Goal: Task Accomplishment & Management: Manage account settings

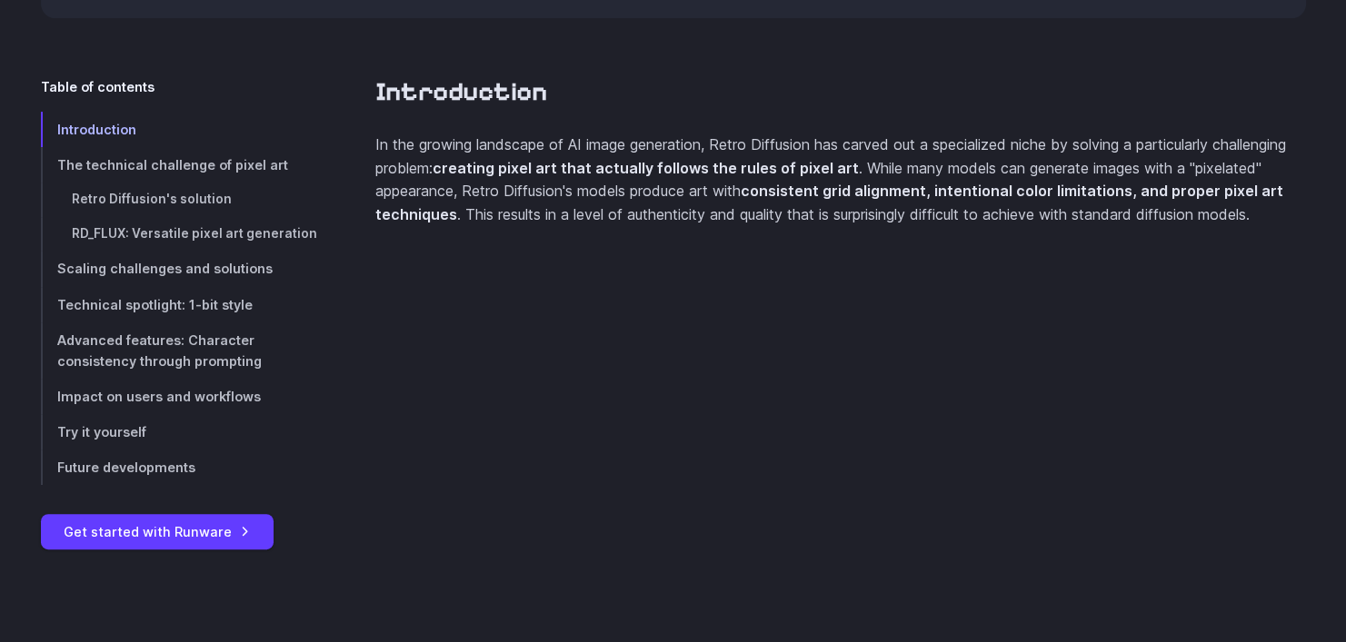
scroll to position [727, 0]
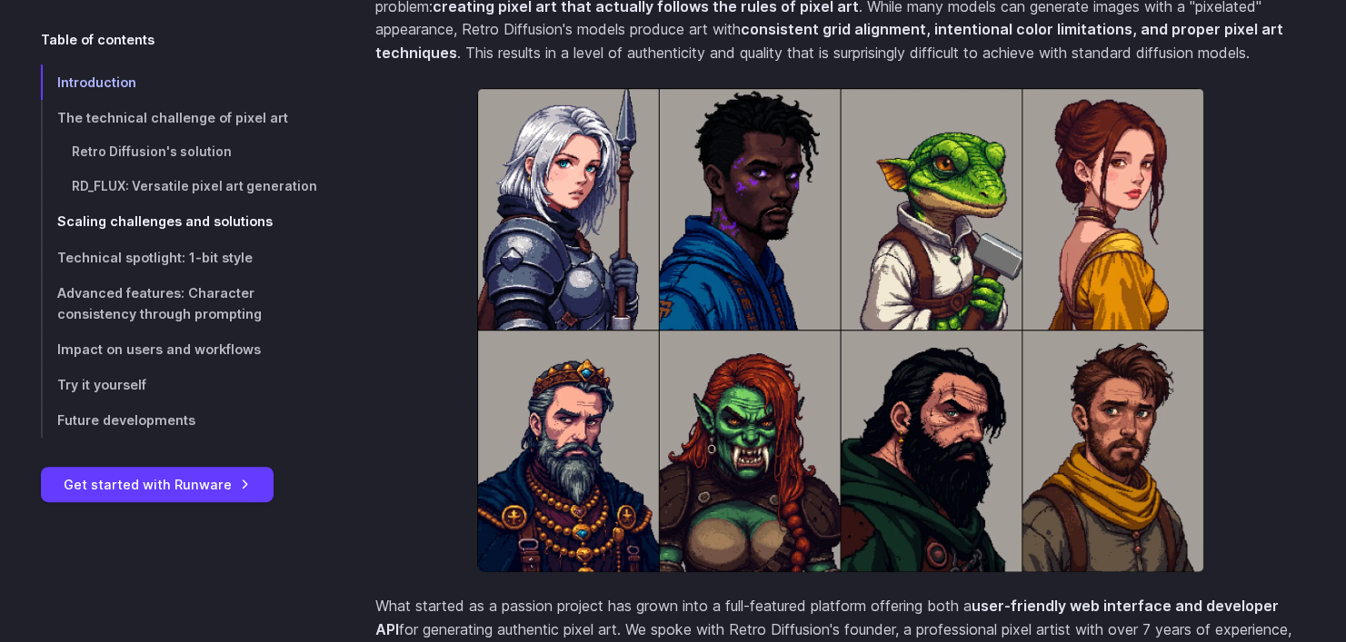
click at [224, 221] on span "Scaling challenges and solutions" at bounding box center [164, 221] width 215 height 15
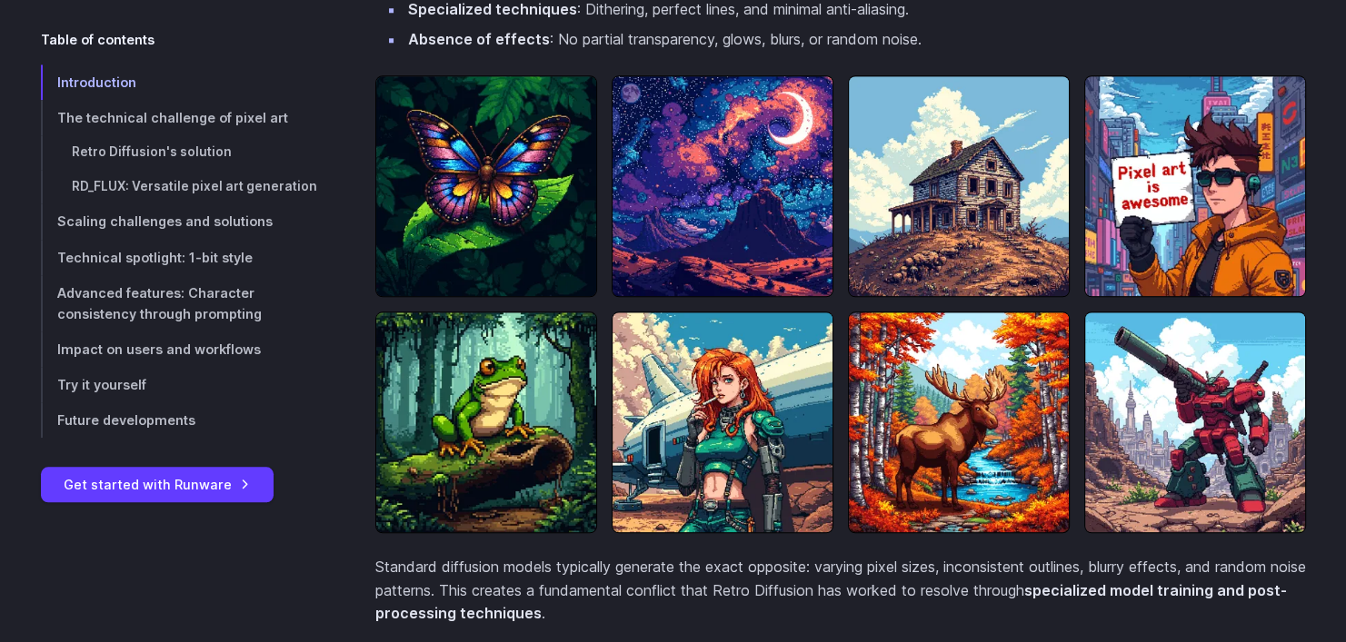
scroll to position [1721, 0]
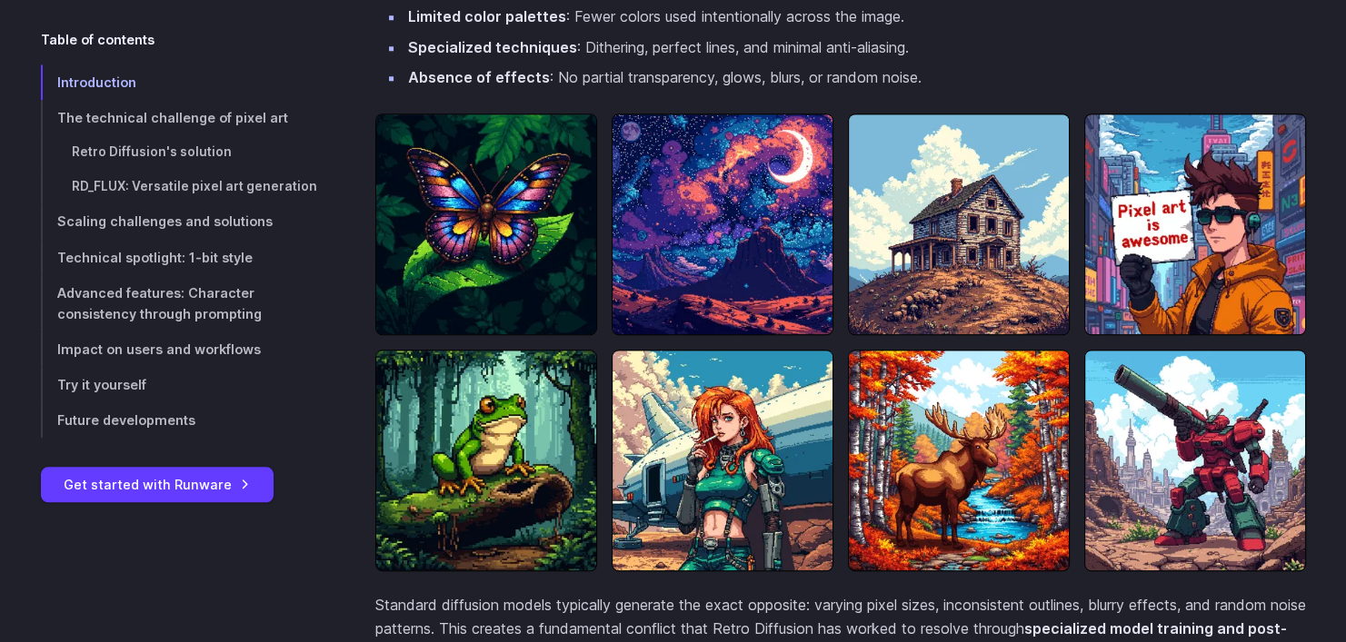
click at [741, 459] on img at bounding box center [723, 461] width 222 height 222
click at [726, 489] on img at bounding box center [723, 461] width 222 height 222
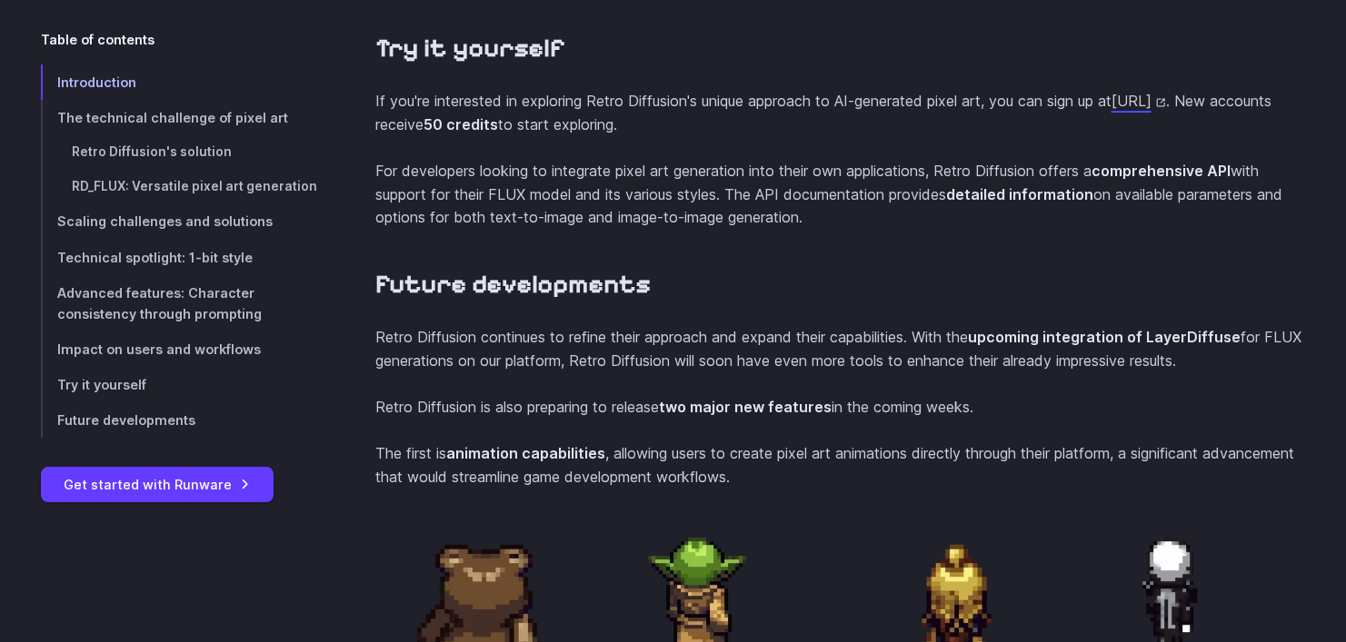
scroll to position [7264, 0]
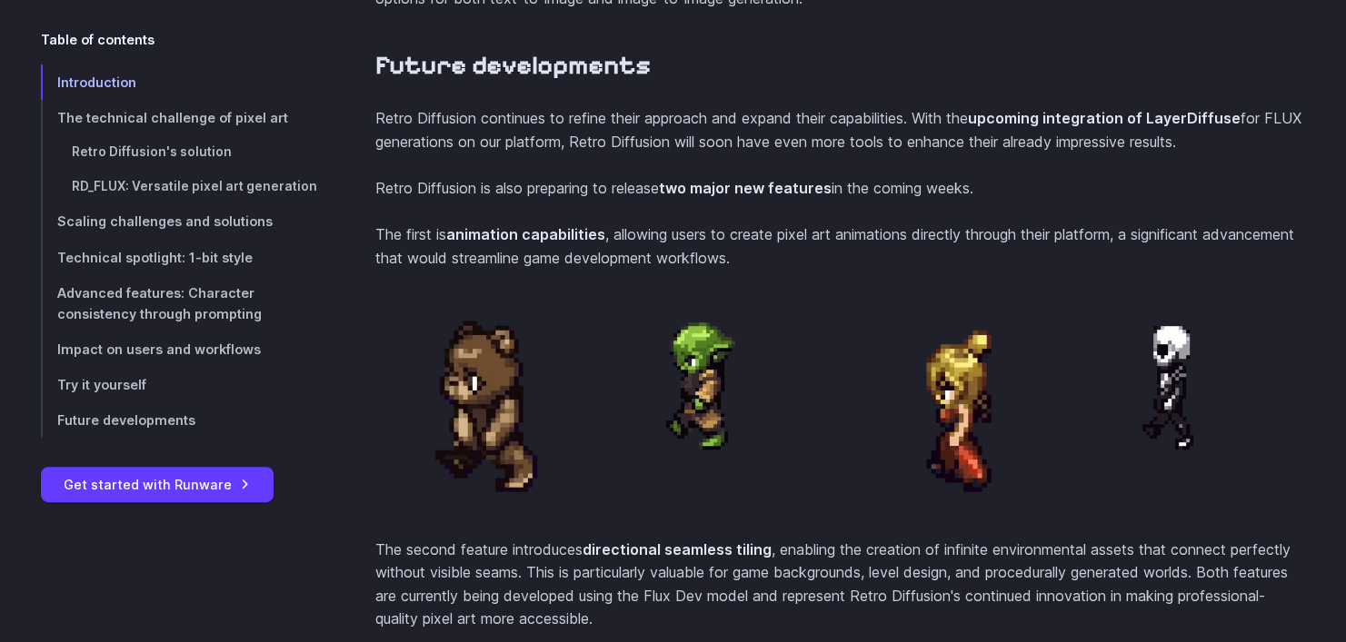
drag, startPoint x: 395, startPoint y: 163, endPoint x: 578, endPoint y: 170, distance: 182.8
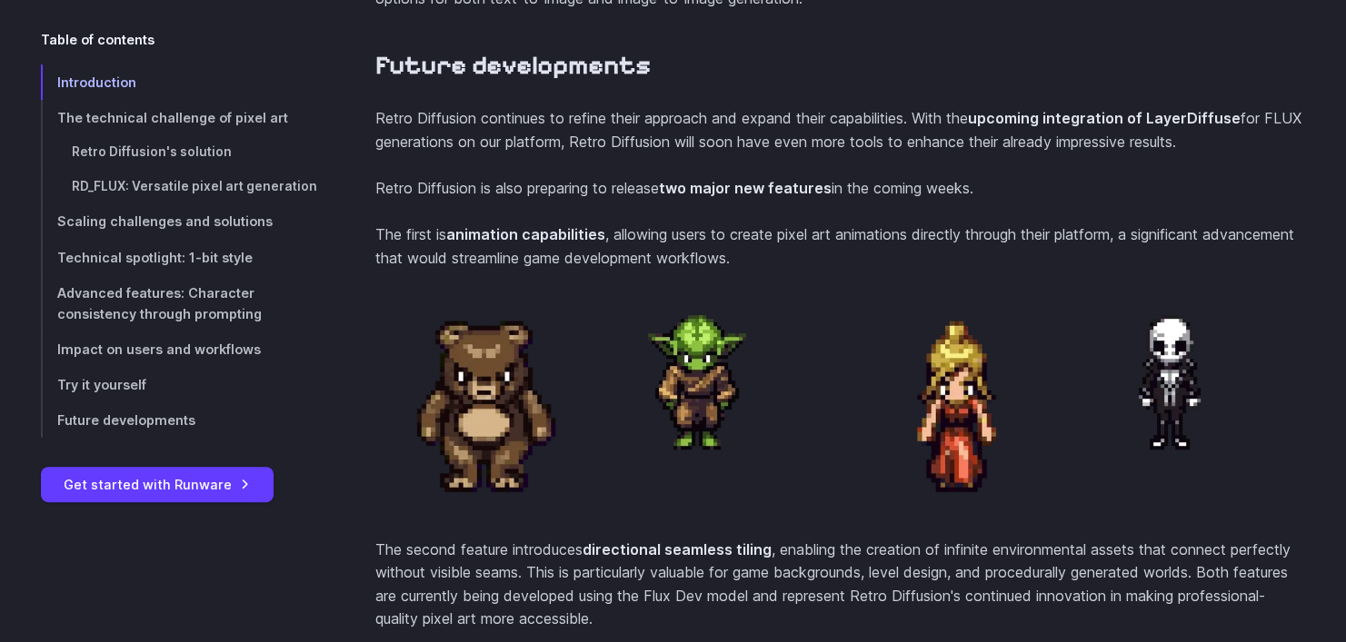
click at [578, 154] on p "Retro Diffusion continues to refine their approach and expand their capabilitie…" at bounding box center [840, 130] width 931 height 46
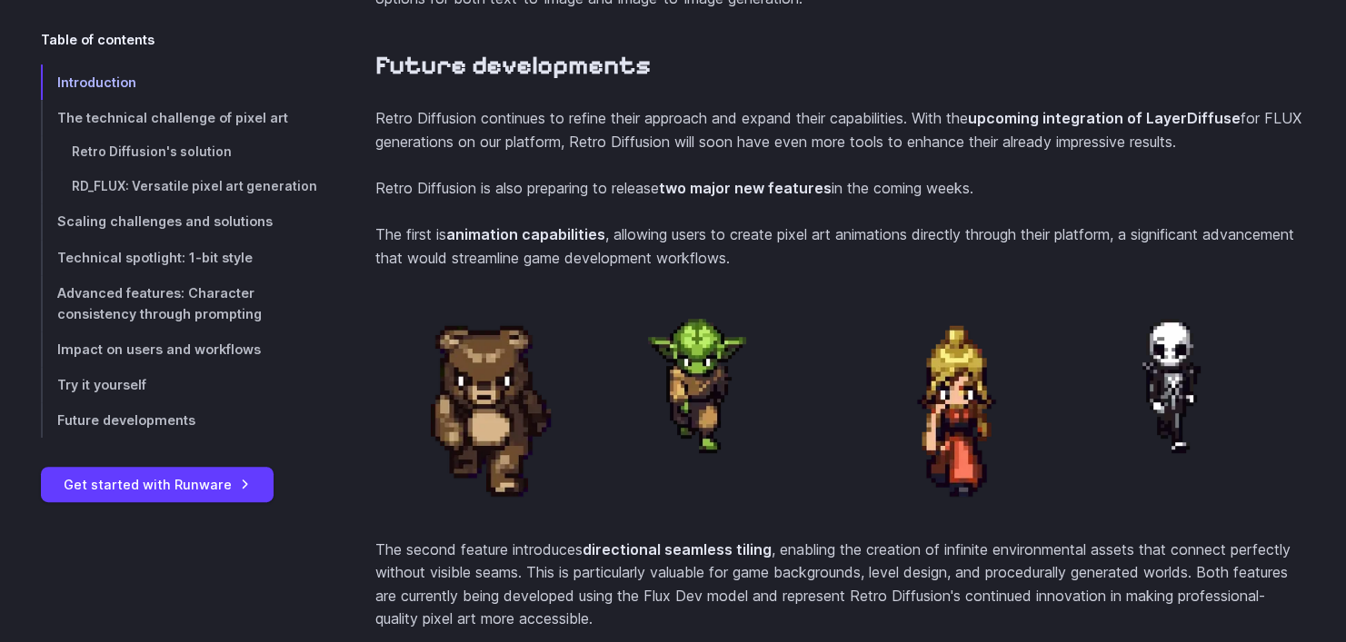
drag, startPoint x: 578, startPoint y: 170, endPoint x: 999, endPoint y: 235, distance: 425.8
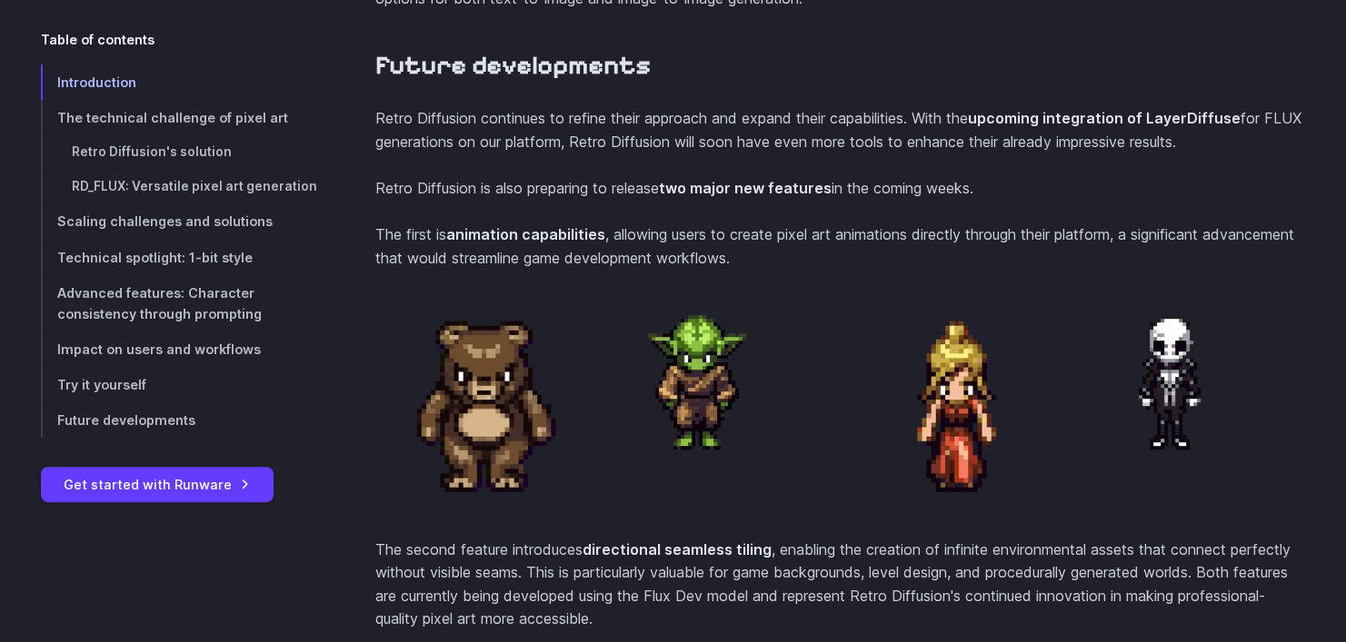
click at [833, 235] on section "Future developments Retro Diffusion continues to refine their approach and expa…" at bounding box center [840, 508] width 931 height 917
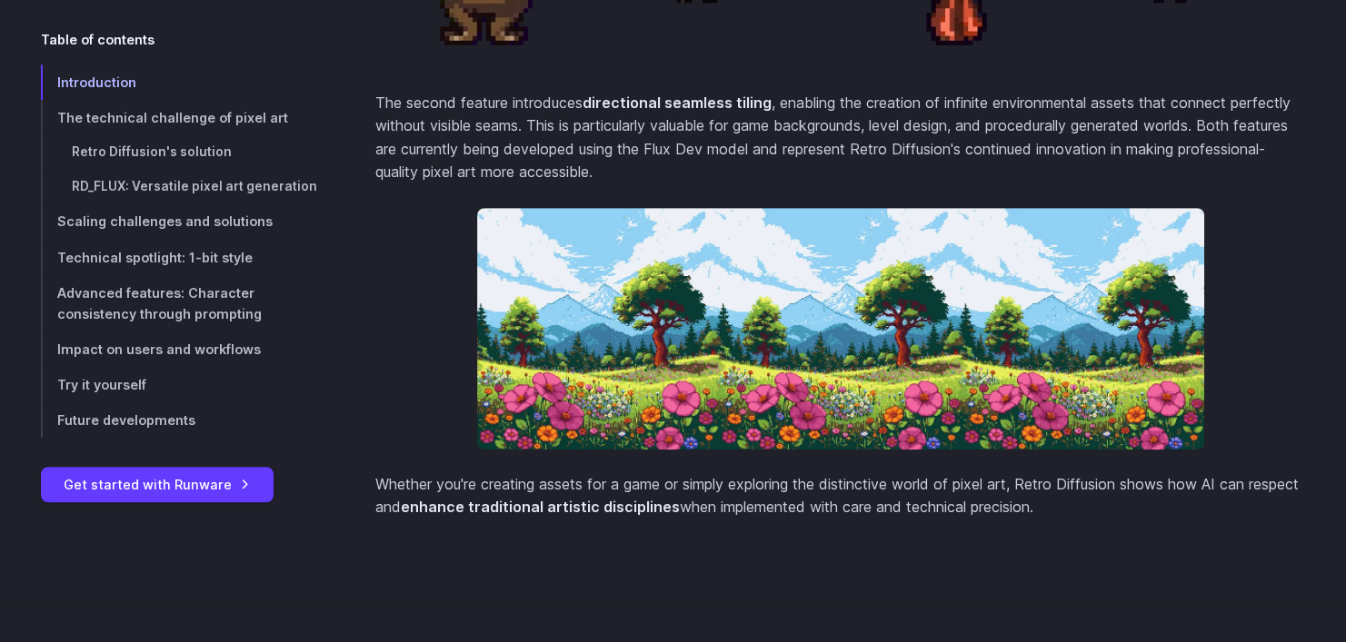
scroll to position [7719, 0]
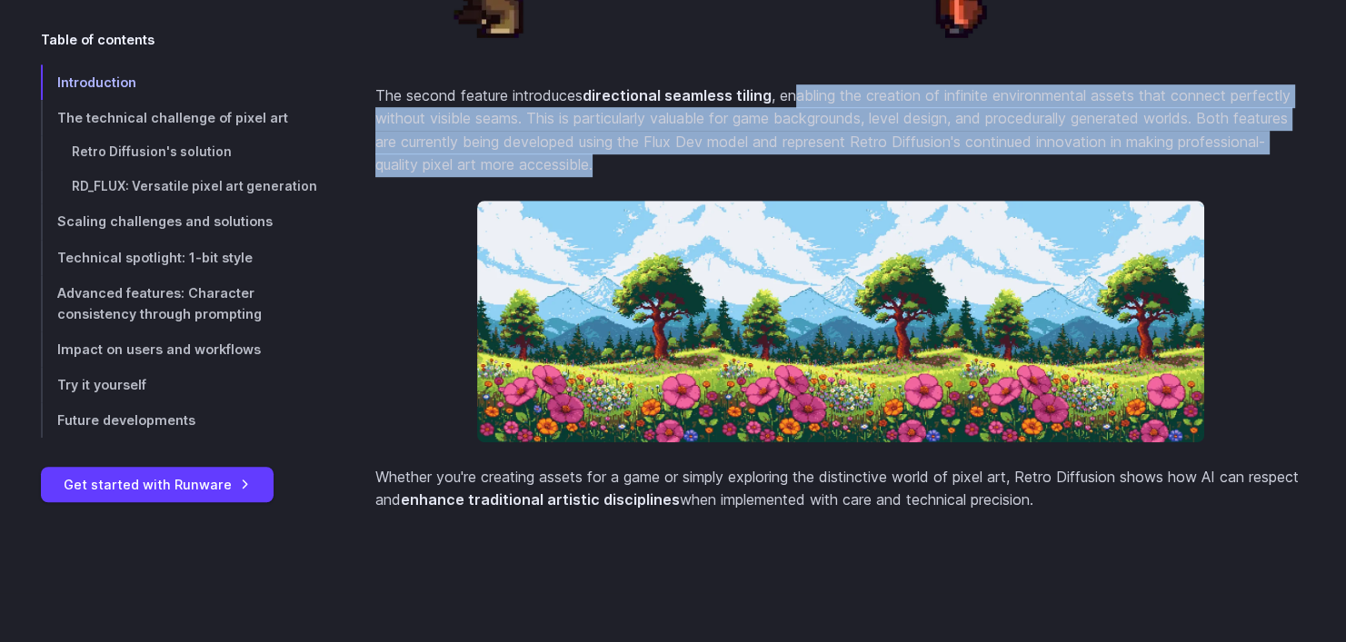
drag, startPoint x: 801, startPoint y: 151, endPoint x: 701, endPoint y: 201, distance: 112.6
click at [690, 177] on p "The second feature introduces directional seamless tiling , enabling the creati…" at bounding box center [840, 131] width 931 height 93
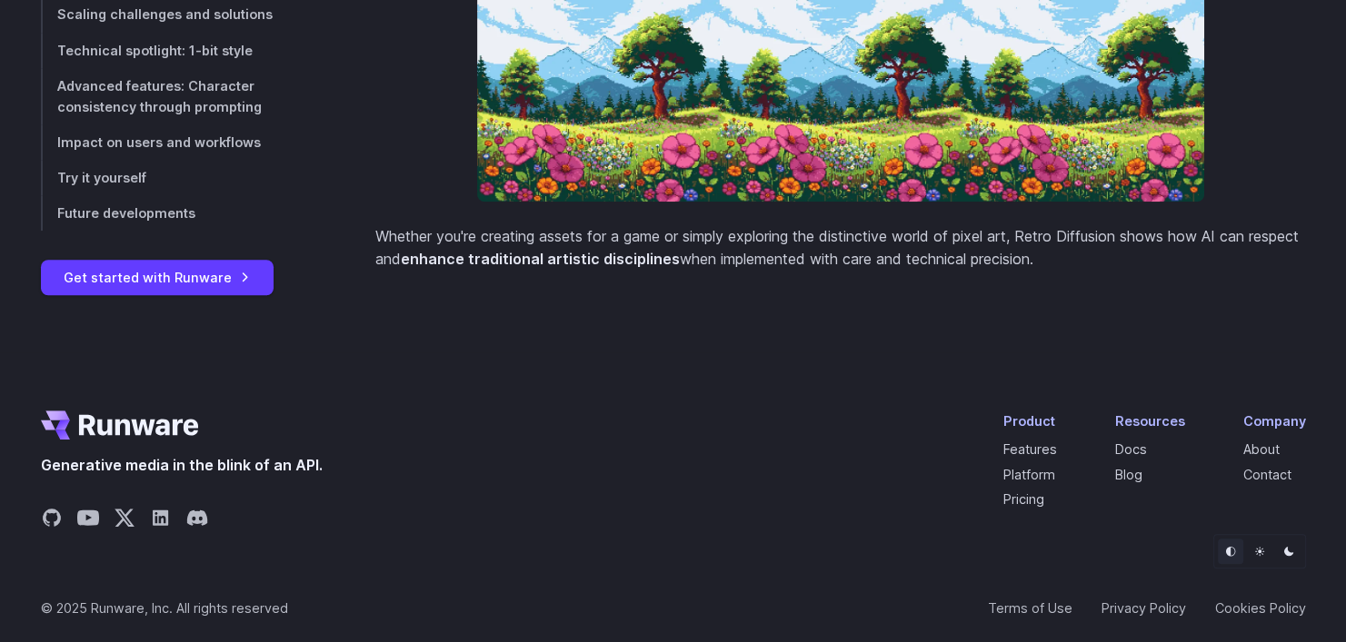
scroll to position [8016, 0]
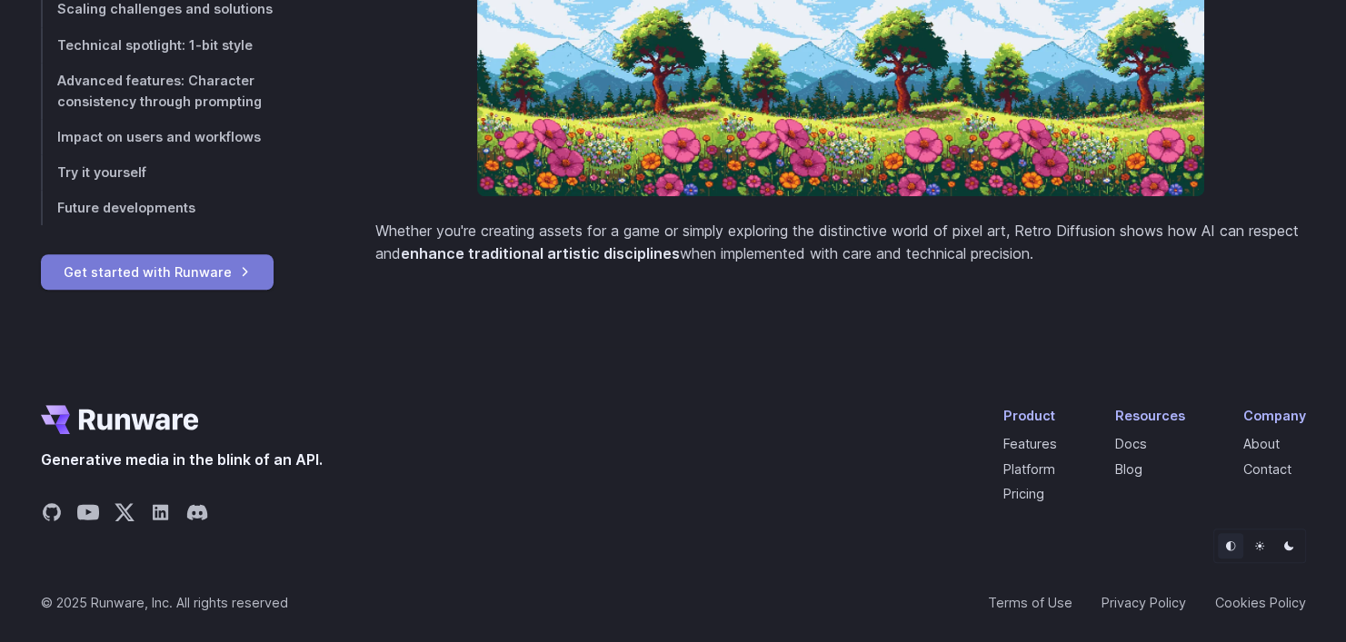
click at [210, 272] on link "Get started with Runware" at bounding box center [157, 271] width 233 height 35
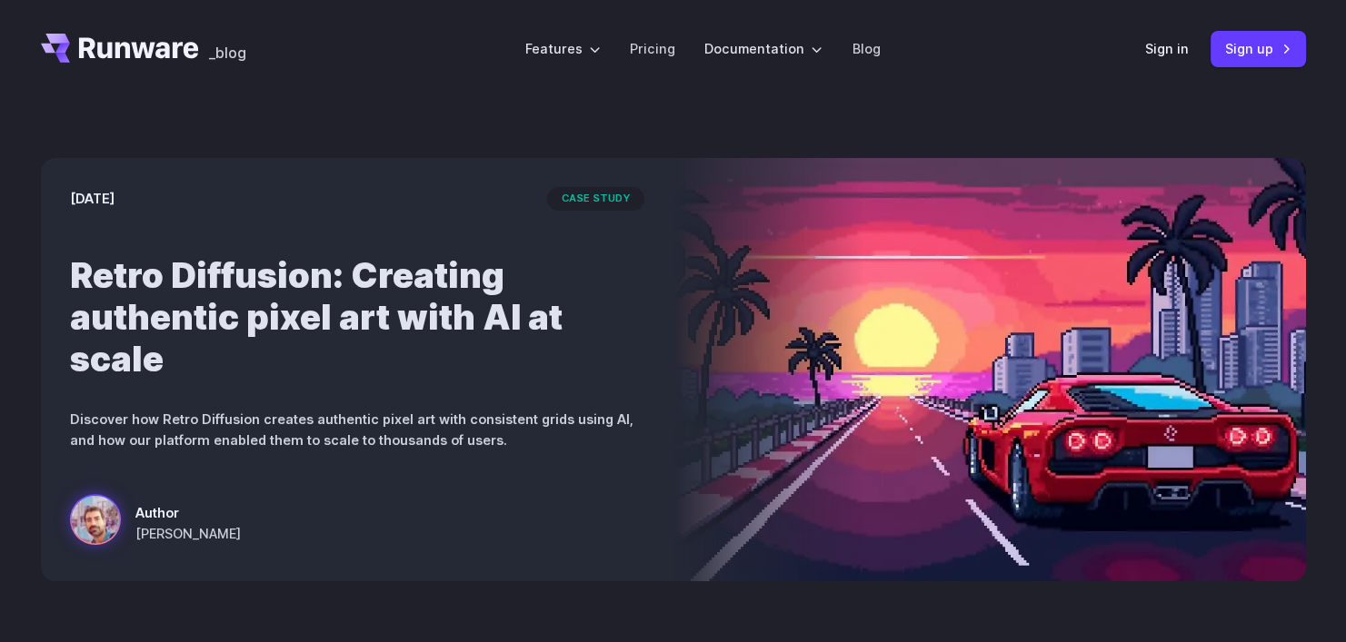
scroll to position [0, 0]
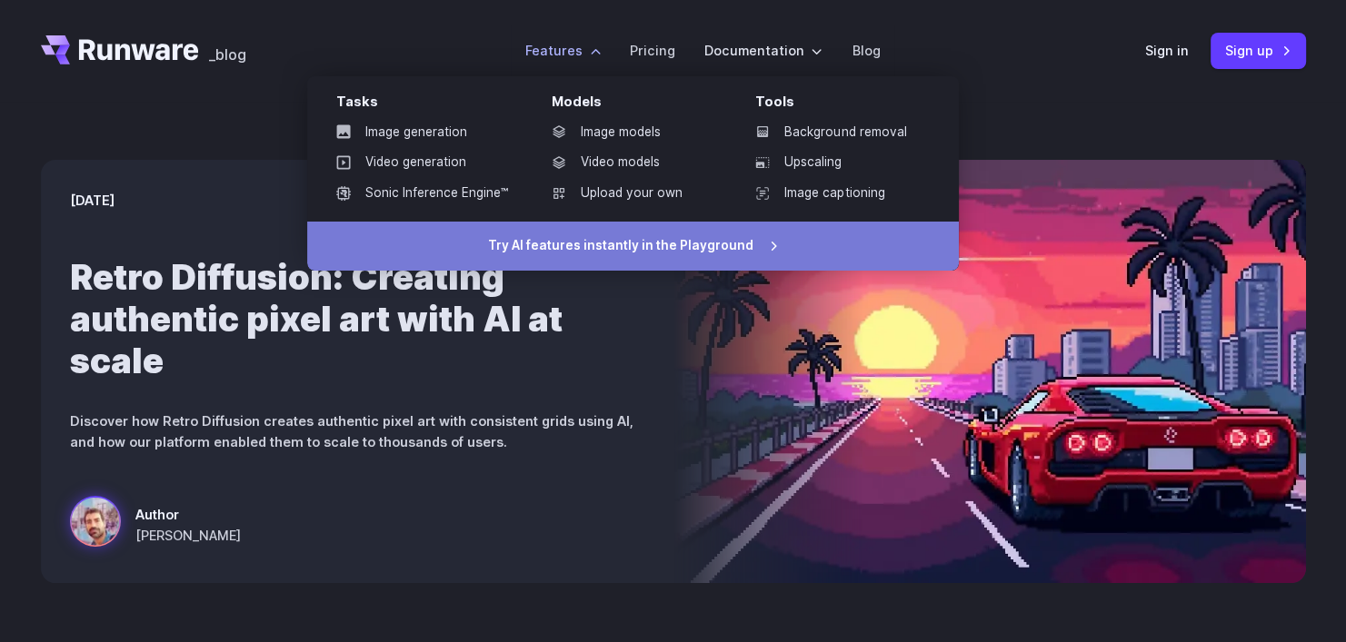
click at [704, 250] on link "Try AI features instantly in the Playground" at bounding box center [633, 246] width 652 height 49
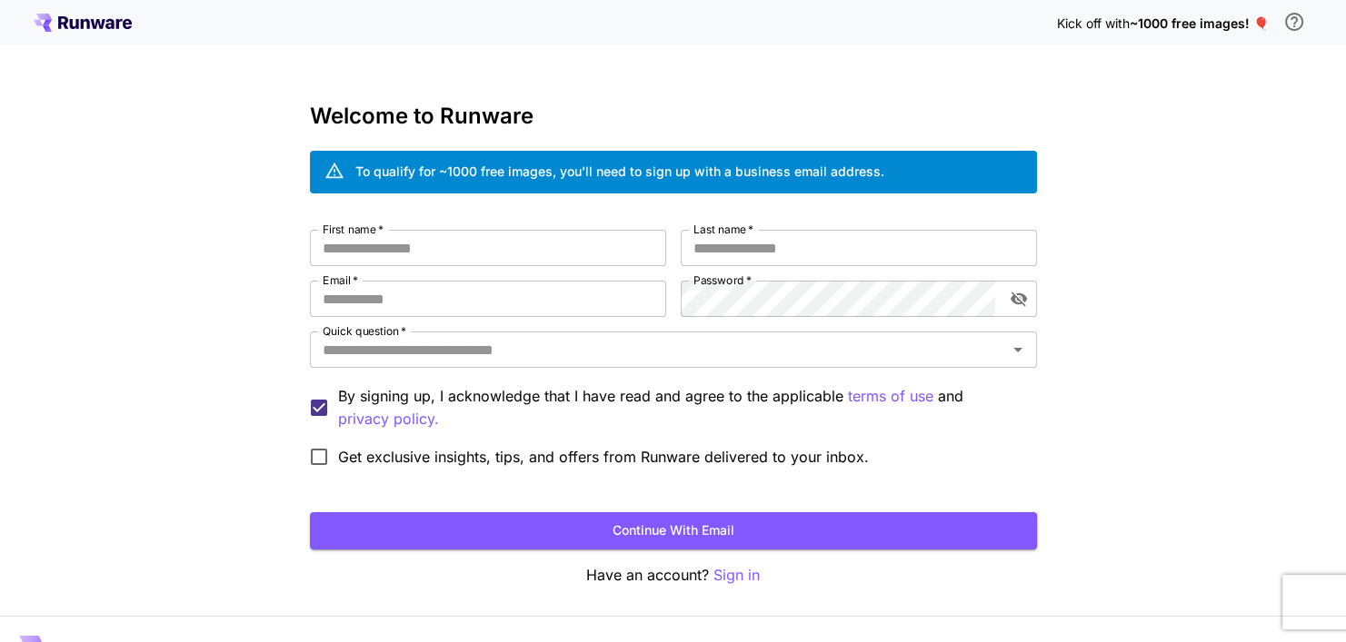
click at [1137, 20] on span "~1000 free images! 🎈" at bounding box center [1199, 22] width 139 height 15
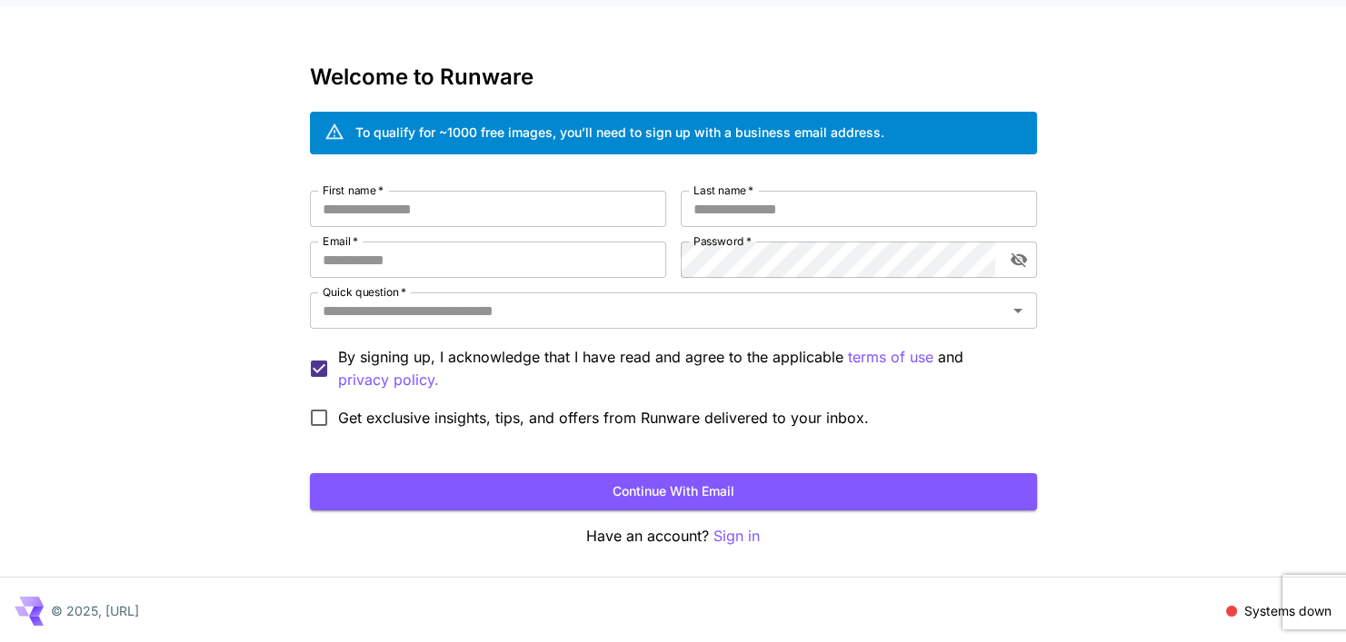
scroll to position [40, 0]
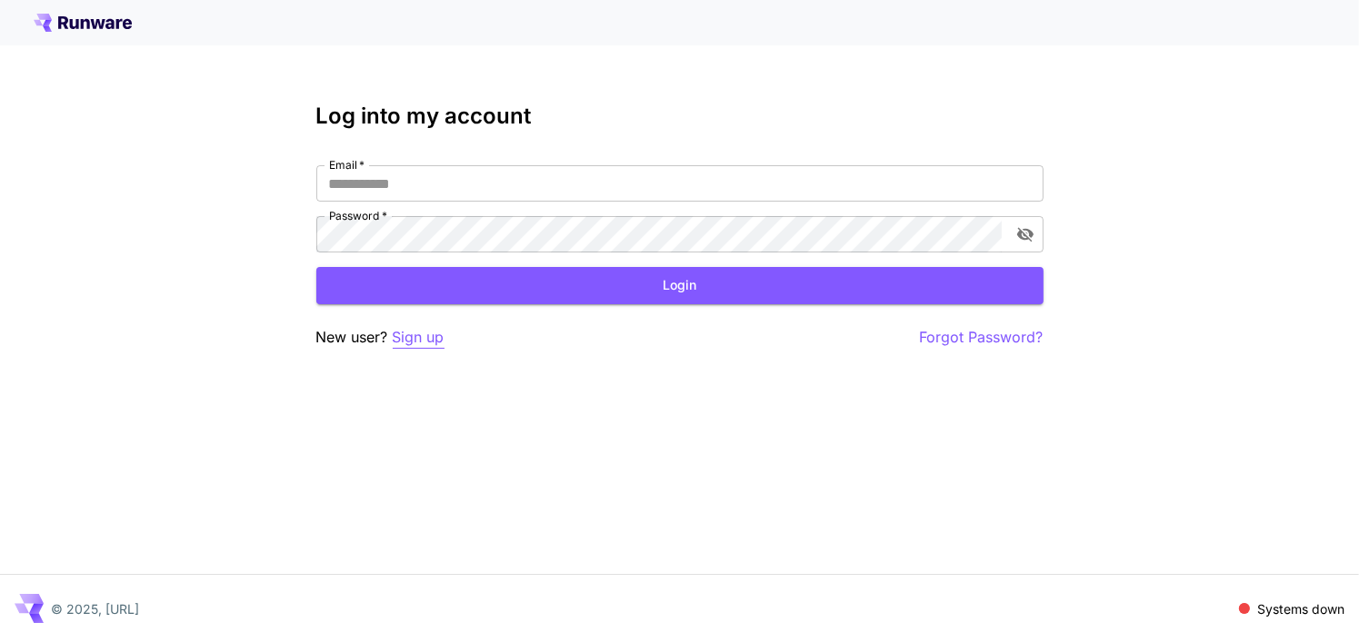
click at [428, 337] on p "Sign up" at bounding box center [419, 337] width 52 height 23
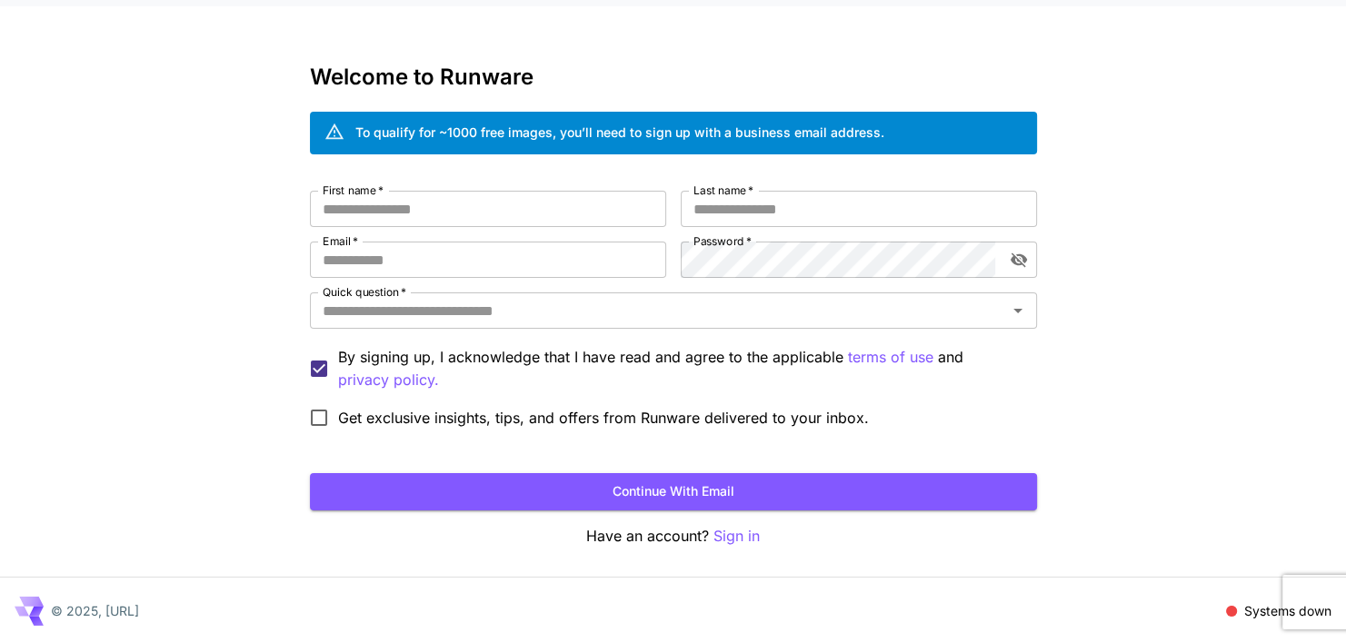
scroll to position [40, 0]
click at [742, 493] on button "Continue with email" at bounding box center [673, 491] width 727 height 37
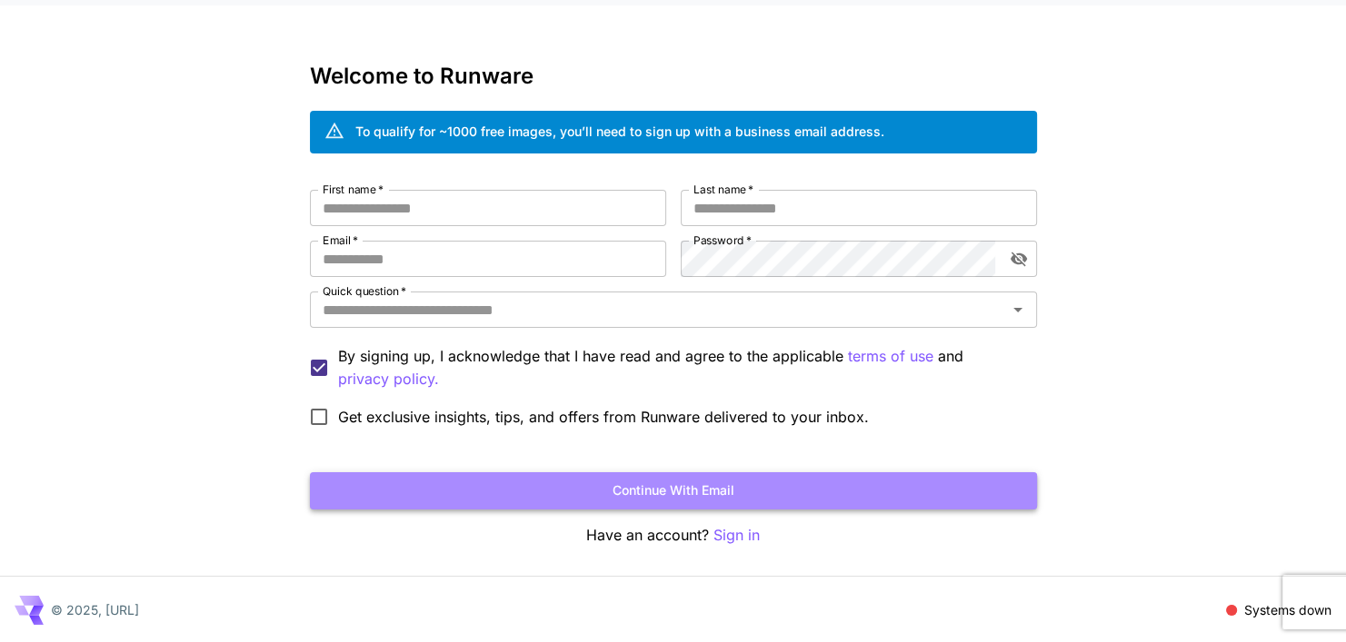
click at [742, 493] on button "Continue with email" at bounding box center [673, 491] width 727 height 37
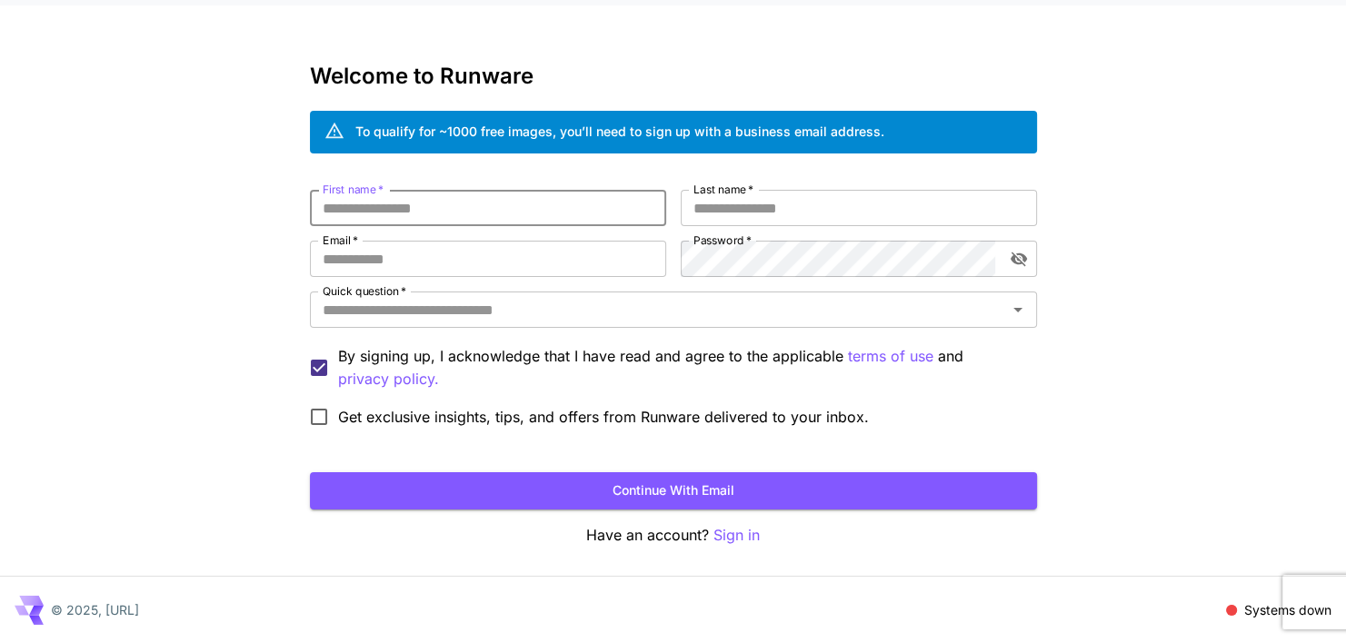
click at [428, 203] on input "First name   *" at bounding box center [488, 208] width 356 height 36
type input "*"
click at [708, 503] on button "Continue with email" at bounding box center [673, 491] width 727 height 37
click at [490, 198] on input "First name   *" at bounding box center [488, 208] width 356 height 36
type input "****"
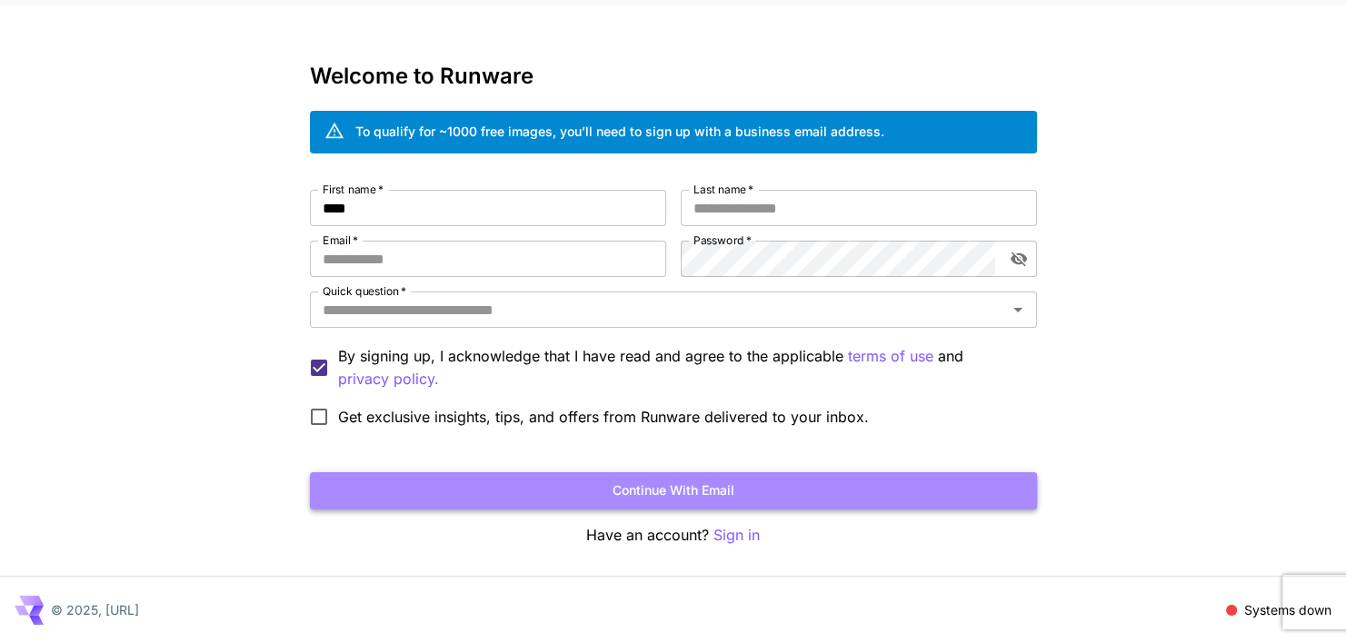
click at [593, 500] on button "Continue with email" at bounding box center [673, 491] width 727 height 37
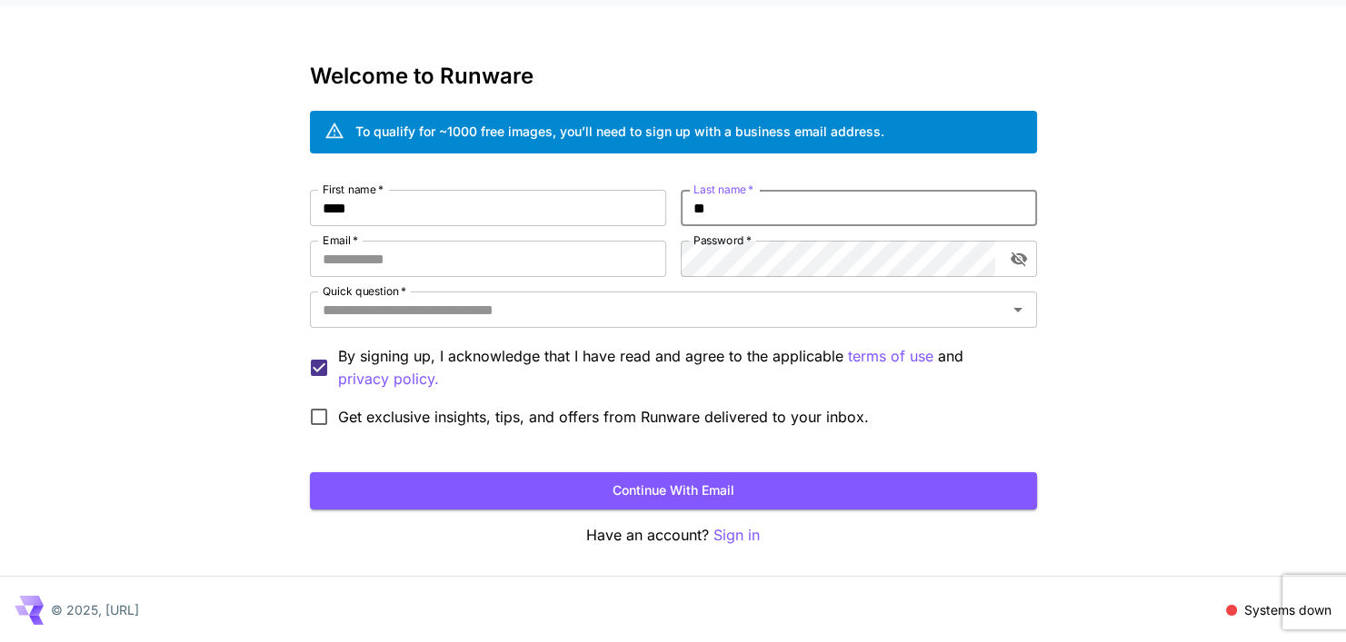
type input "*"
type input "******"
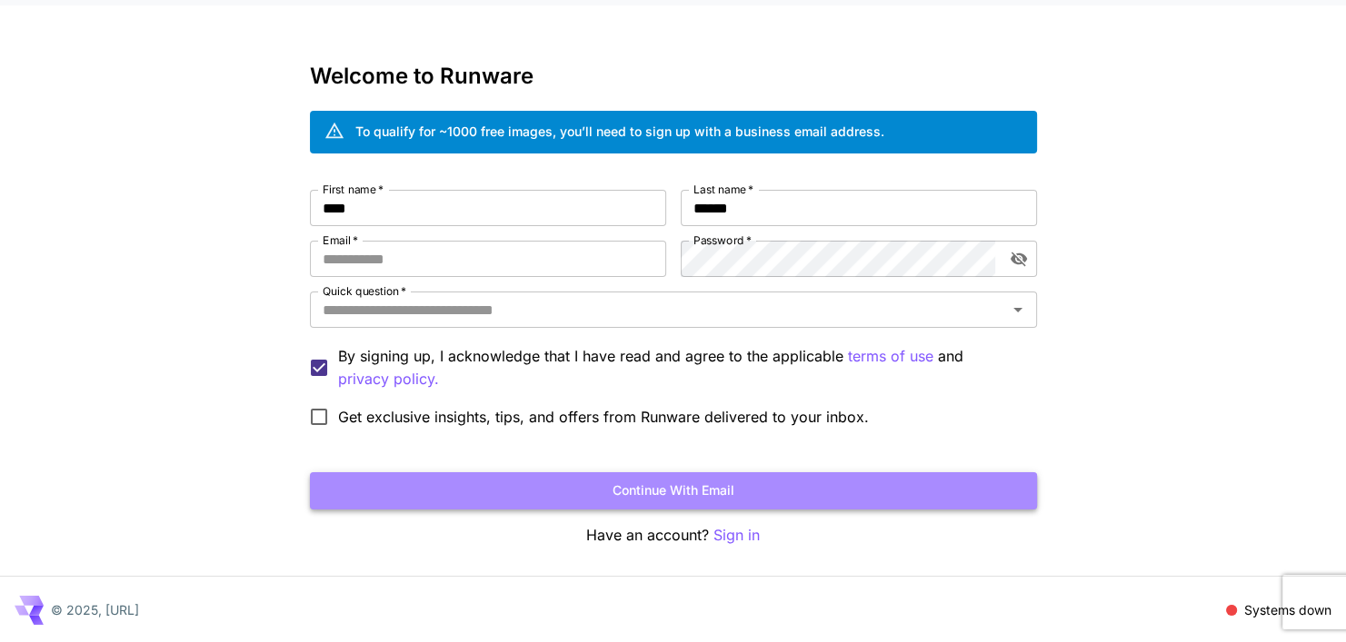
click at [738, 503] on button "Continue with email" at bounding box center [673, 491] width 727 height 37
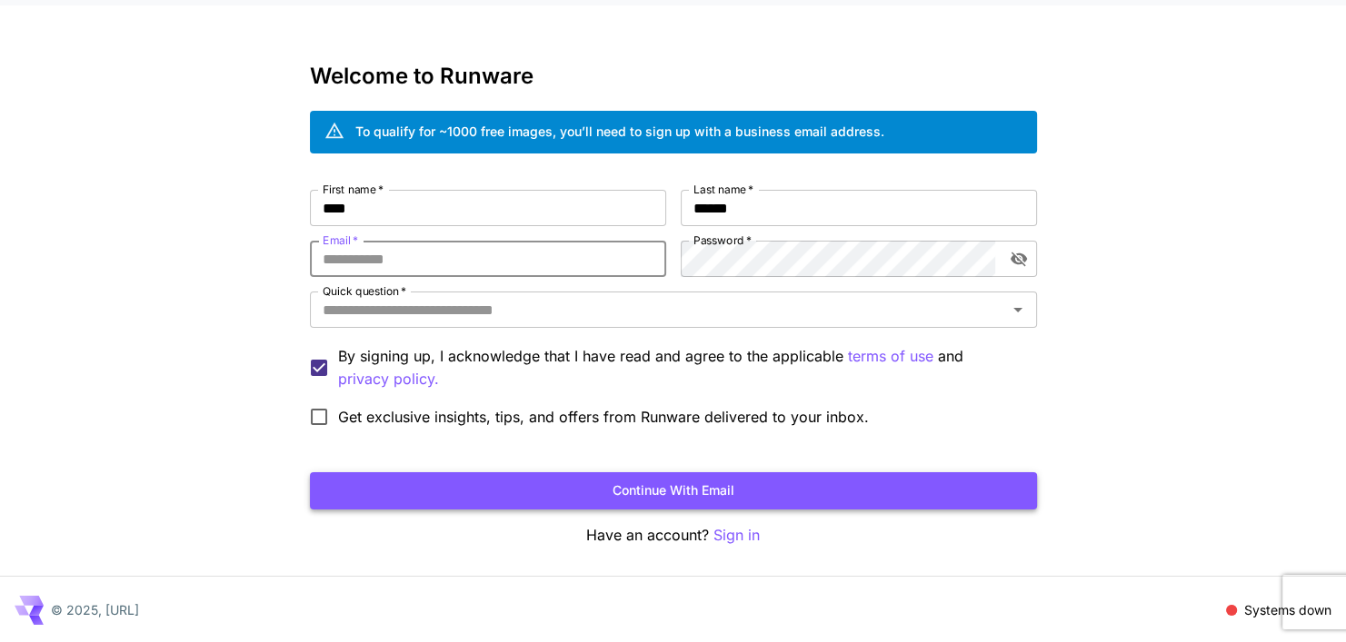
click at [738, 503] on button "Continue with email" at bounding box center [673, 491] width 727 height 37
type input "**********"
click at [708, 479] on button "Continue with email" at bounding box center [673, 491] width 727 height 37
click at [1024, 254] on icon "toggle password visibility" at bounding box center [1019, 259] width 18 height 18
click at [798, 299] on input "Quick question   *" at bounding box center [658, 309] width 686 height 25
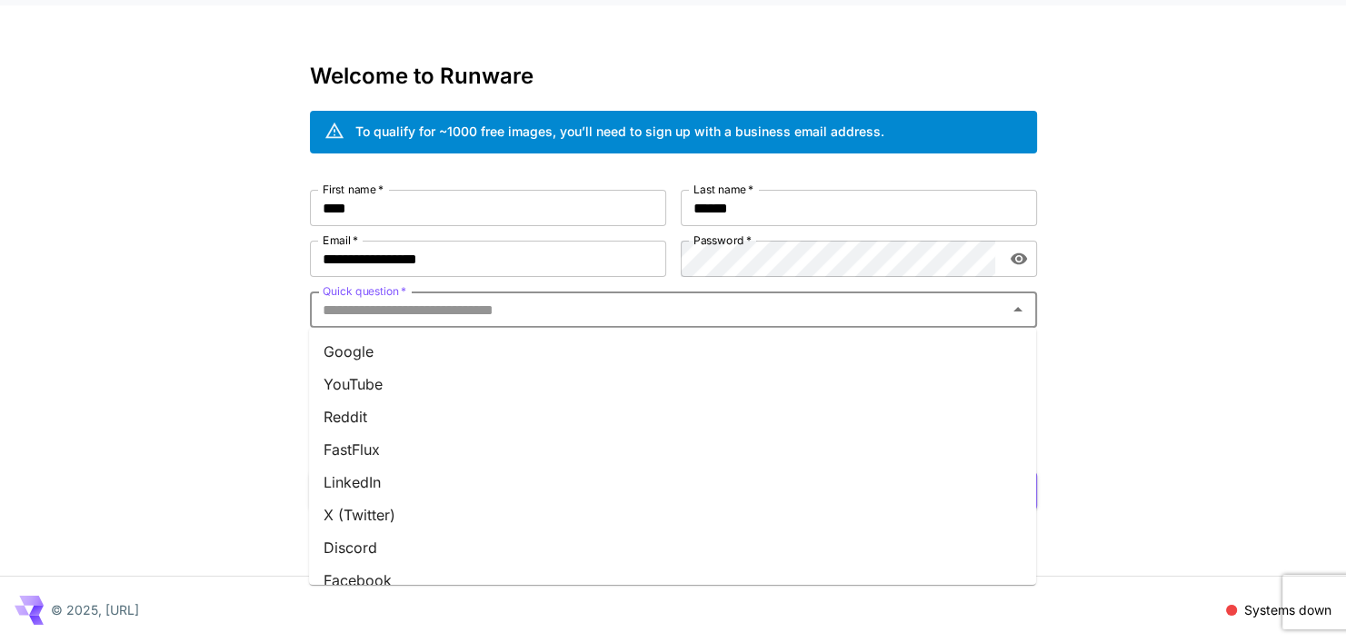
click at [586, 406] on li "Reddit" at bounding box center [672, 417] width 727 height 33
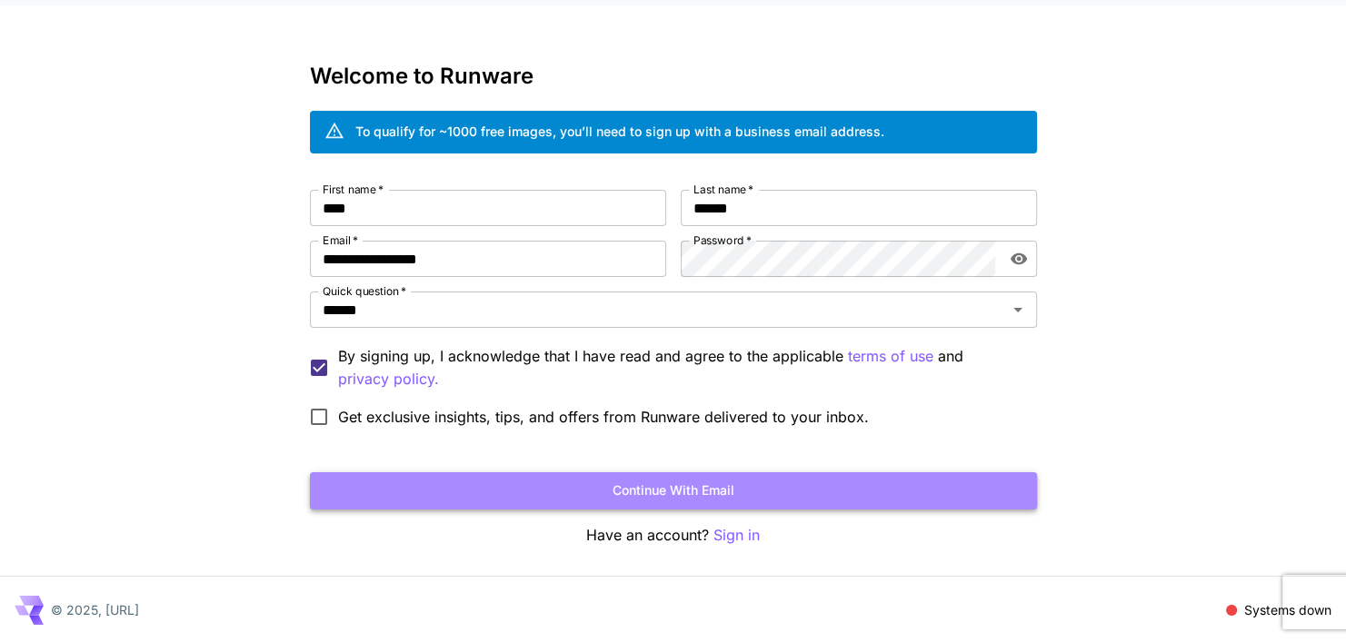
click at [728, 490] on button "Continue with email" at bounding box center [673, 491] width 727 height 37
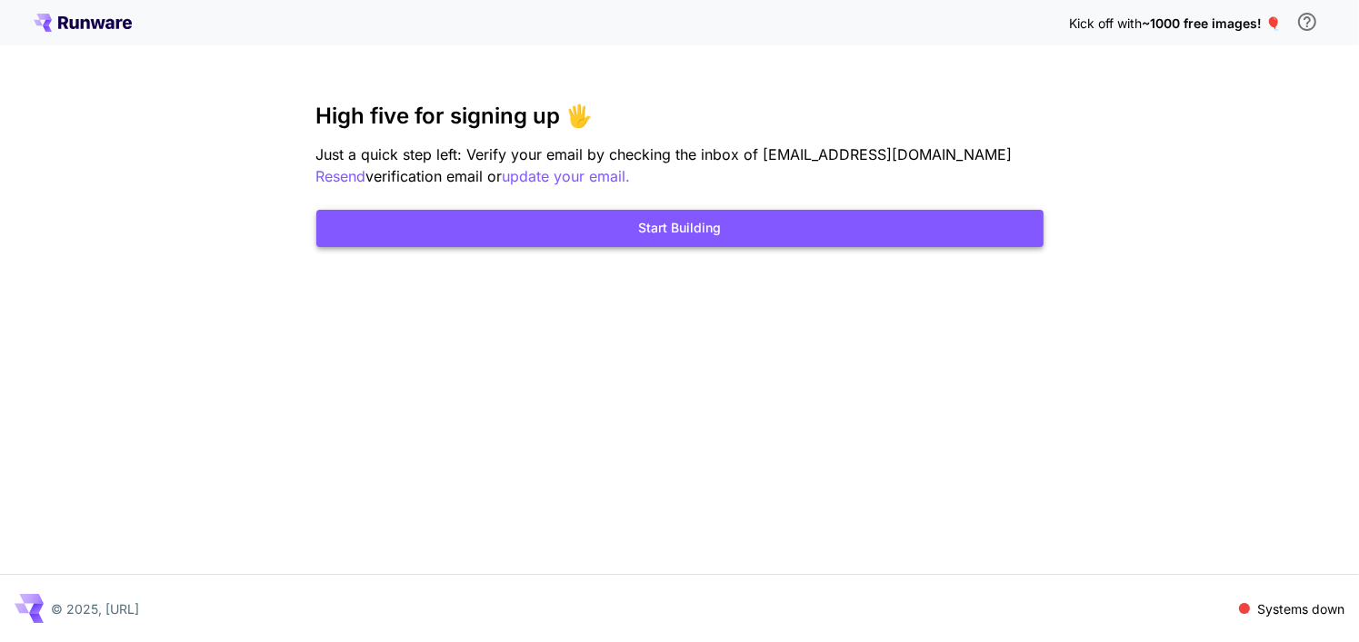
click at [662, 238] on button "Start Building" at bounding box center [679, 228] width 727 height 37
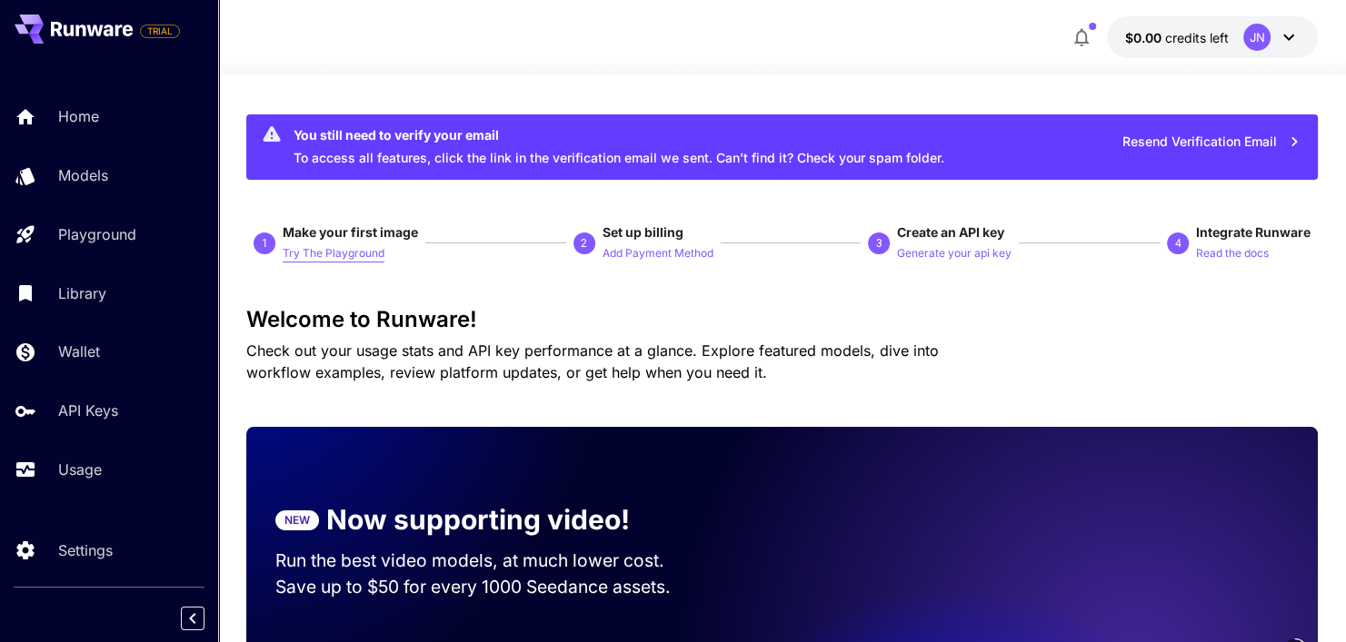
click at [353, 245] on p "Try The Playground" at bounding box center [334, 253] width 102 height 17
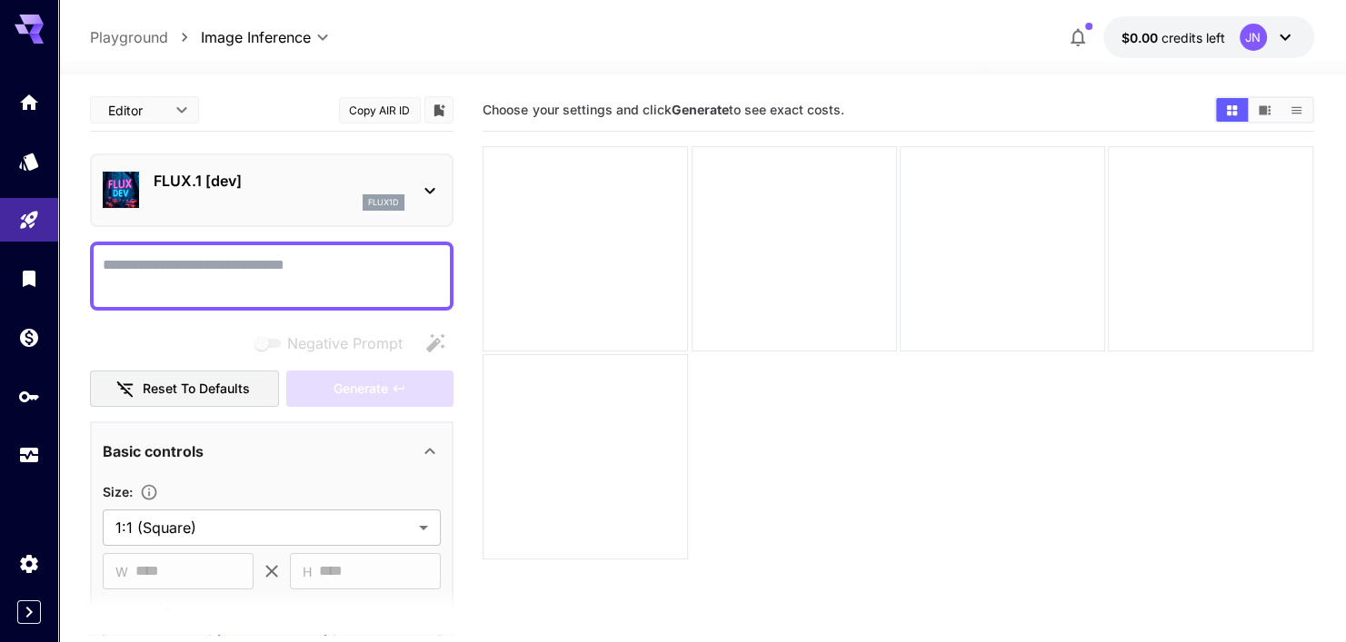
click at [425, 175] on div "FLUX.1 [dev] flux1d" at bounding box center [272, 190] width 338 height 55
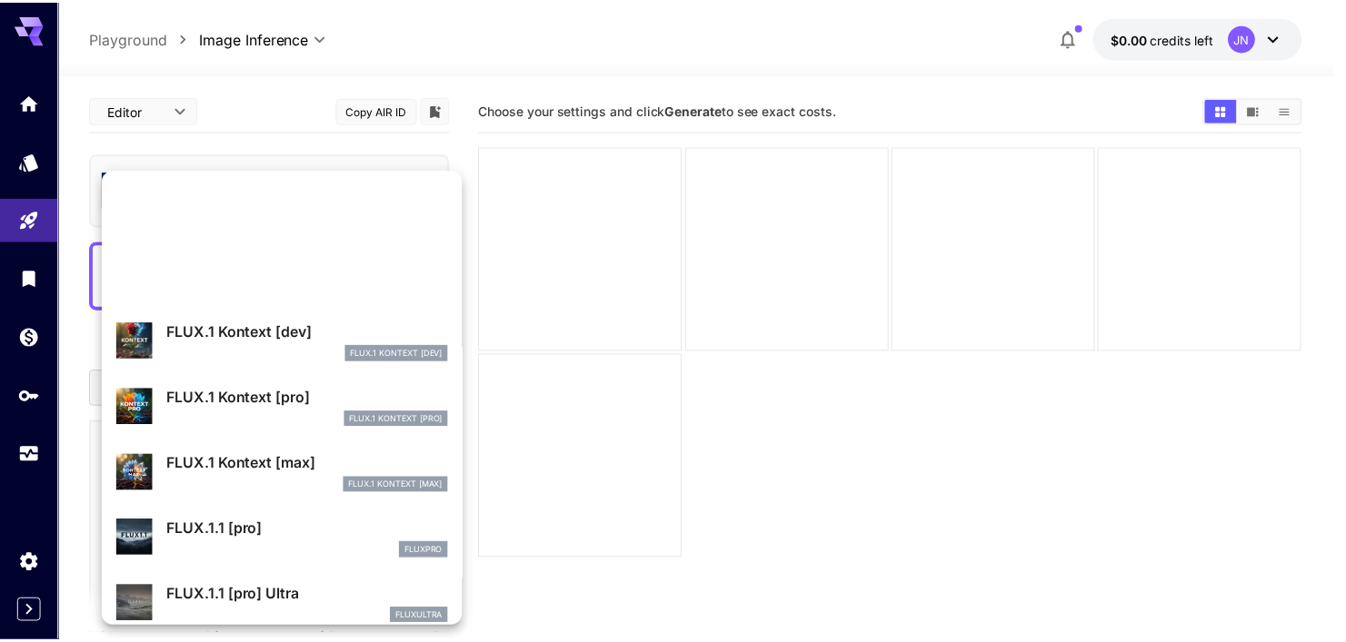
scroll to position [1403, 0]
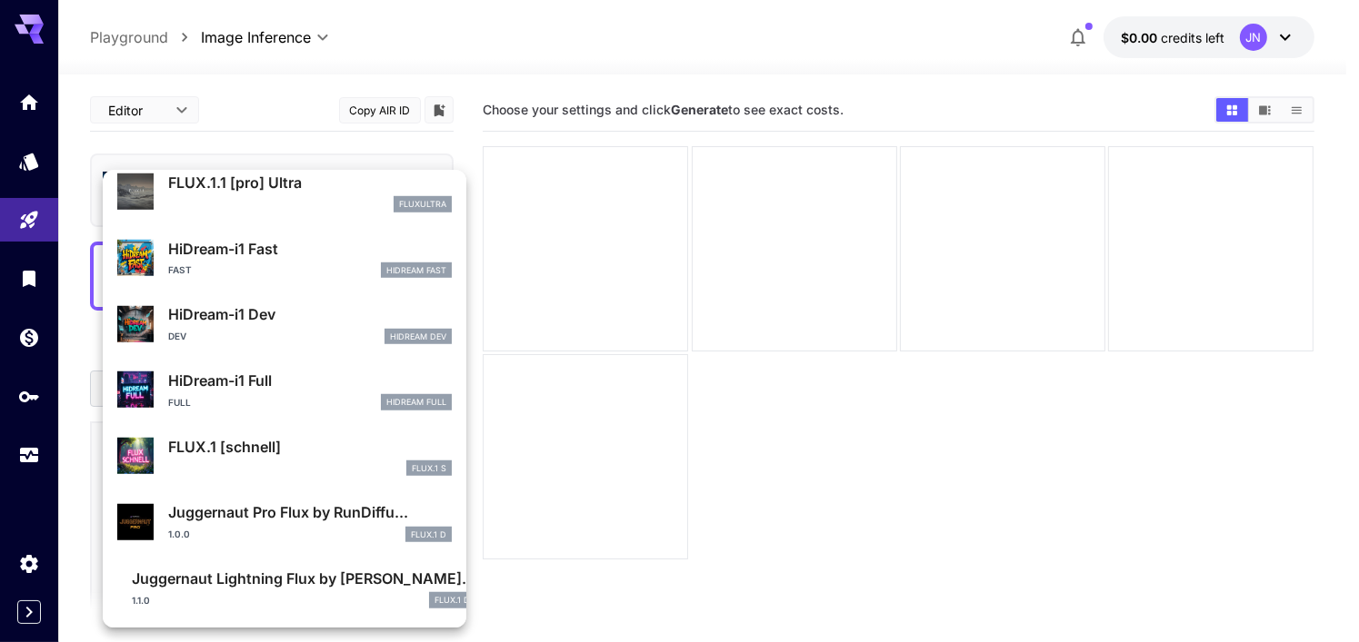
click at [408, 58] on div at bounding box center [679, 321] width 1359 height 642
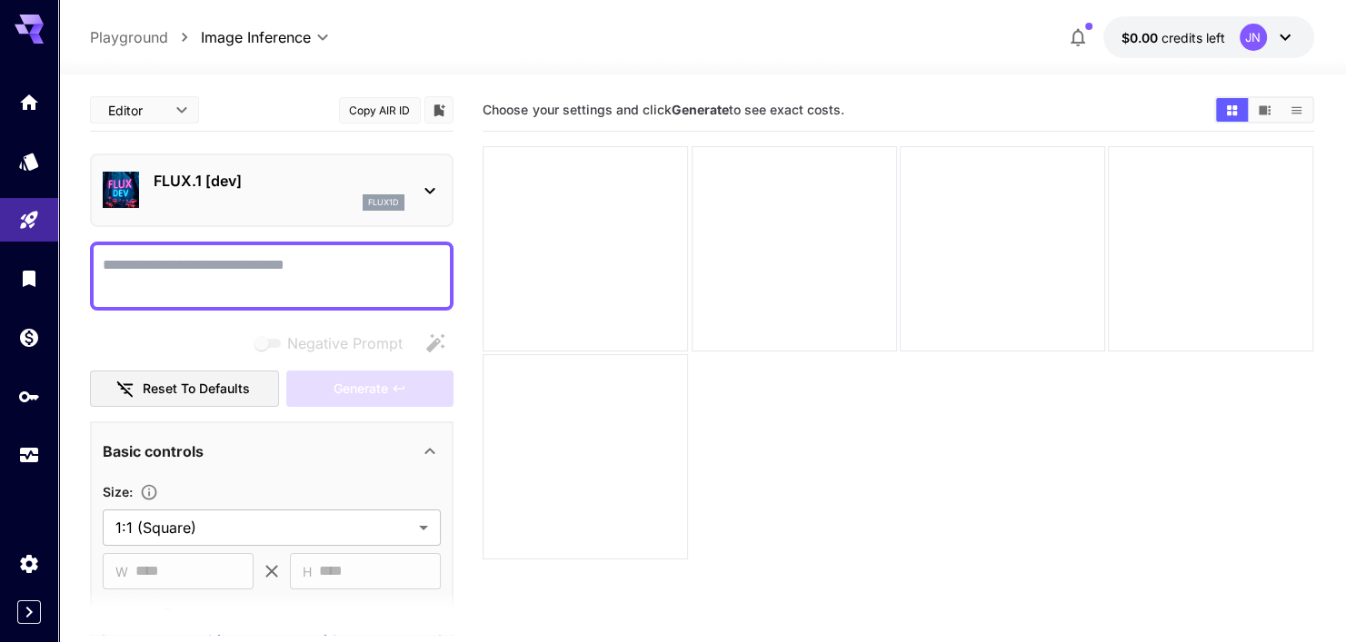
click at [285, 258] on textarea "Negative Prompt" at bounding box center [272, 276] width 338 height 44
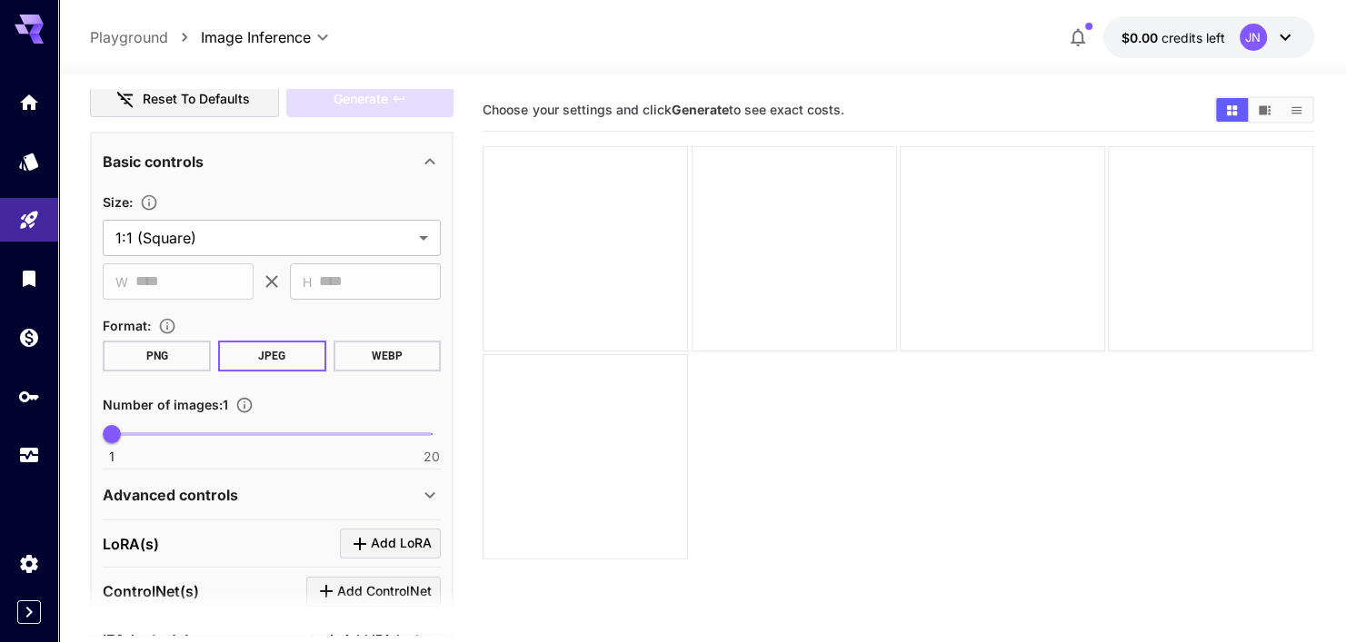
scroll to position [273, 0]
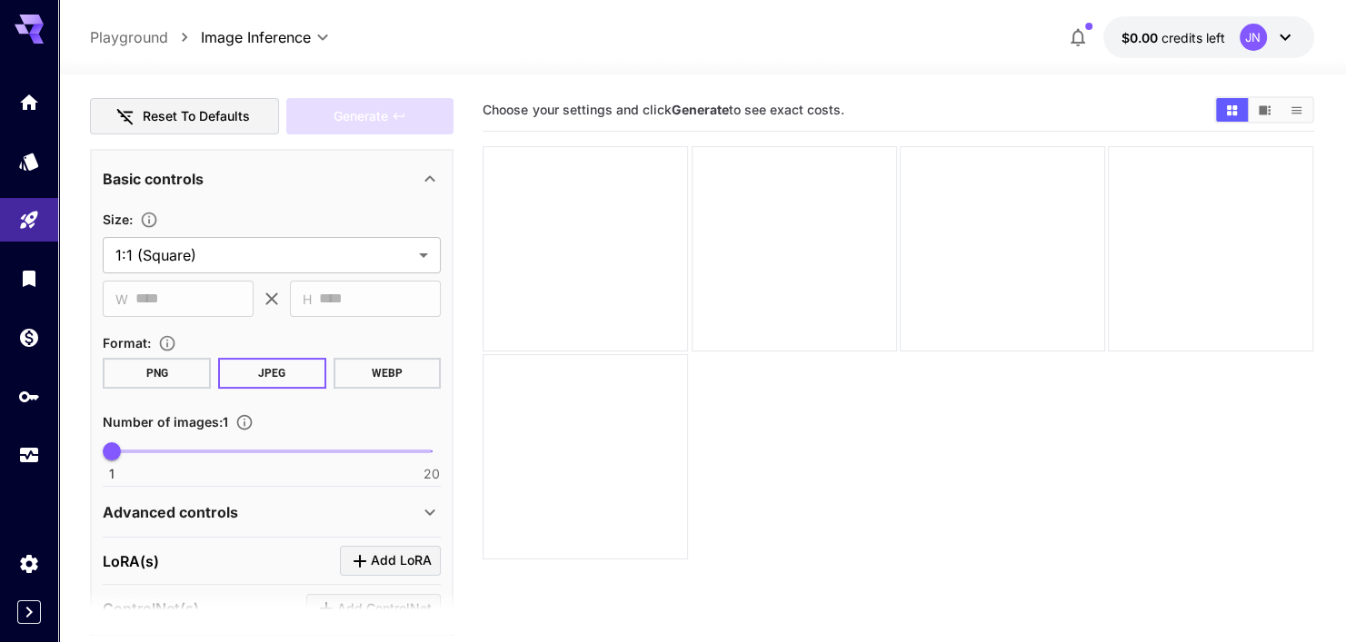
click at [144, 366] on button "PNG" at bounding box center [157, 373] width 108 height 31
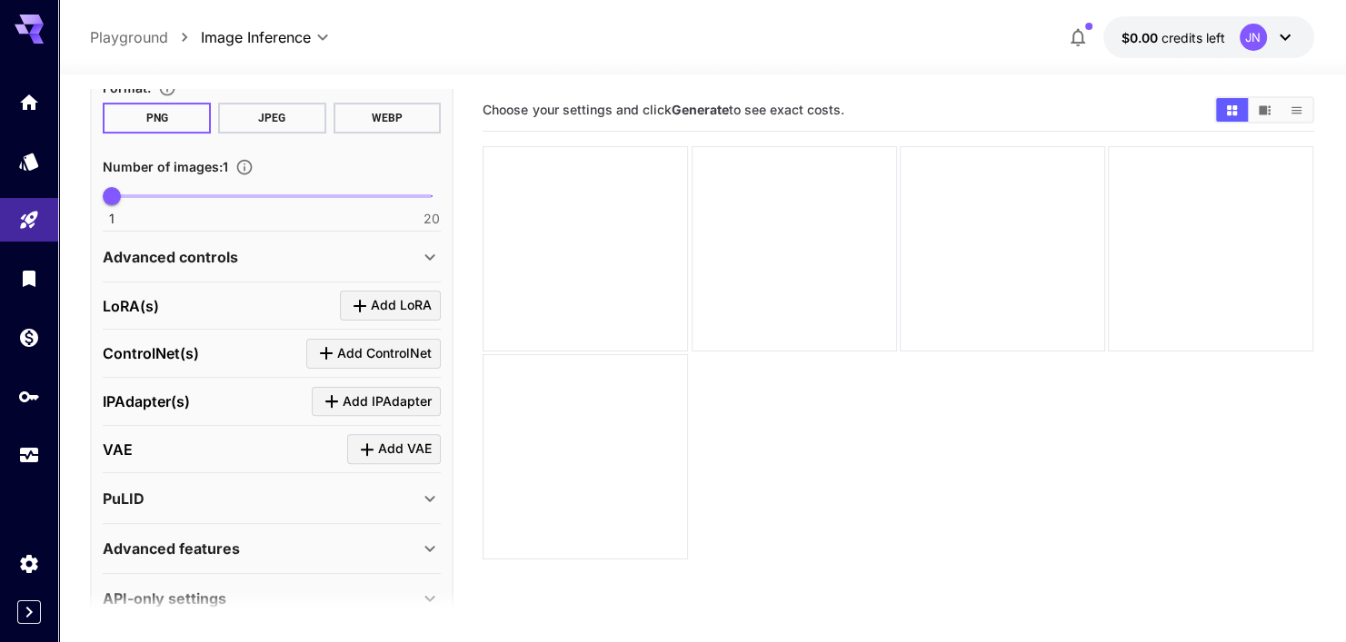
scroll to position [545, 0]
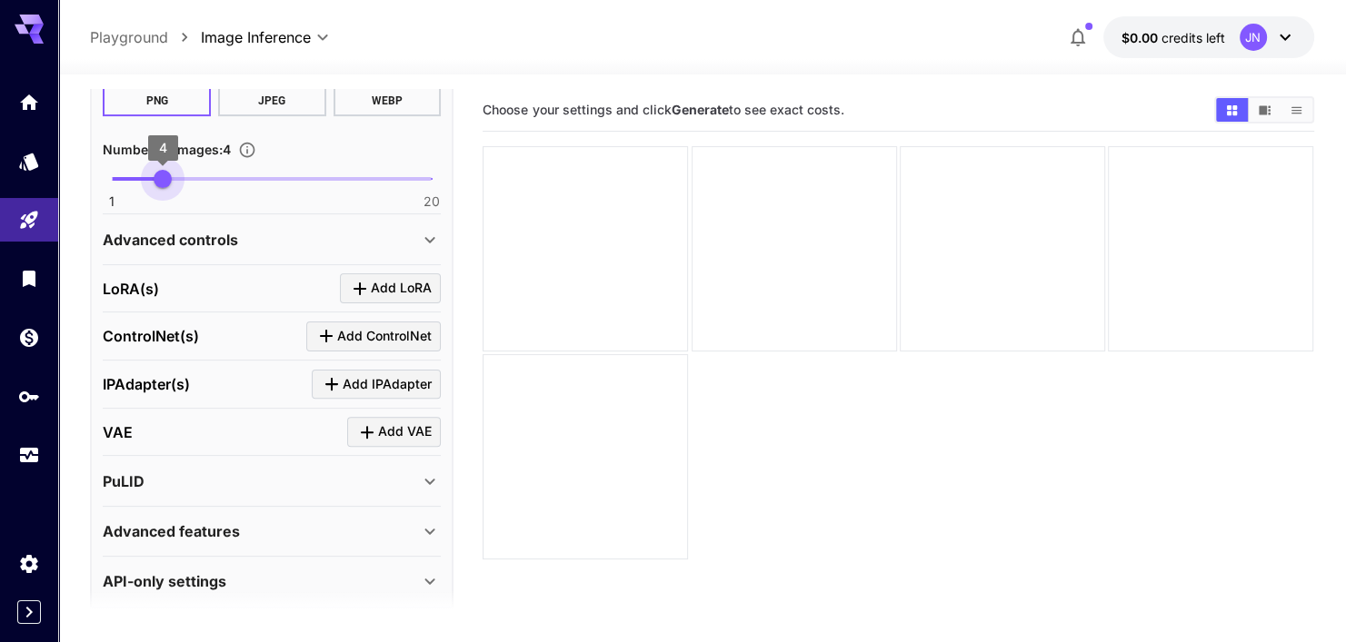
type input "*"
drag, startPoint x: 123, startPoint y: 176, endPoint x: 94, endPoint y: 195, distance: 34.8
click at [94, 195] on div "**********" at bounding box center [271, 242] width 363 height 732
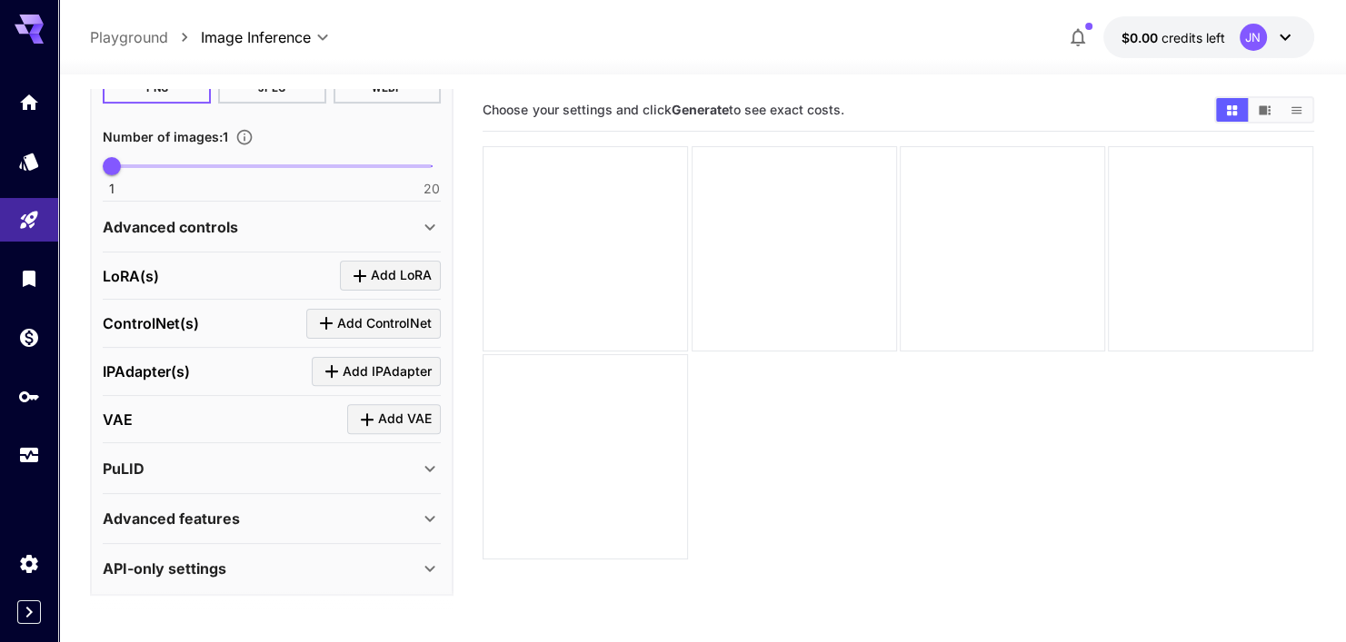
click at [383, 509] on div "Advanced features" at bounding box center [261, 519] width 316 height 22
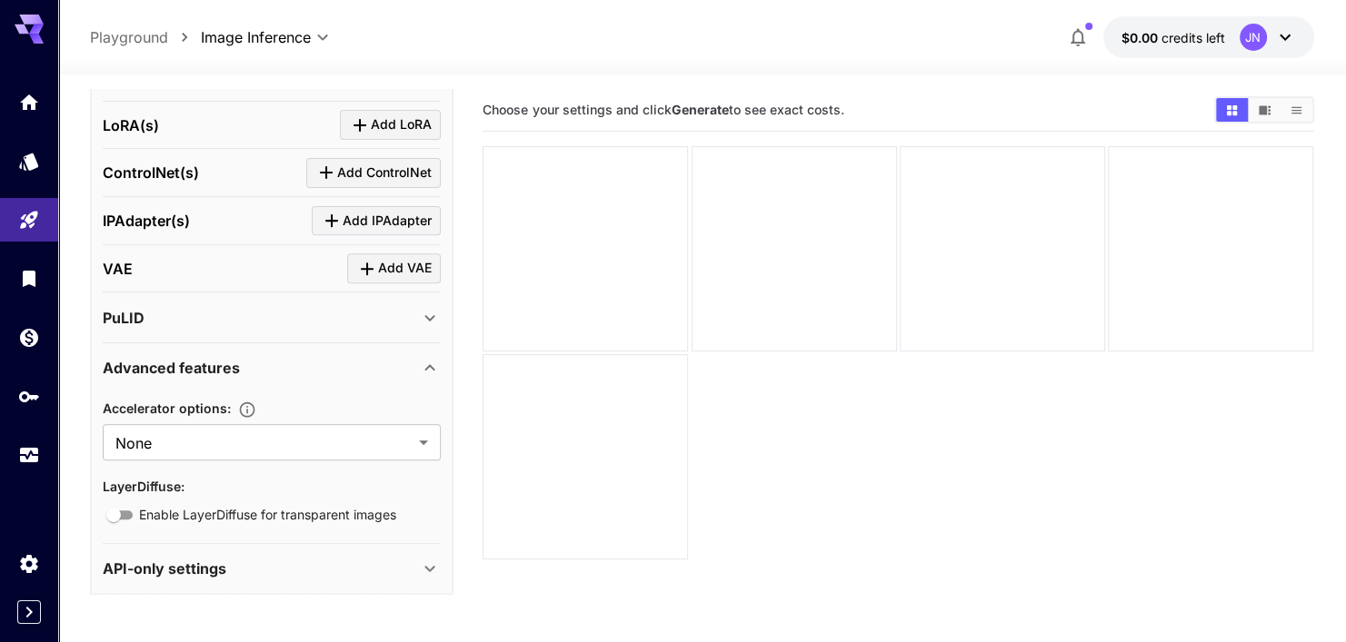
click at [275, 362] on div "Advanced features" at bounding box center [261, 368] width 316 height 22
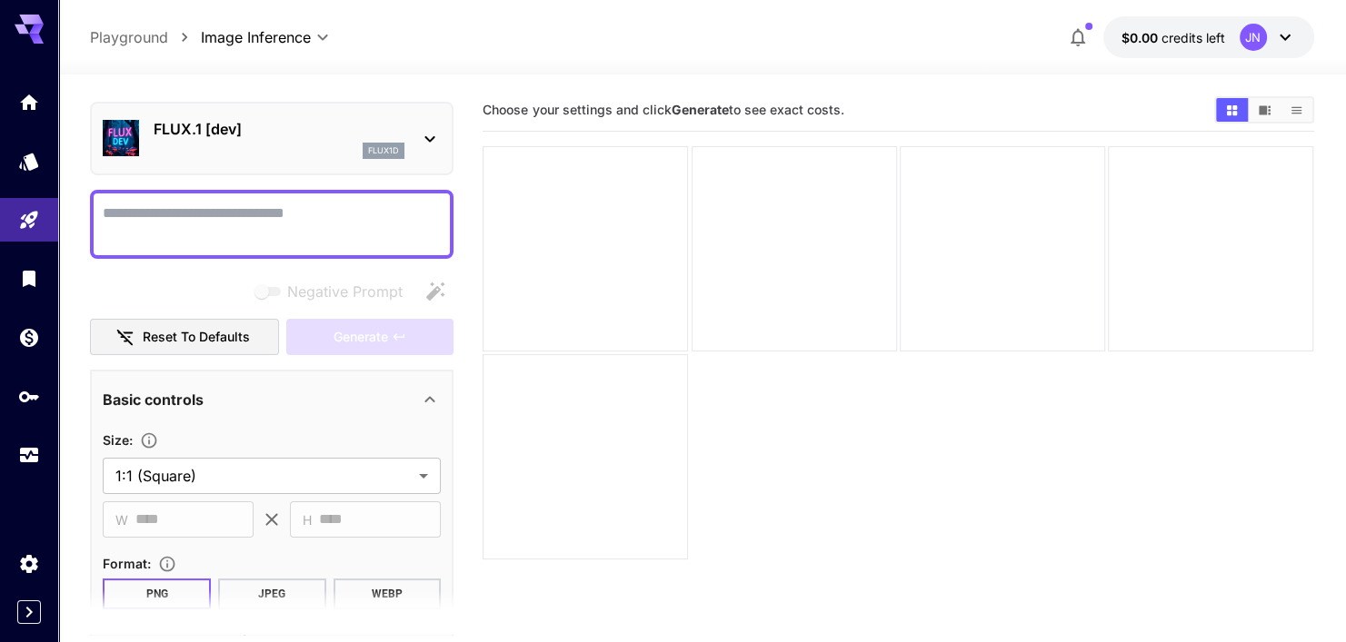
scroll to position [0, 0]
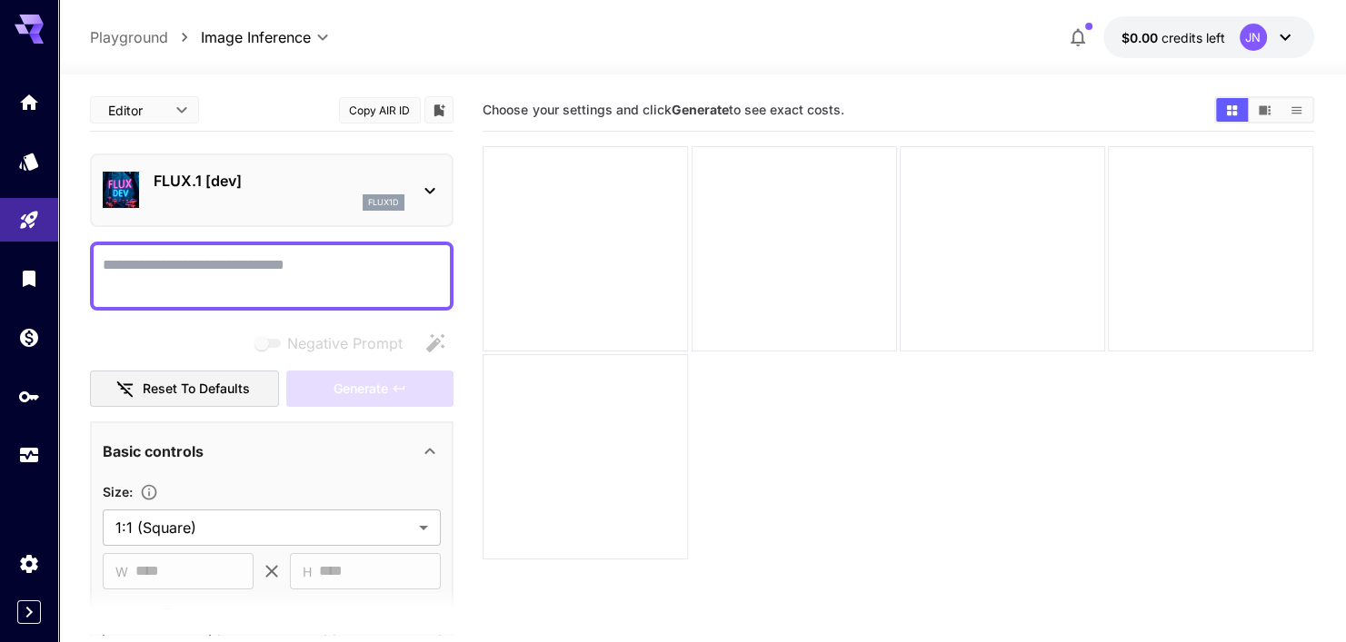
click at [305, 260] on textarea "Negative Prompt" at bounding box center [272, 276] width 338 height 44
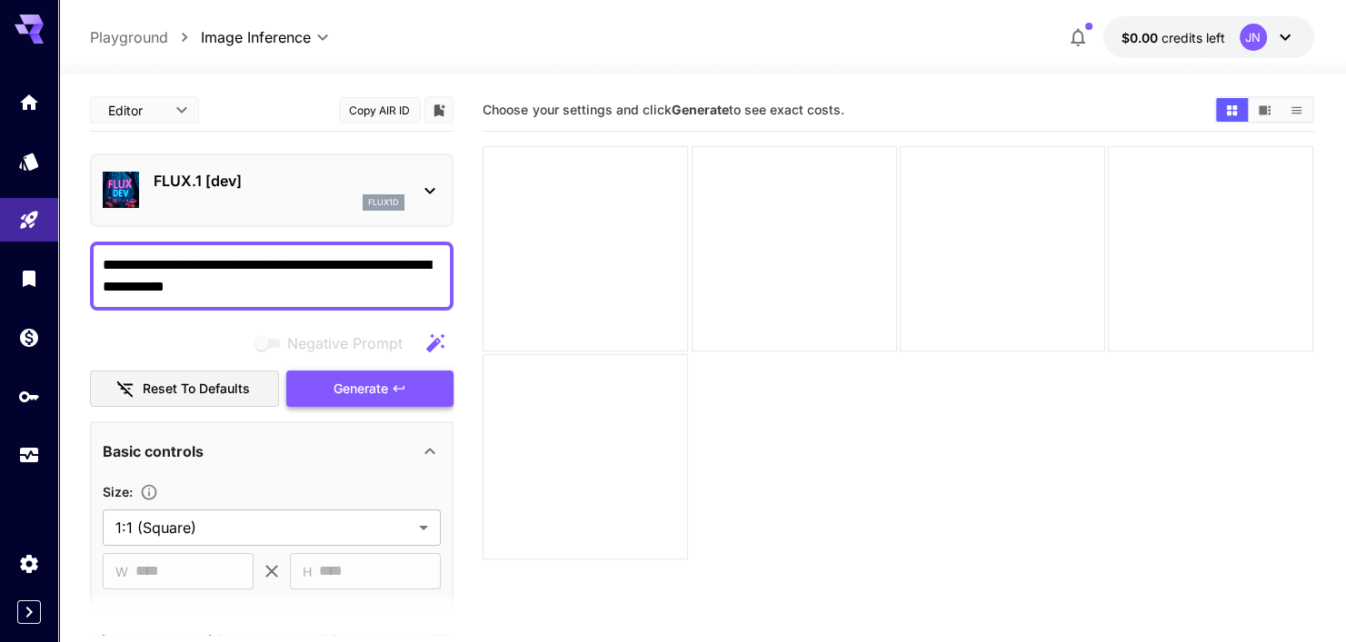
type textarea "**********"
click at [310, 373] on button "Generate" at bounding box center [369, 389] width 167 height 37
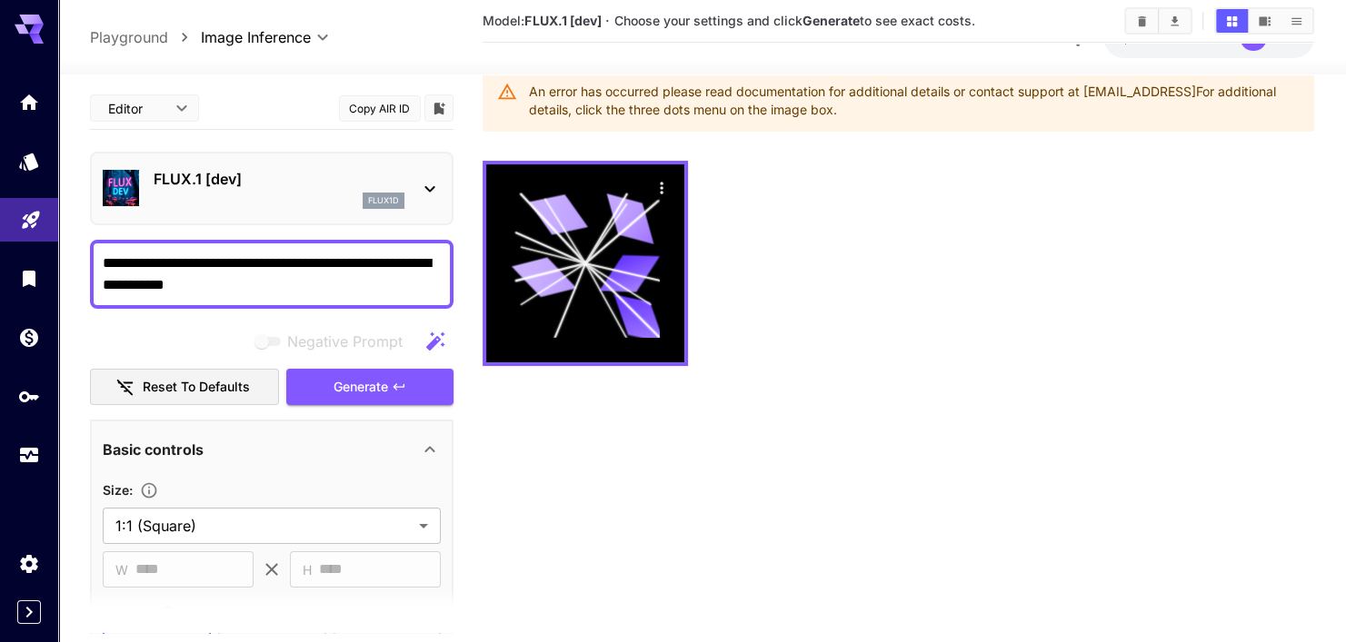
drag, startPoint x: 308, startPoint y: 284, endPoint x: 55, endPoint y: 199, distance: 267.5
click at [0, 194] on html "**********" at bounding box center [673, 302] width 1346 height 786
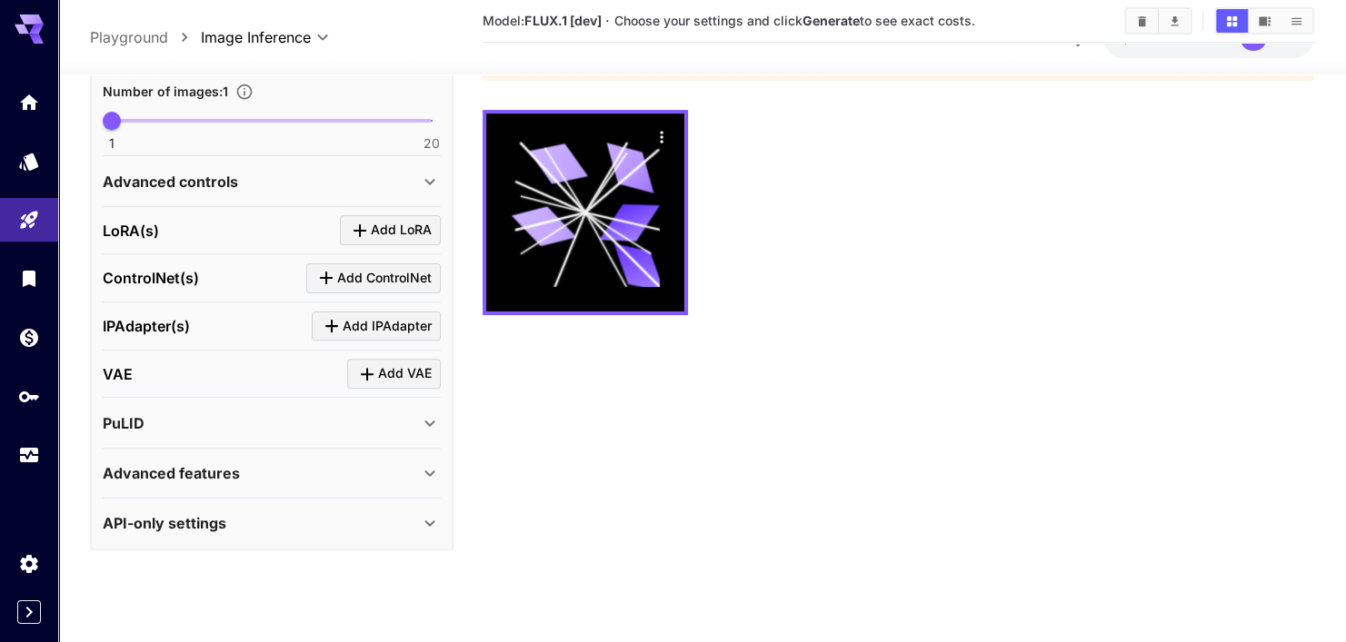
scroll to position [144, 0]
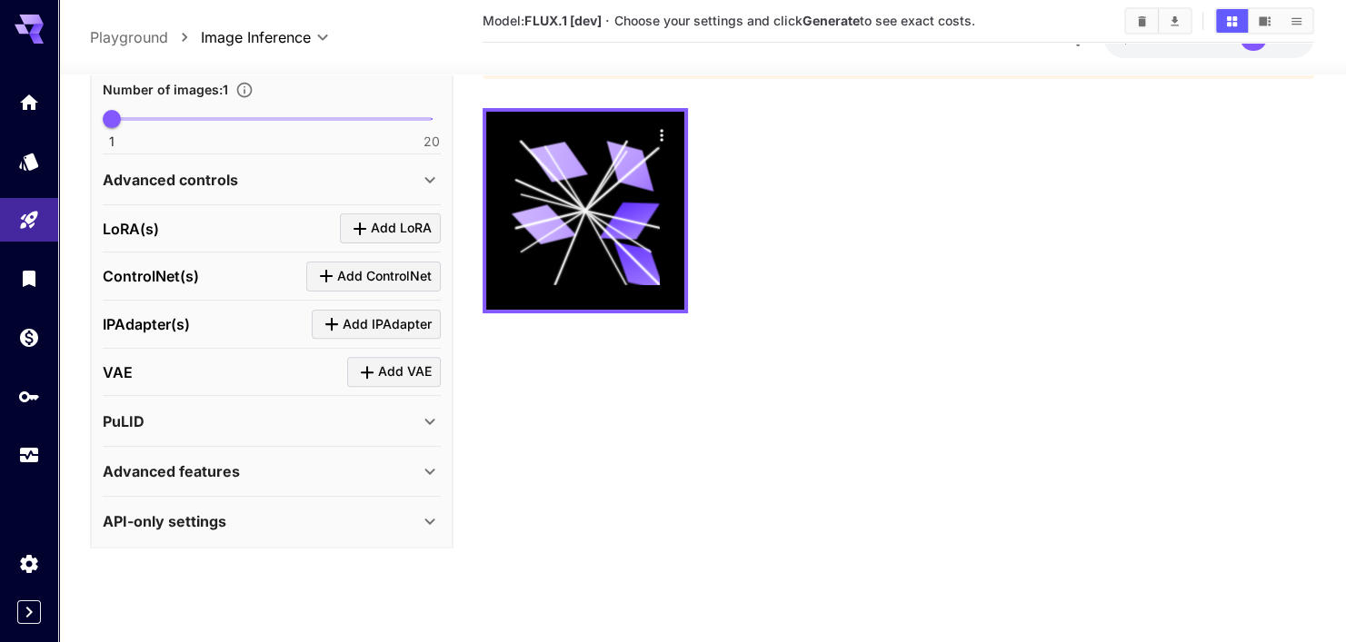
click at [282, 174] on div "Advanced controls" at bounding box center [261, 180] width 316 height 22
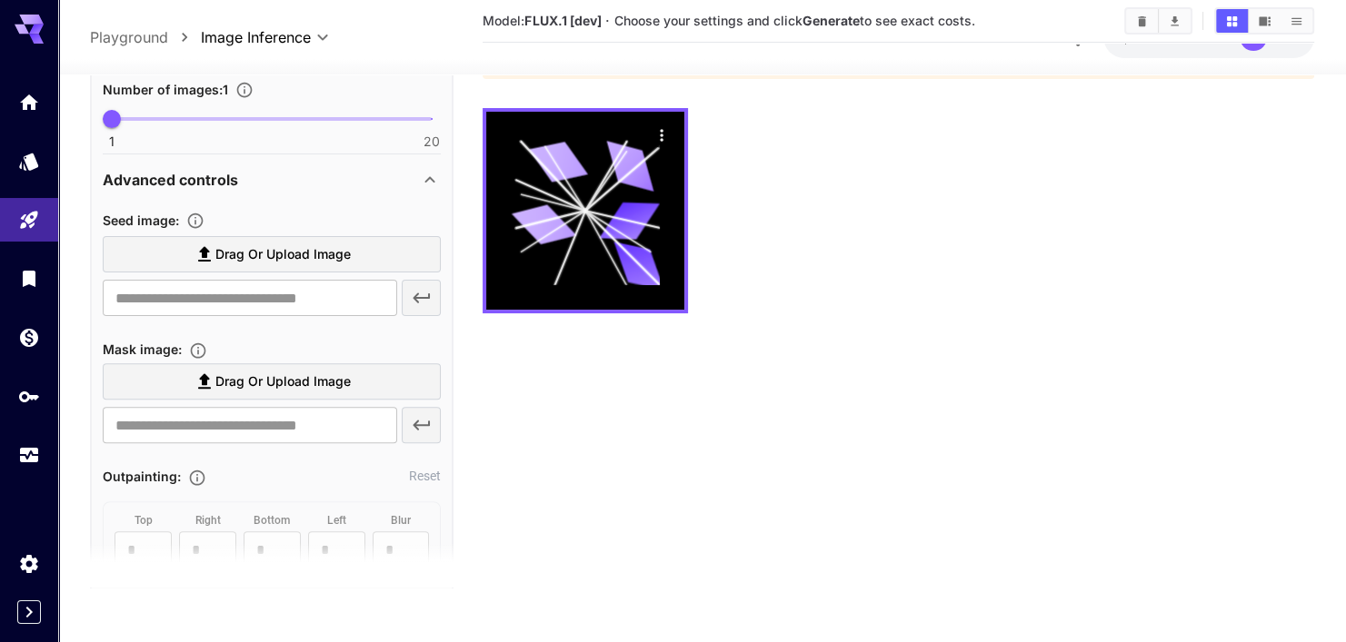
click at [282, 174] on div "Advanced controls" at bounding box center [261, 180] width 316 height 22
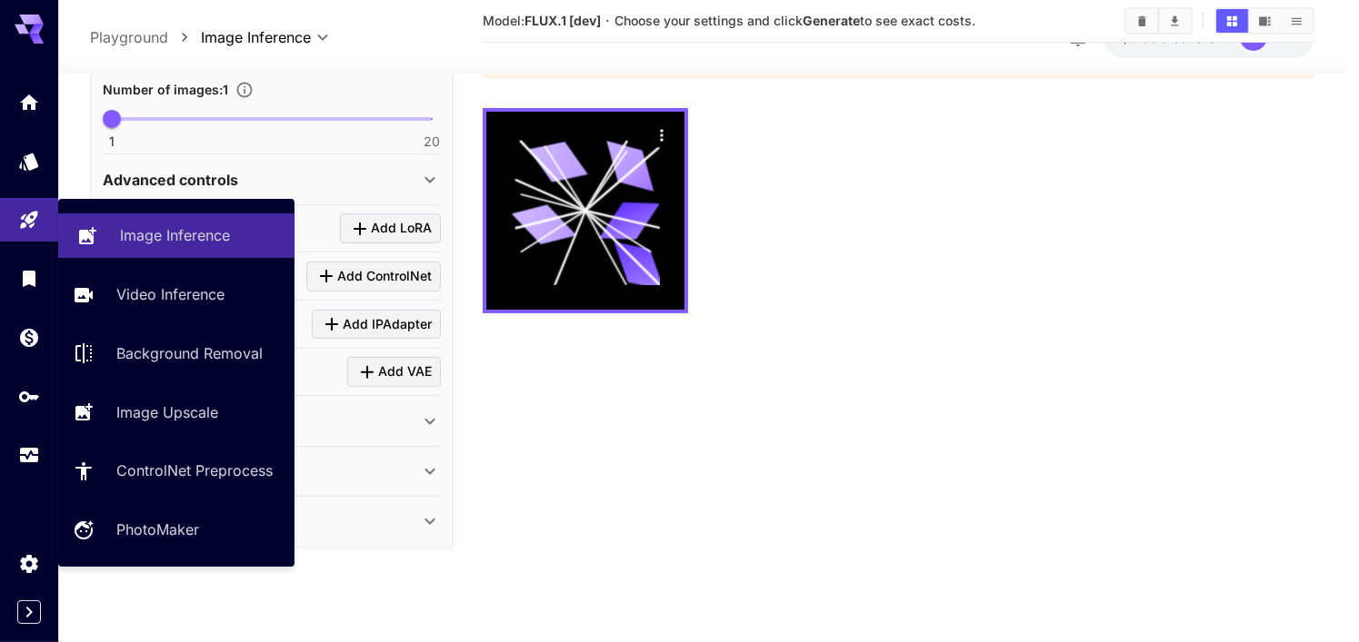
click at [161, 221] on link "Image Inference" at bounding box center [176, 236] width 236 height 45
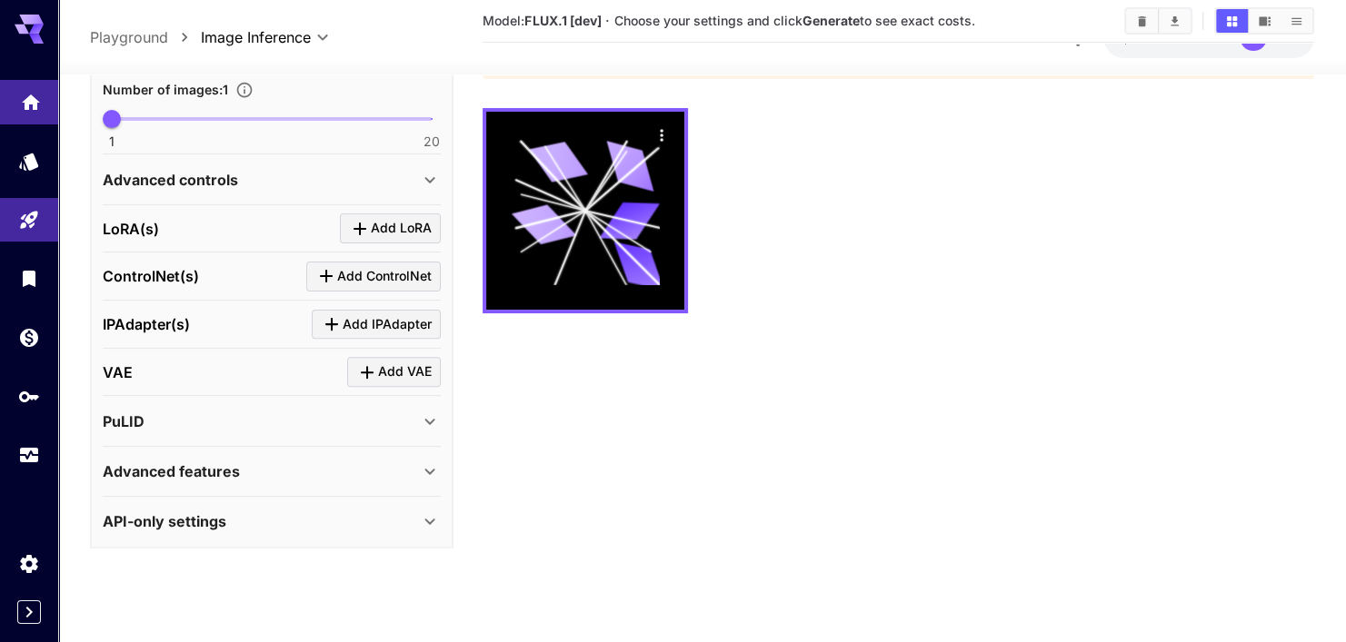
click at [21, 115] on link at bounding box center [29, 102] width 58 height 45
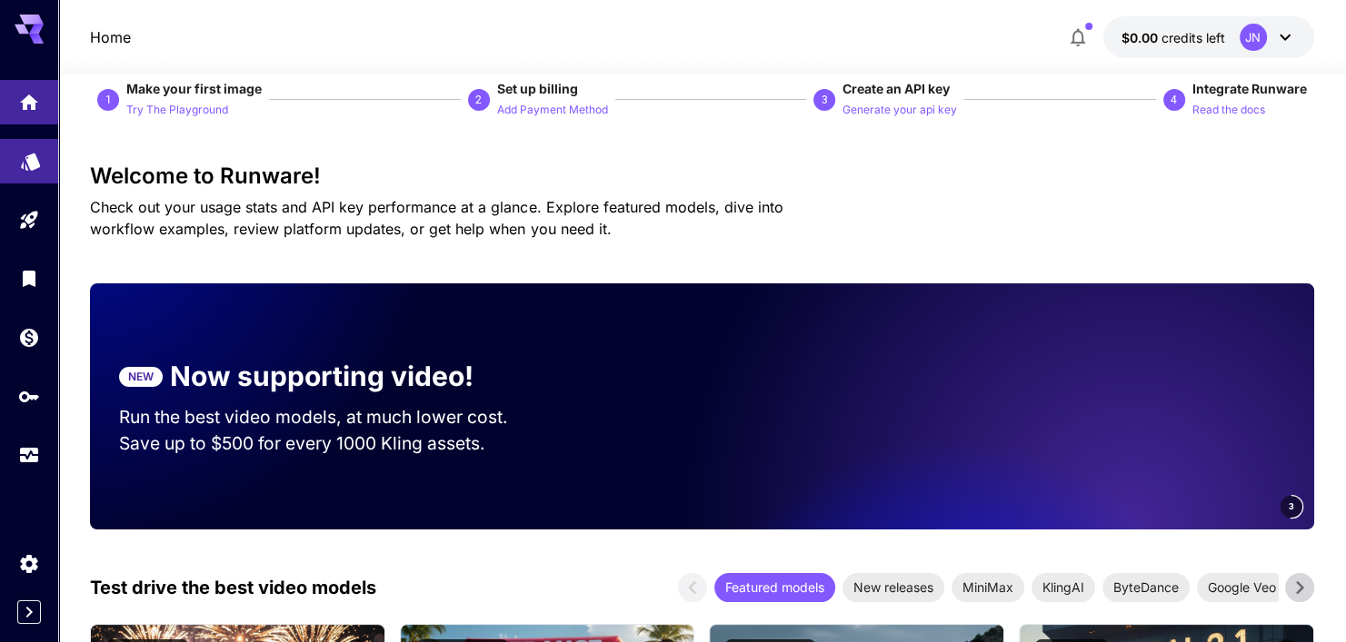
click at [25, 169] on link at bounding box center [29, 161] width 58 height 45
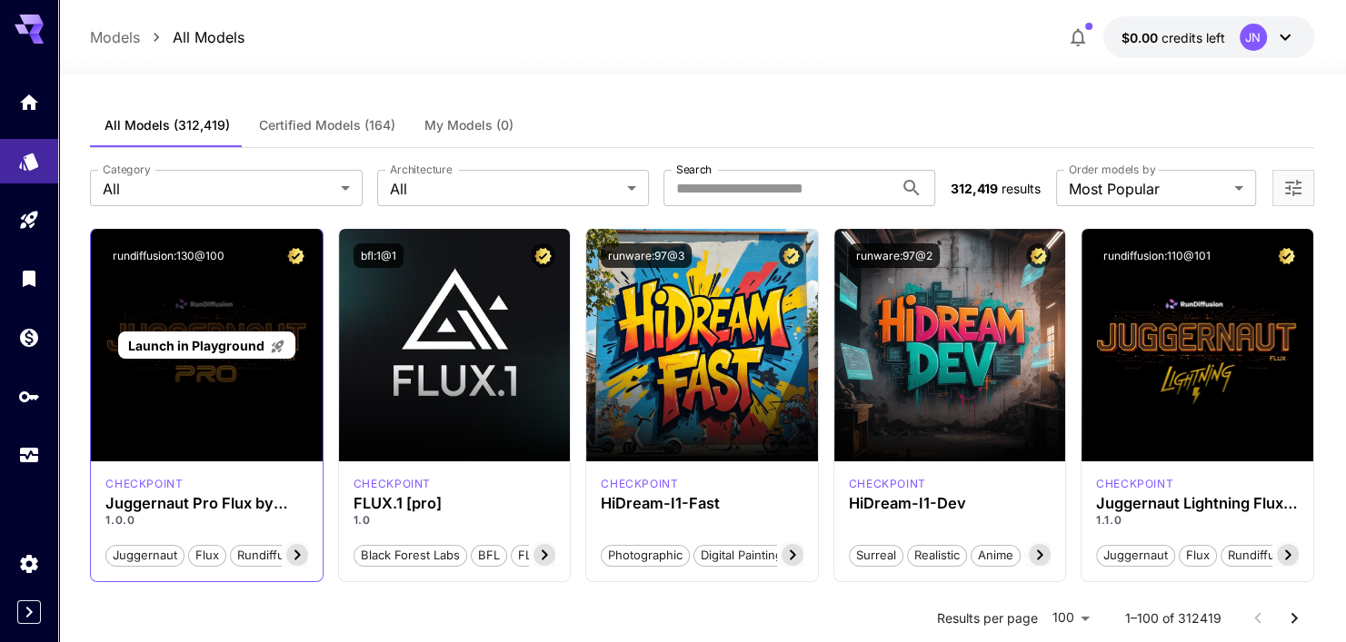
click at [199, 408] on div "Launch in Playground" at bounding box center [206, 345] width 231 height 233
click at [221, 348] on span "Launch in Playground" at bounding box center [196, 345] width 136 height 15
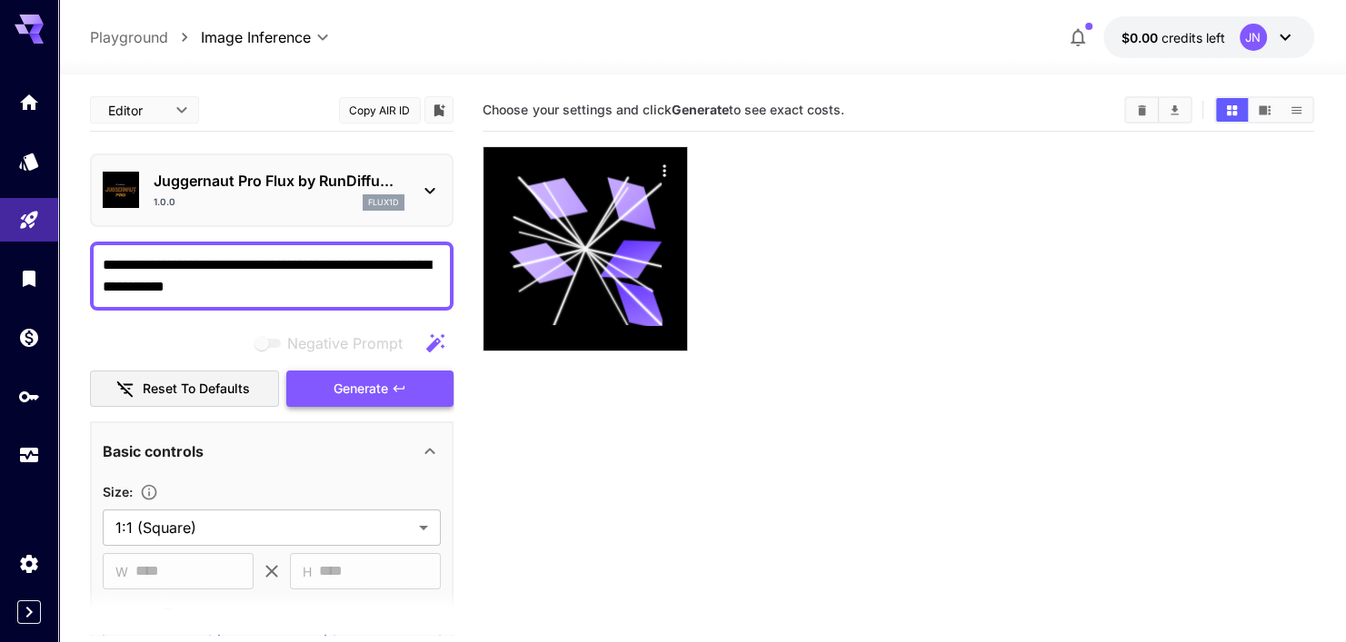
click at [369, 399] on span "Generate" at bounding box center [360, 389] width 55 height 23
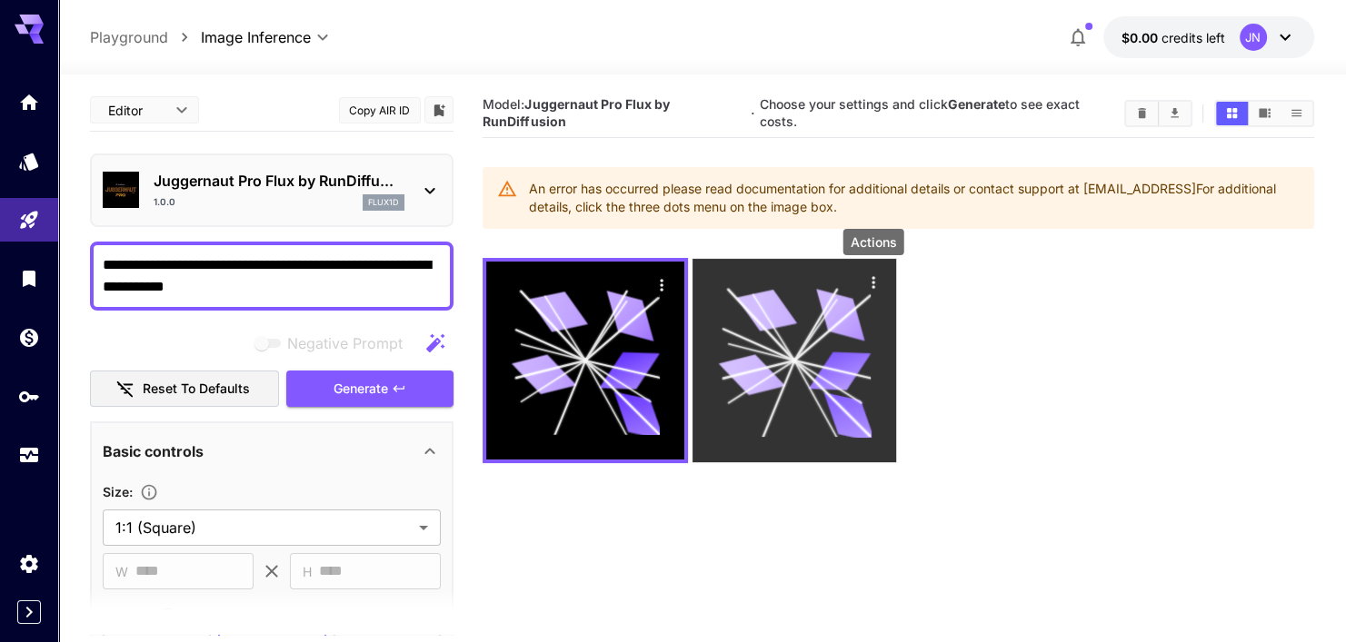
click at [881, 289] on icon "Actions" at bounding box center [873, 283] width 18 height 18
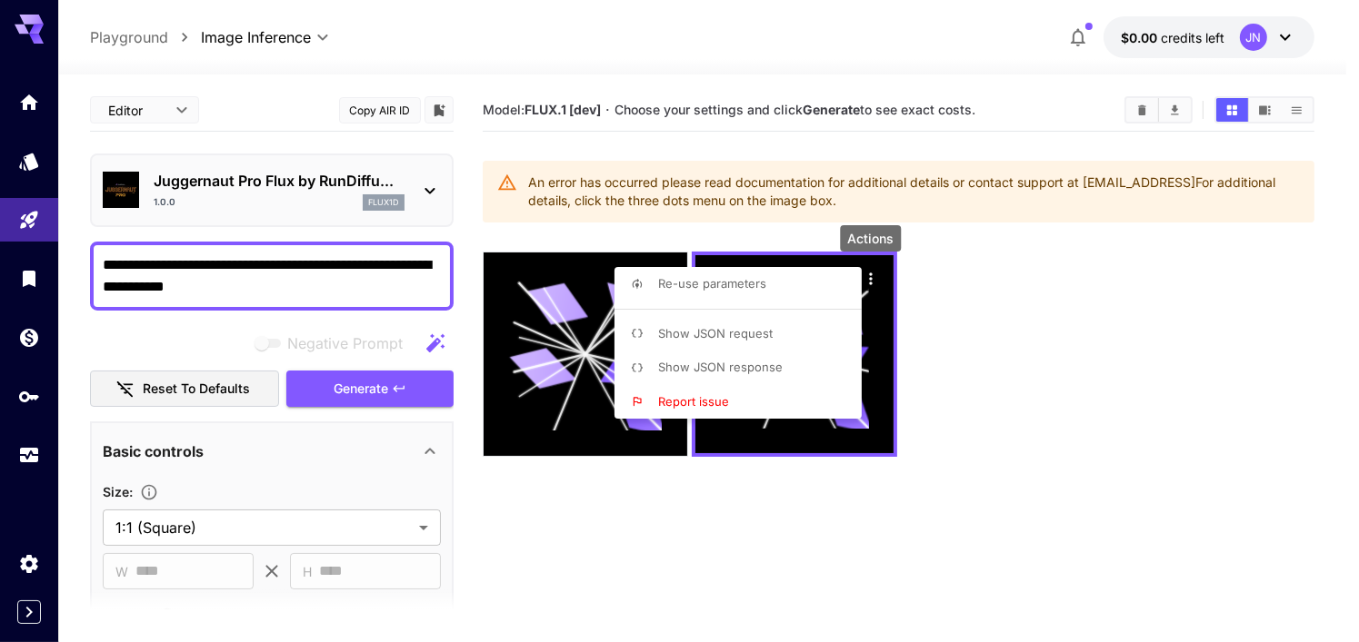
click at [773, 281] on li "Re-use parameters" at bounding box center [743, 284] width 258 height 35
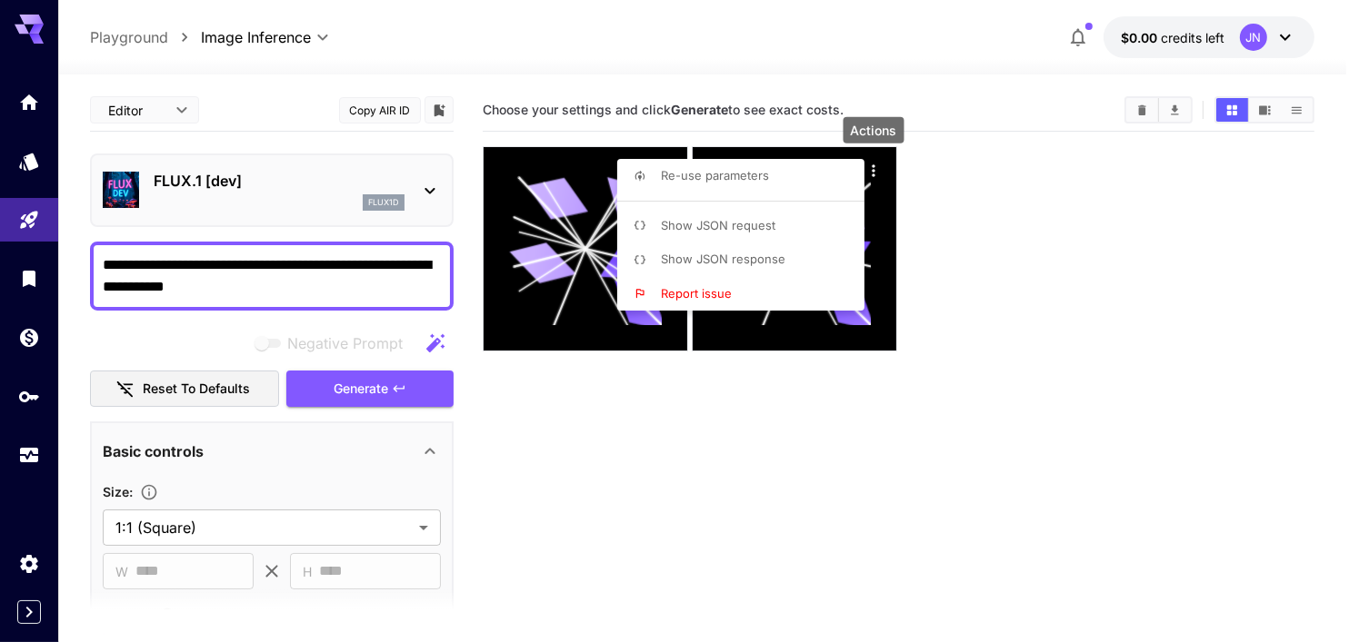
click at [534, 509] on div at bounding box center [679, 321] width 1359 height 642
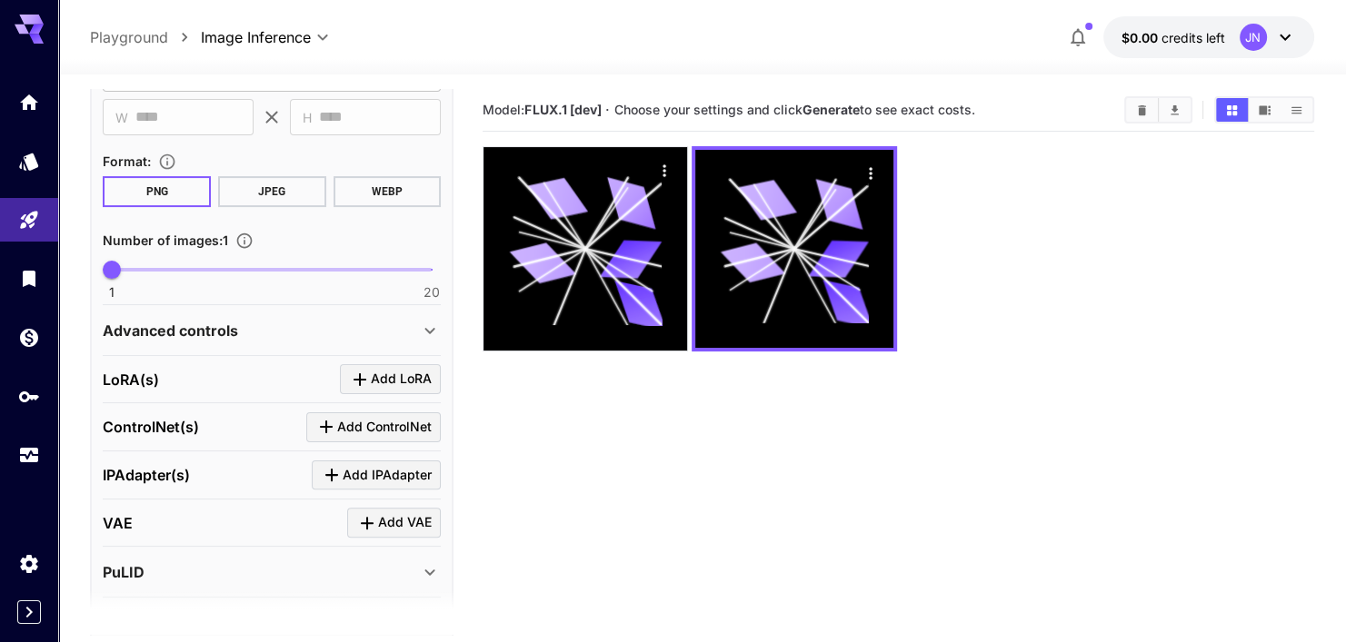
scroll to position [91, 0]
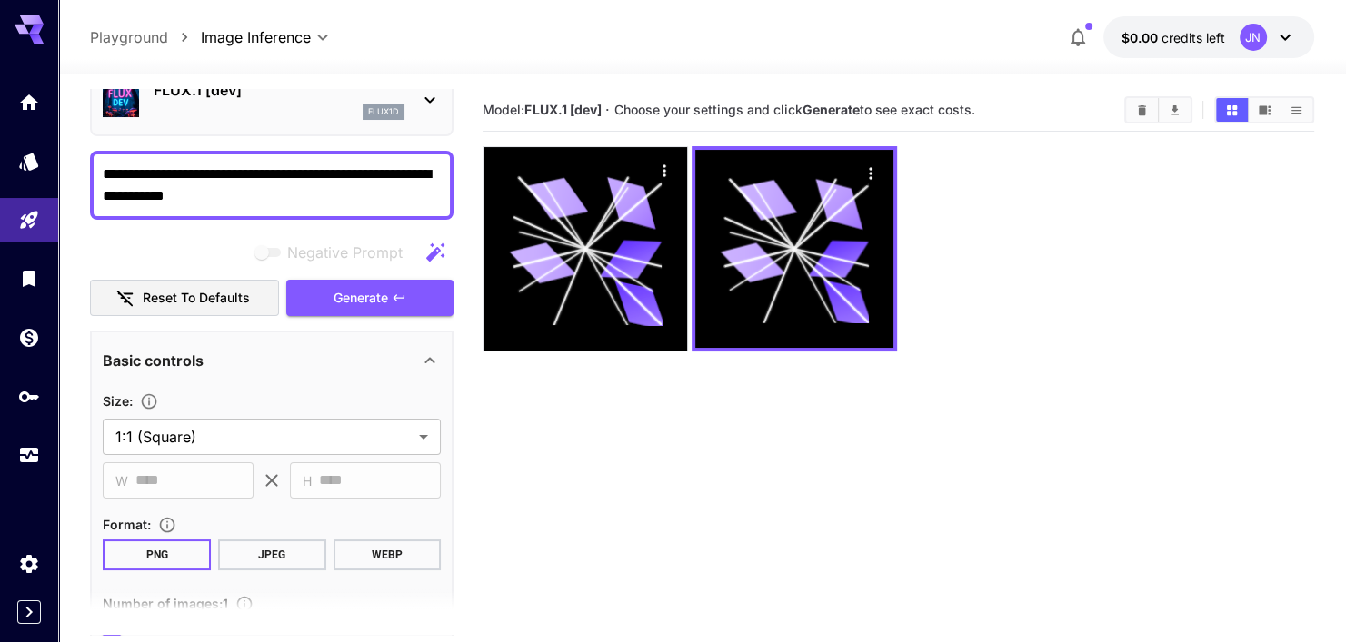
drag, startPoint x: 148, startPoint y: 199, endPoint x: 352, endPoint y: 156, distance: 208.0
click at [352, 156] on div "**********" at bounding box center [271, 185] width 363 height 69
drag, startPoint x: 377, startPoint y: 177, endPoint x: 304, endPoint y: 283, distance: 128.6
click at [304, 283] on button "Generate" at bounding box center [369, 298] width 167 height 37
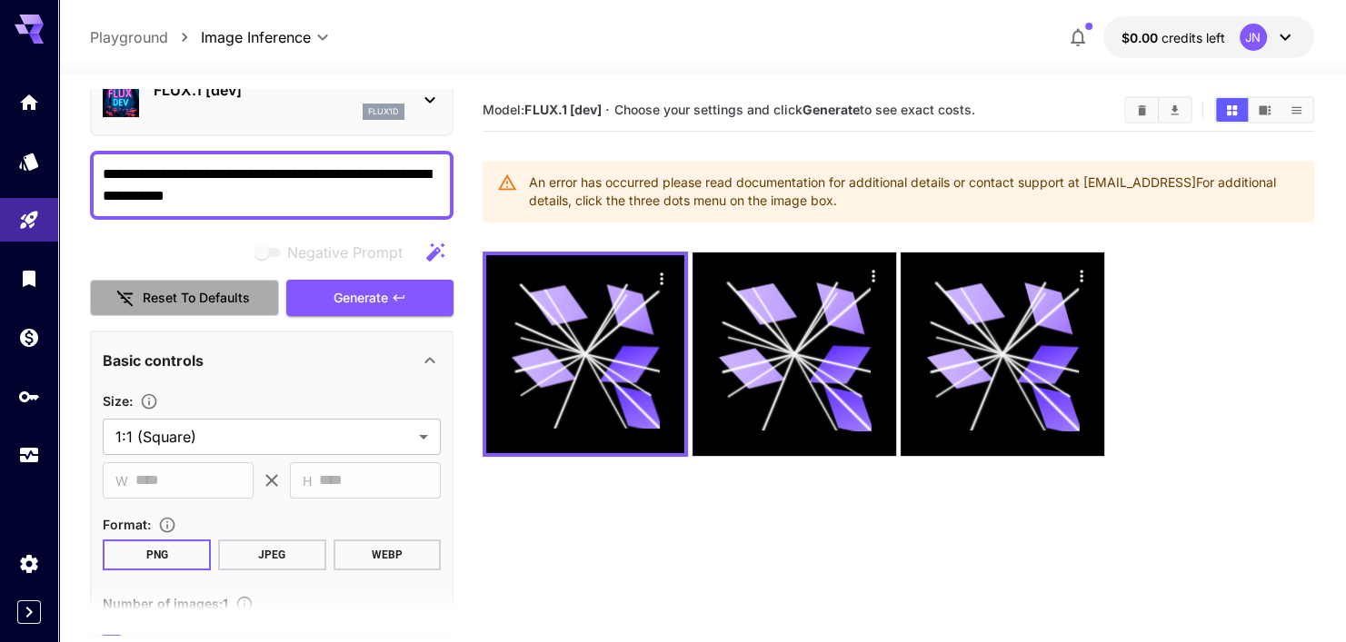
click at [206, 297] on button "Reset to defaults" at bounding box center [184, 298] width 189 height 37
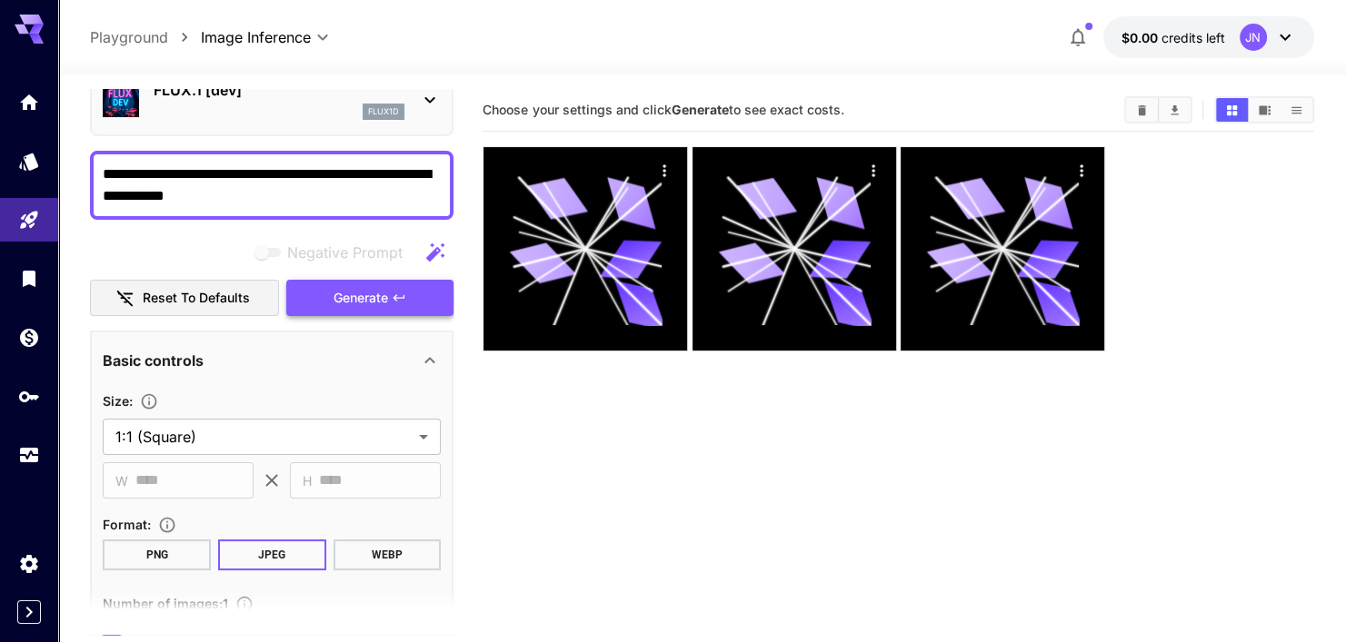
click at [384, 289] on span "Generate" at bounding box center [360, 298] width 55 height 23
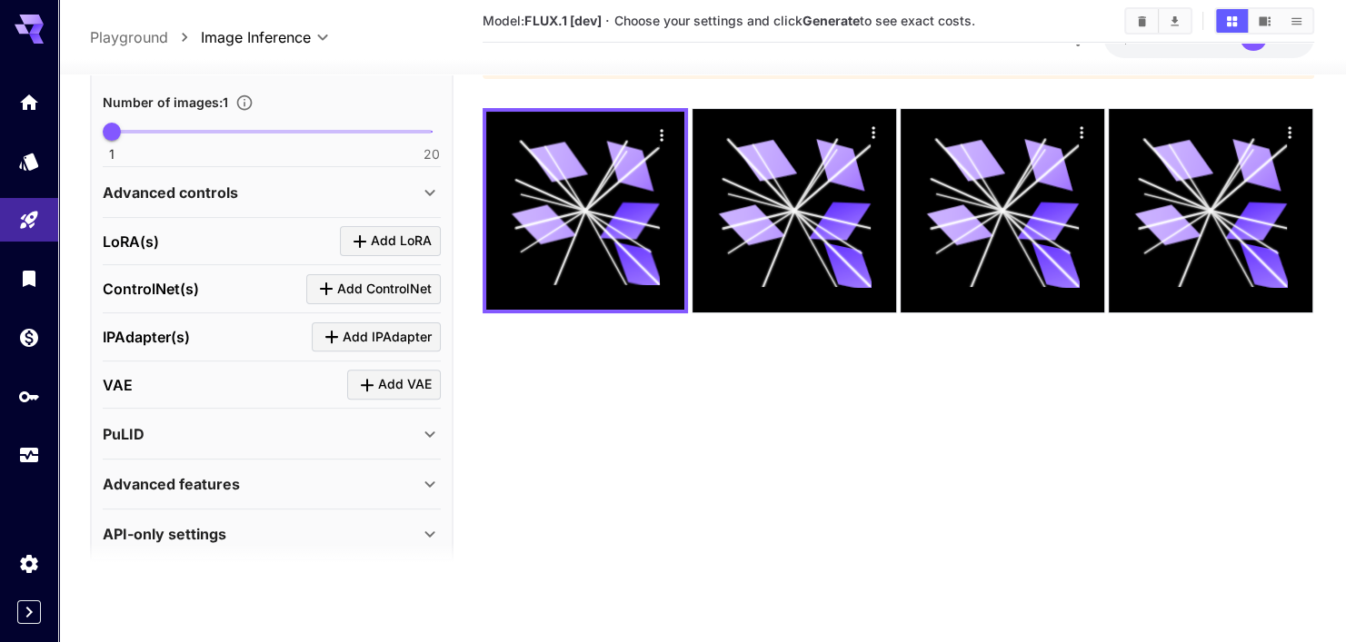
scroll to position [557, 0]
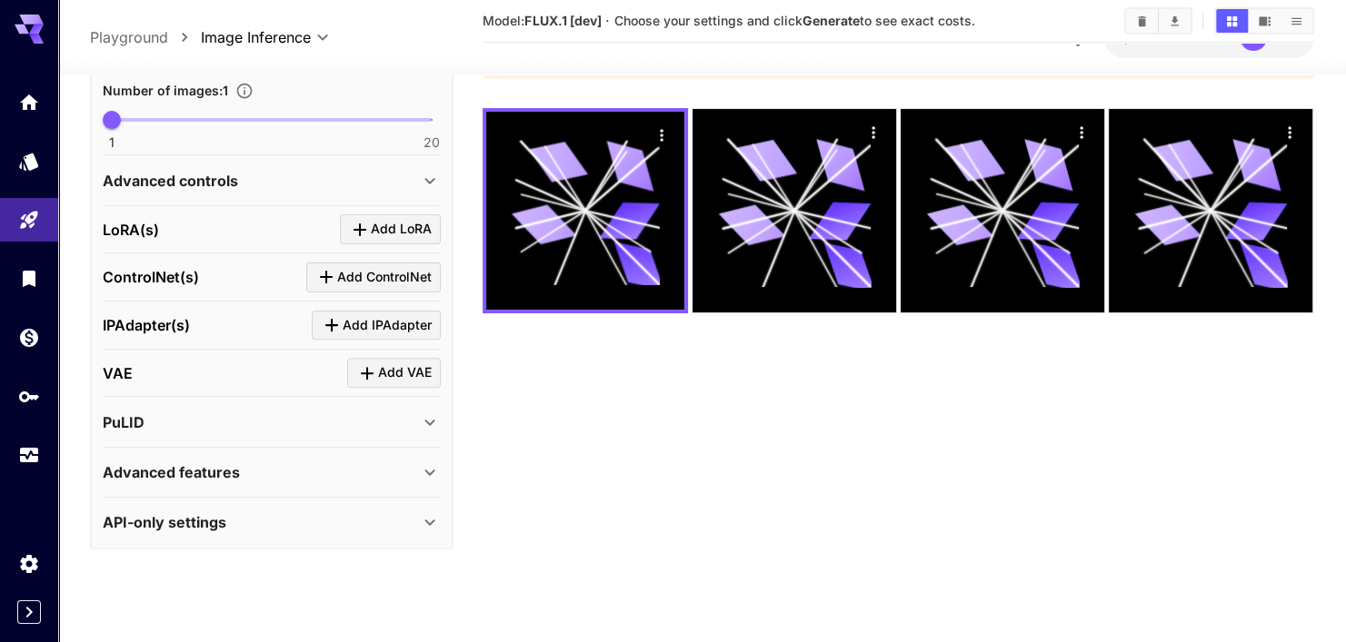
click at [417, 512] on div "API-only settings" at bounding box center [261, 523] width 316 height 22
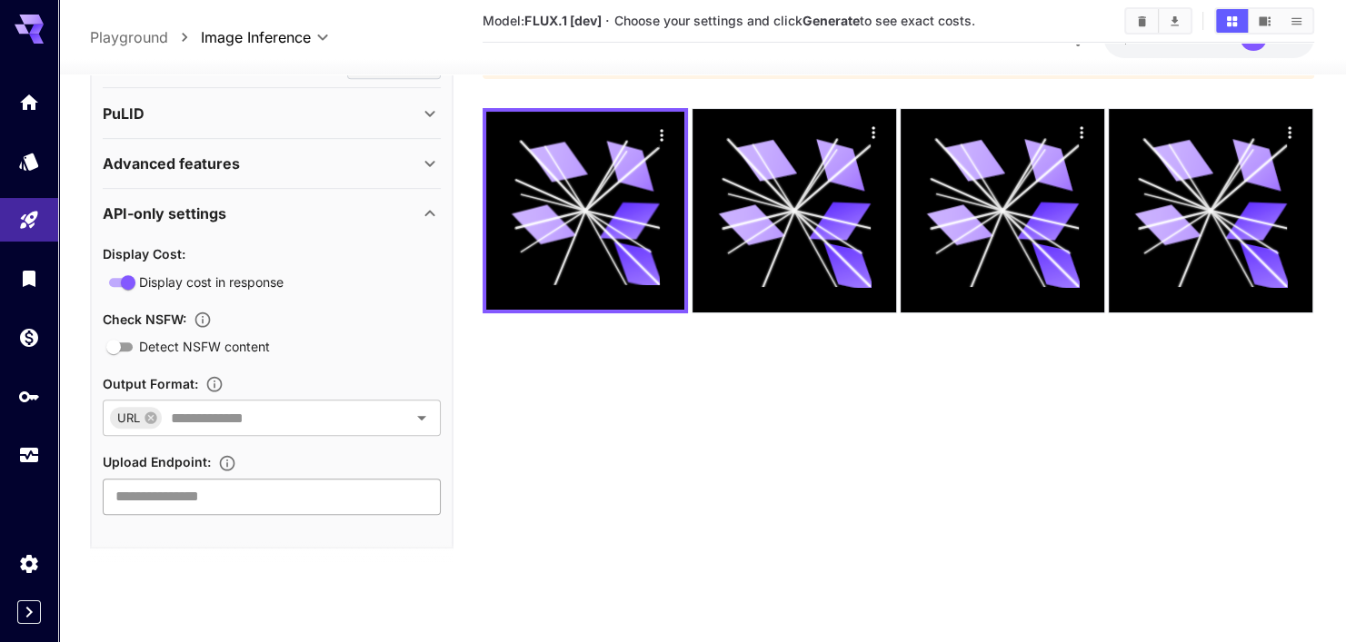
scroll to position [867, 0]
click at [399, 194] on div "API-only settings" at bounding box center [272, 213] width 338 height 44
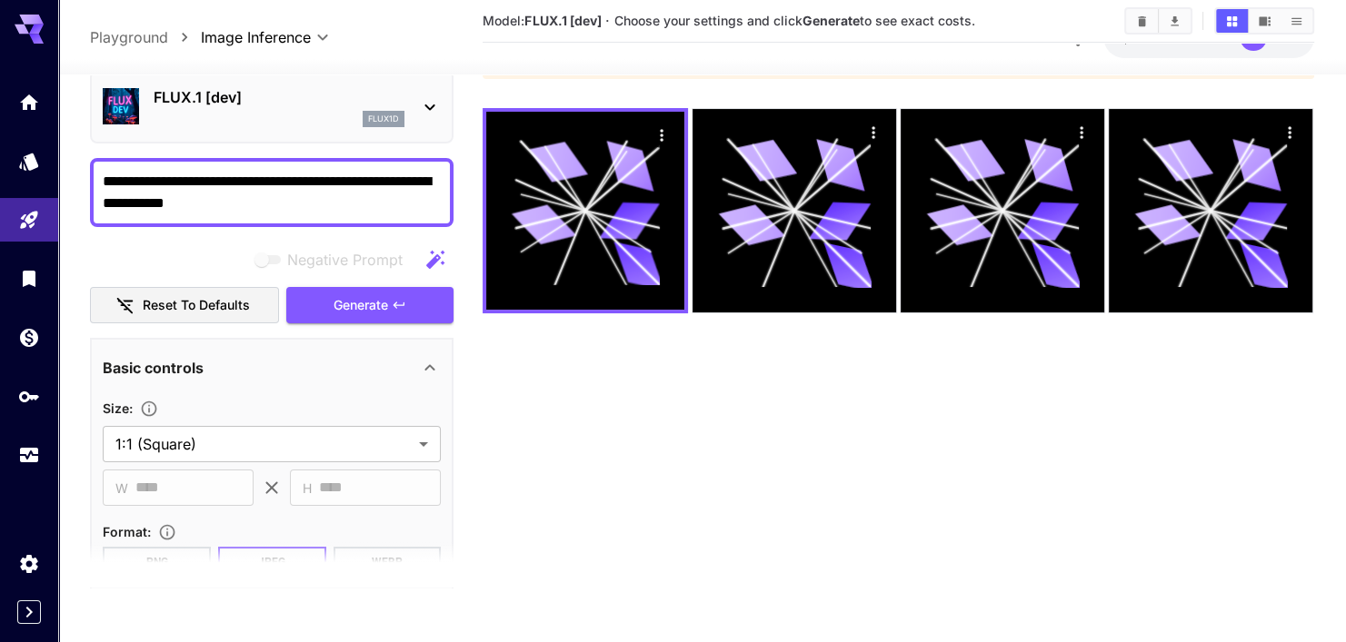
scroll to position [0, 0]
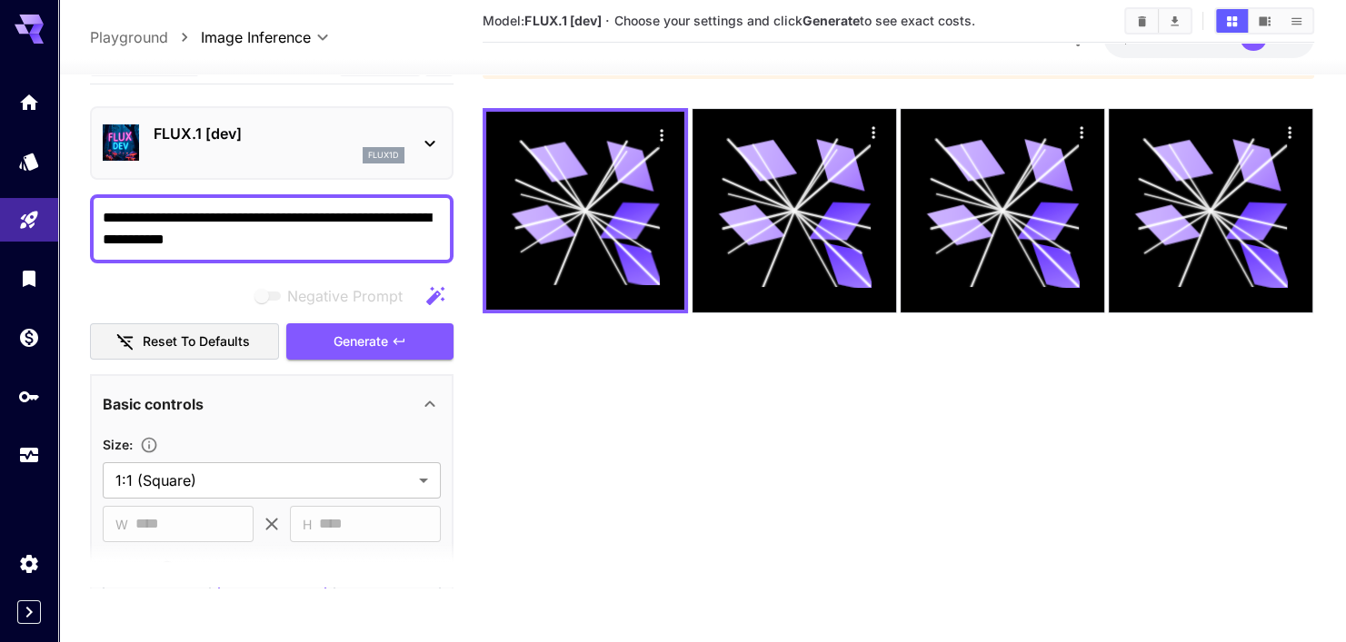
drag, startPoint x: 151, startPoint y: 239, endPoint x: 343, endPoint y: 198, distance: 196.1
click at [343, 198] on div "**********" at bounding box center [271, 228] width 363 height 69
type textarea "**********"
click at [410, 353] on button "Generate" at bounding box center [369, 342] width 167 height 37
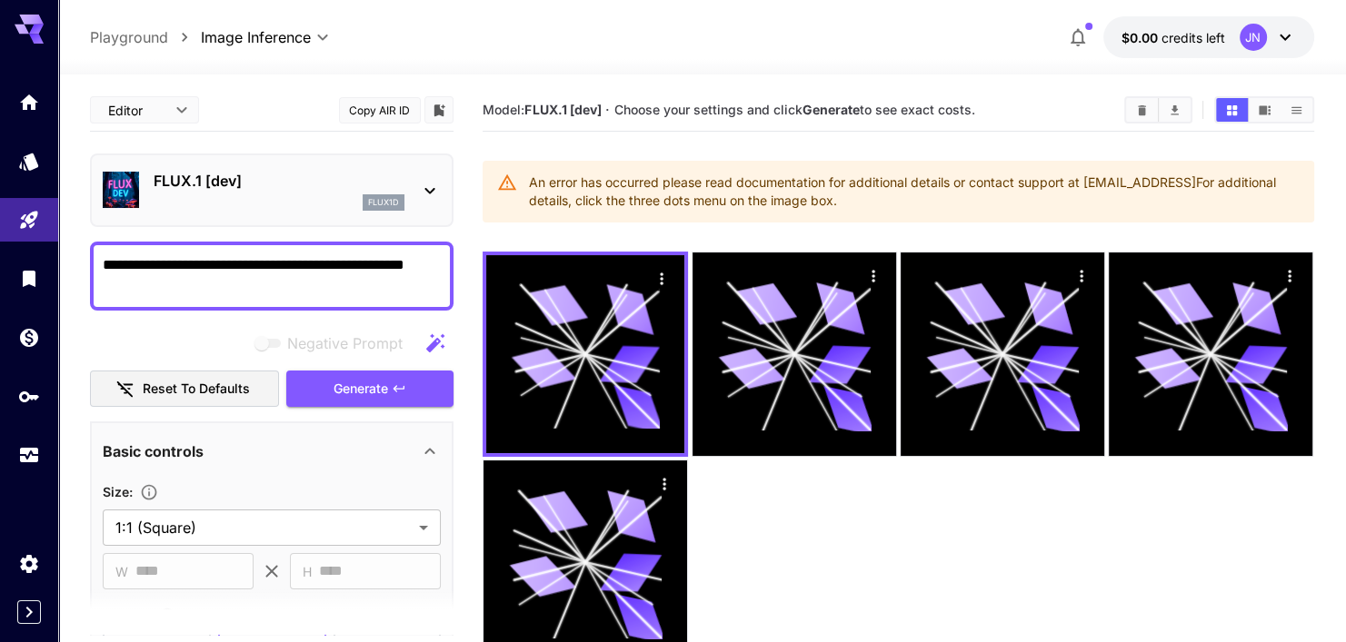
click at [1295, 35] on button "$0.00 credits left JN" at bounding box center [1208, 37] width 211 height 42
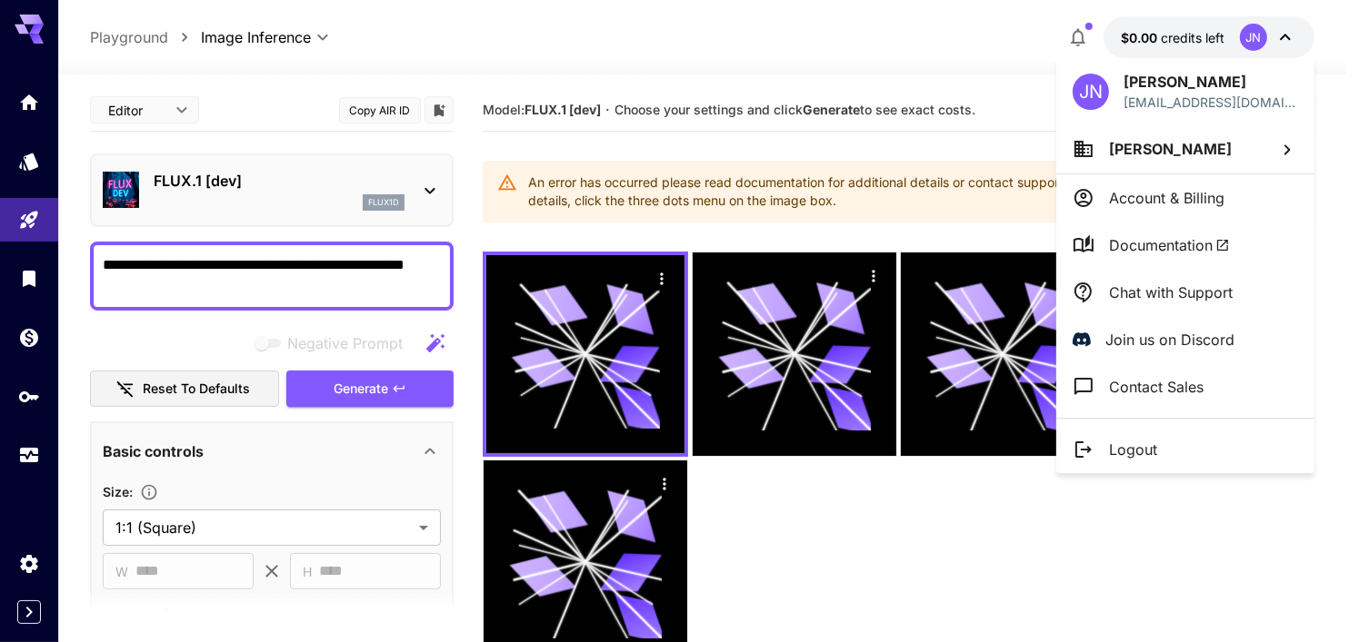
click at [1245, 136] on li "[PERSON_NAME]" at bounding box center [1185, 148] width 258 height 49
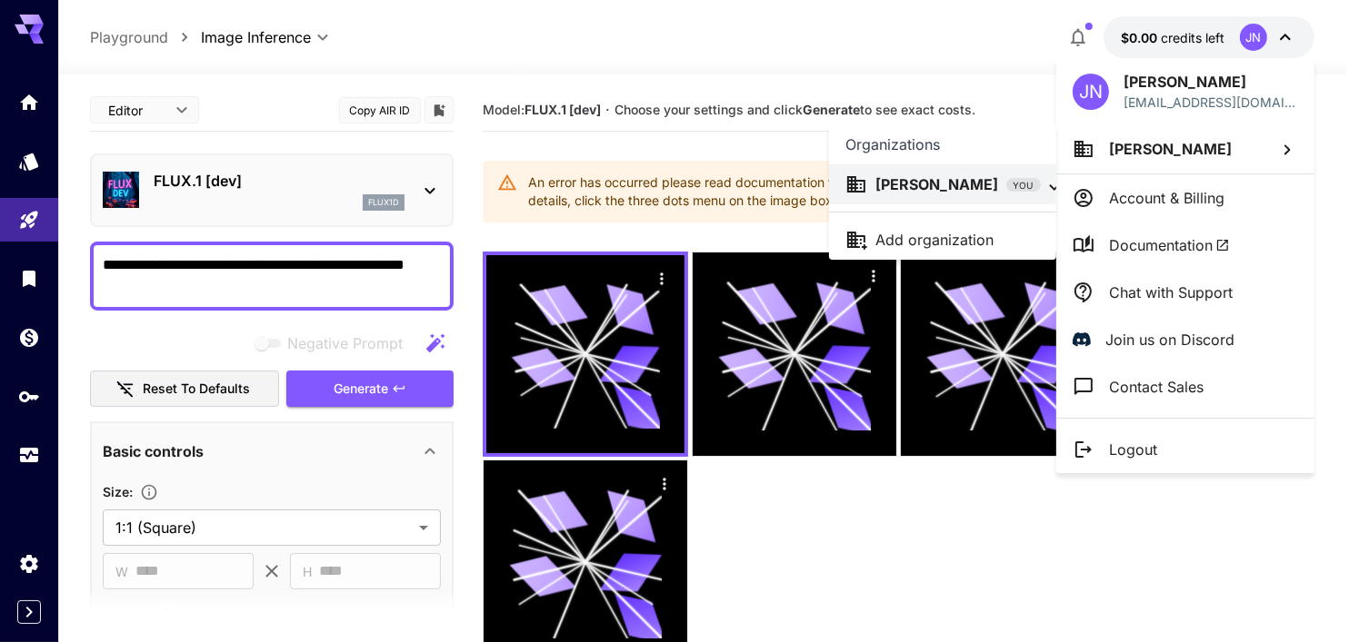
click at [952, 184] on p "[PERSON_NAME]" at bounding box center [937, 185] width 123 height 22
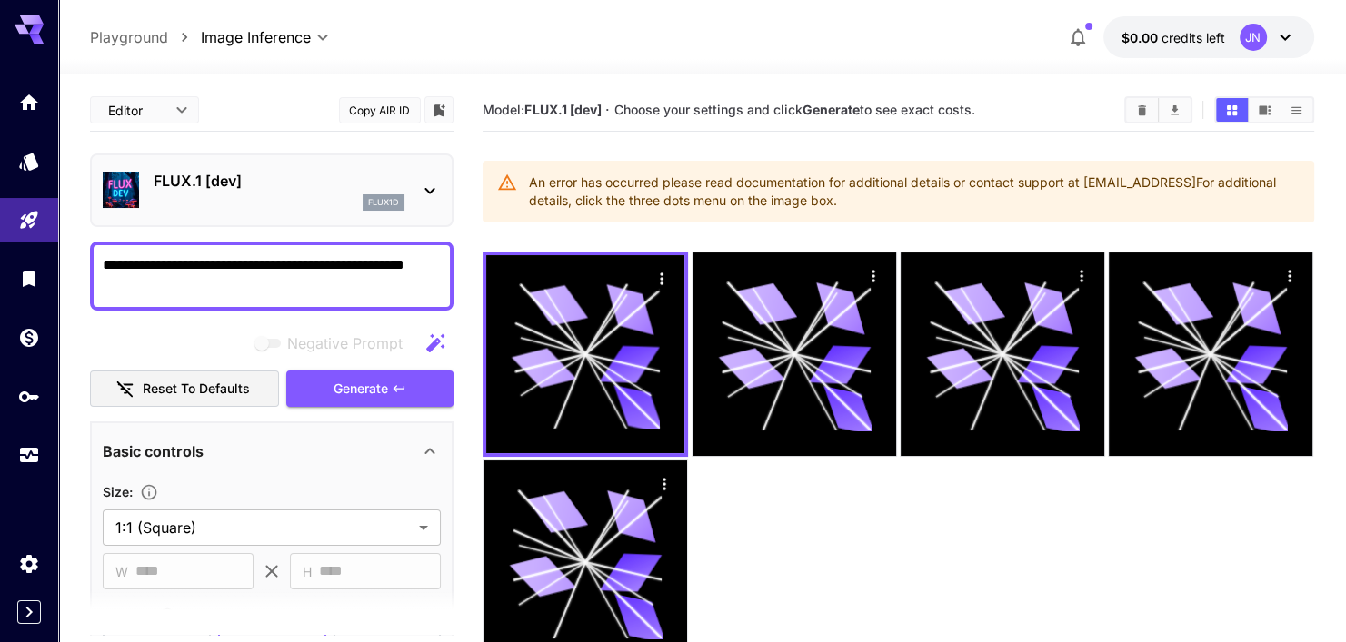
click at [1254, 41] on div "JN" at bounding box center [1252, 37] width 27 height 27
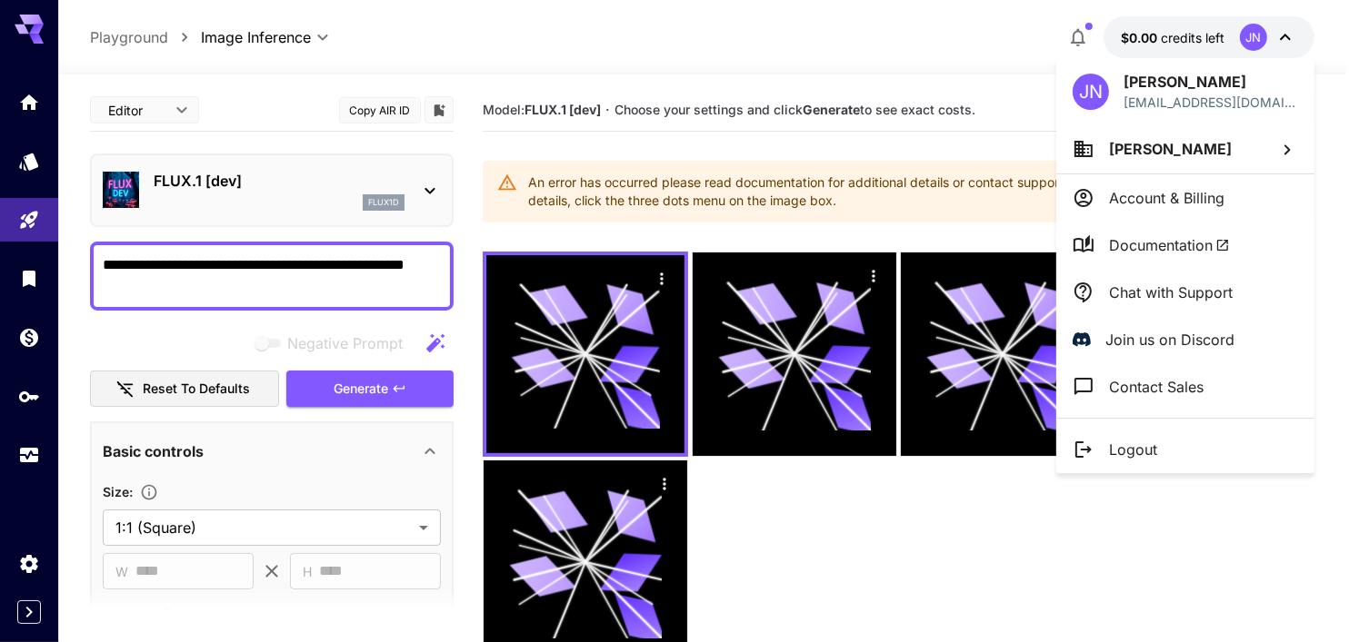
click at [1122, 105] on div "JN [PERSON_NAME] [EMAIL_ADDRESS][DOMAIN_NAME]" at bounding box center [1185, 91] width 258 height 66
click at [1116, 95] on div "JN [PERSON_NAME] [EMAIL_ADDRESS][DOMAIN_NAME]" at bounding box center [1185, 91] width 258 height 66
click at [1100, 86] on div "JN" at bounding box center [1090, 92] width 36 height 36
click at [1161, 74] on p "[PERSON_NAME]" at bounding box center [1210, 82] width 174 height 22
click at [1253, 131] on li "[PERSON_NAME]" at bounding box center [1185, 148] width 258 height 49
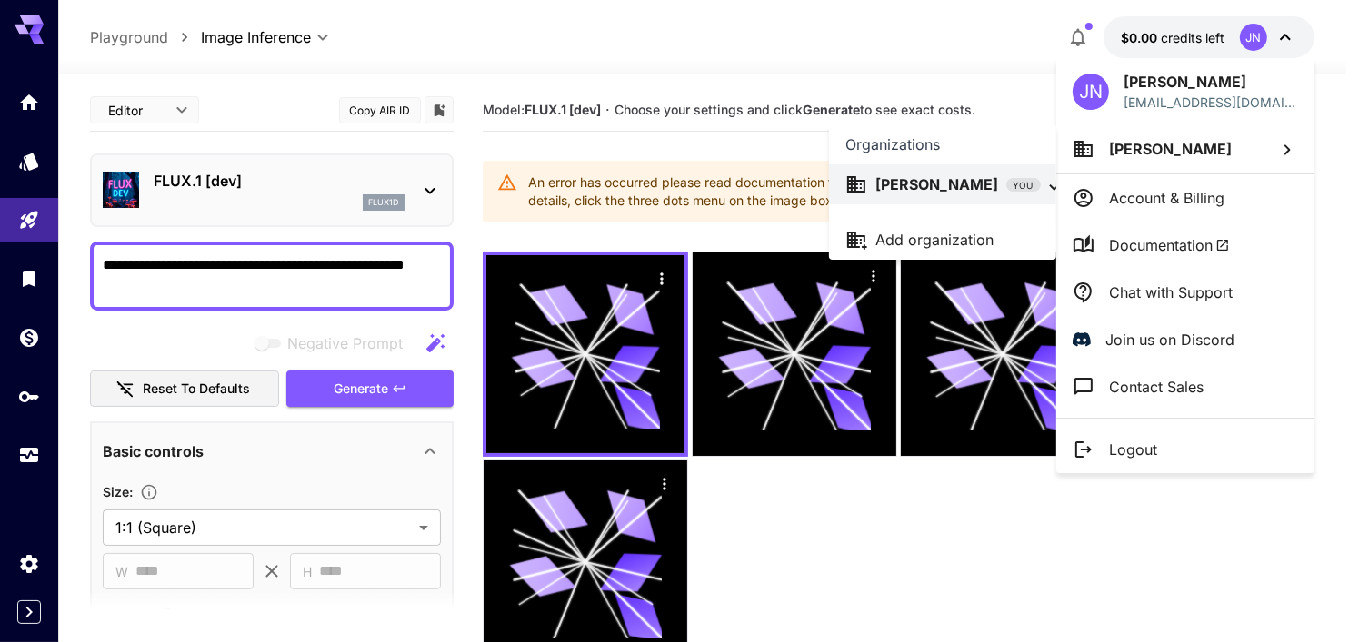
click at [1224, 188] on div at bounding box center [679, 321] width 1359 height 642
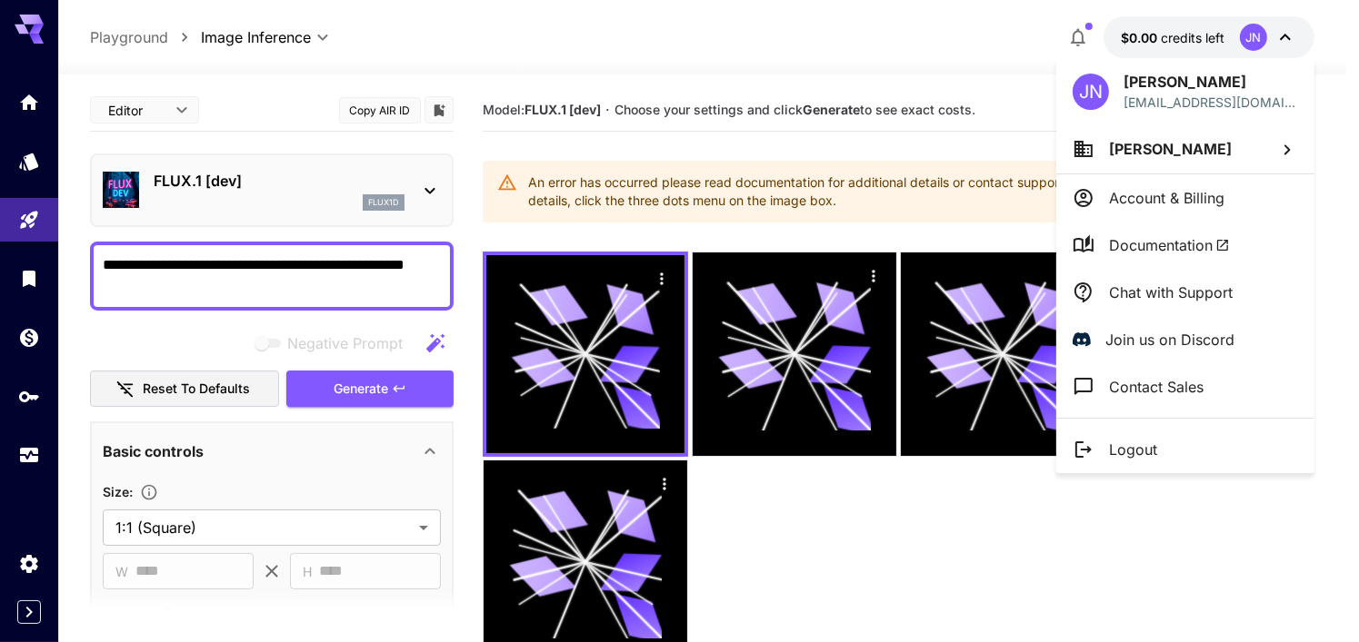
click at [1198, 191] on p "Account & Billing" at bounding box center [1166, 198] width 115 height 22
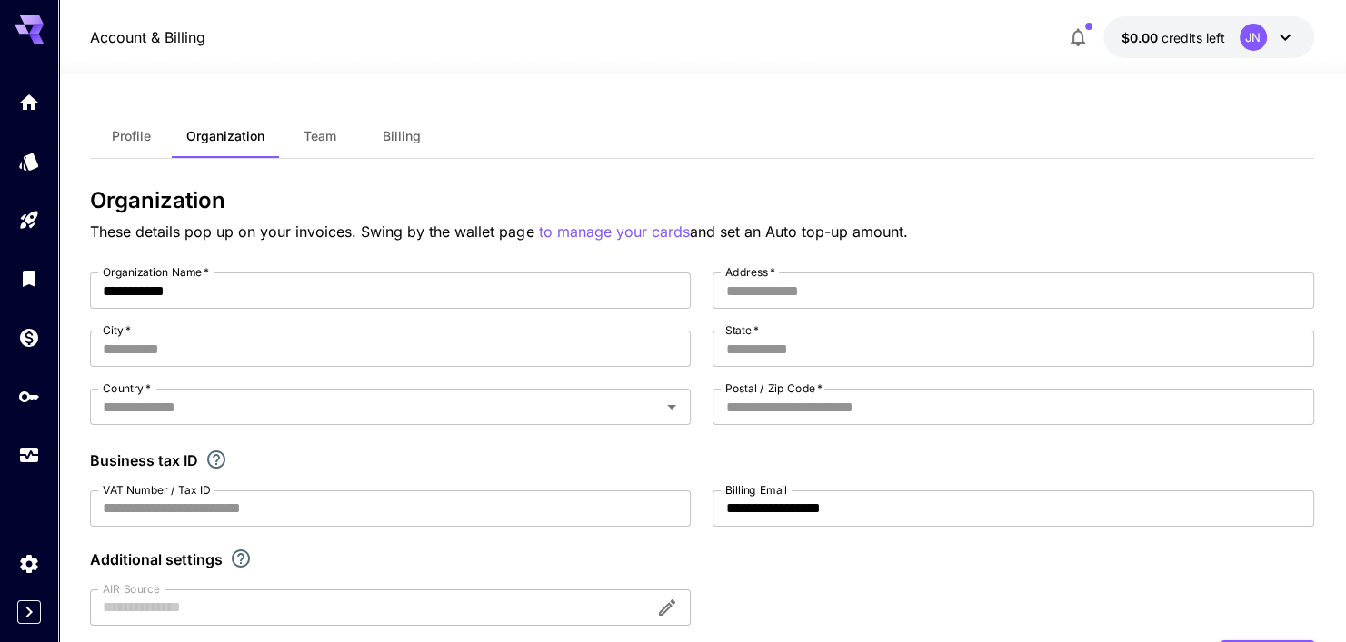
click at [1289, 38] on icon at bounding box center [1285, 37] width 22 height 22
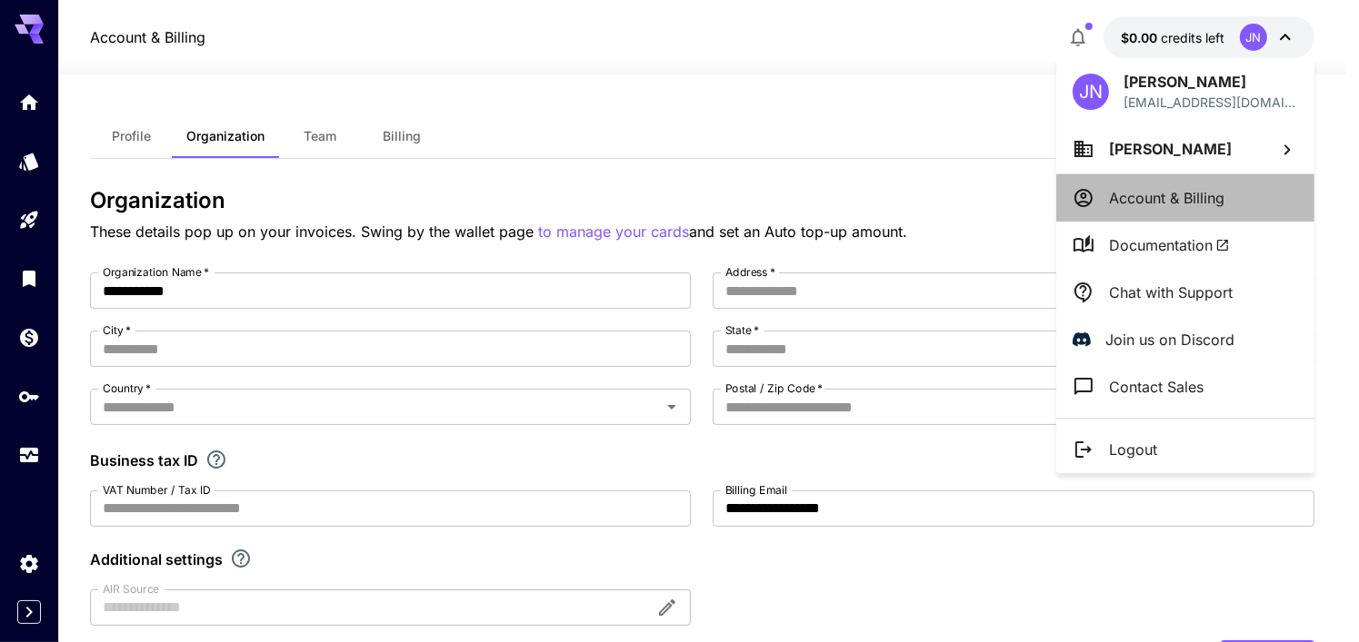
click at [1178, 208] on li "Account & Billing" at bounding box center [1185, 197] width 258 height 47
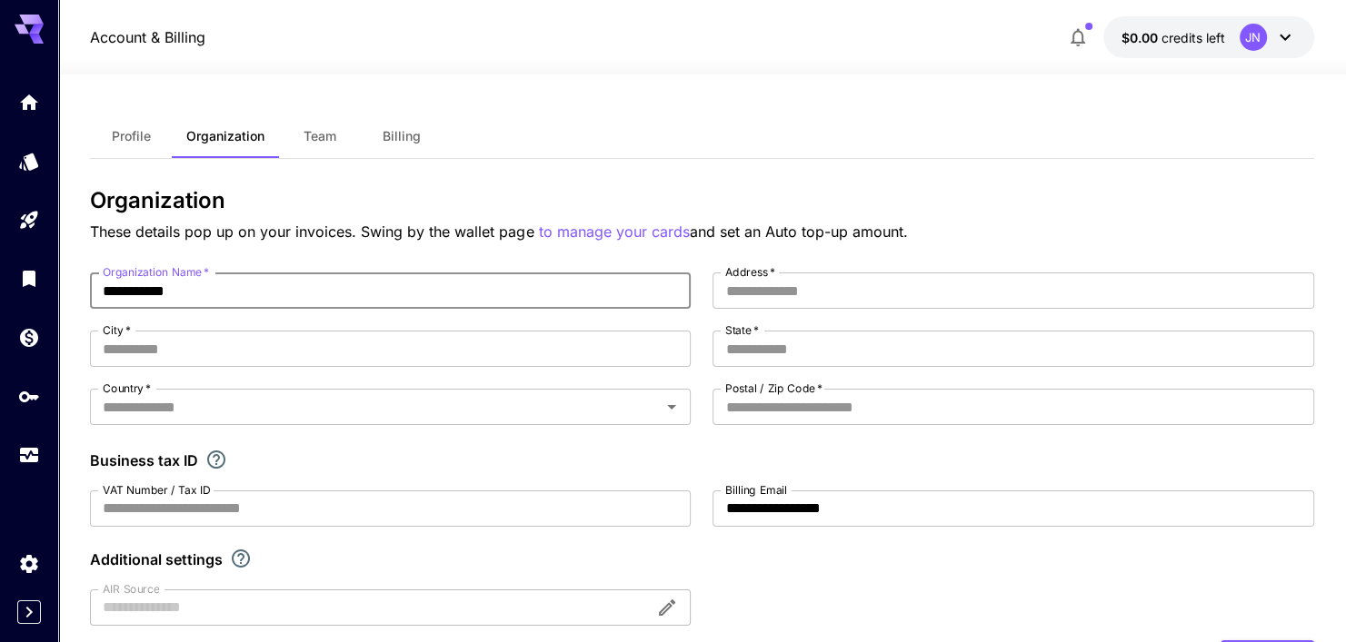
drag, startPoint x: 311, startPoint y: 304, endPoint x: -22, endPoint y: 313, distance: 332.7
click at [0, 313] on html "**********" at bounding box center [673, 555] width 1346 height 1110
type input "**********"
click at [134, 138] on span "Profile" at bounding box center [131, 136] width 39 height 16
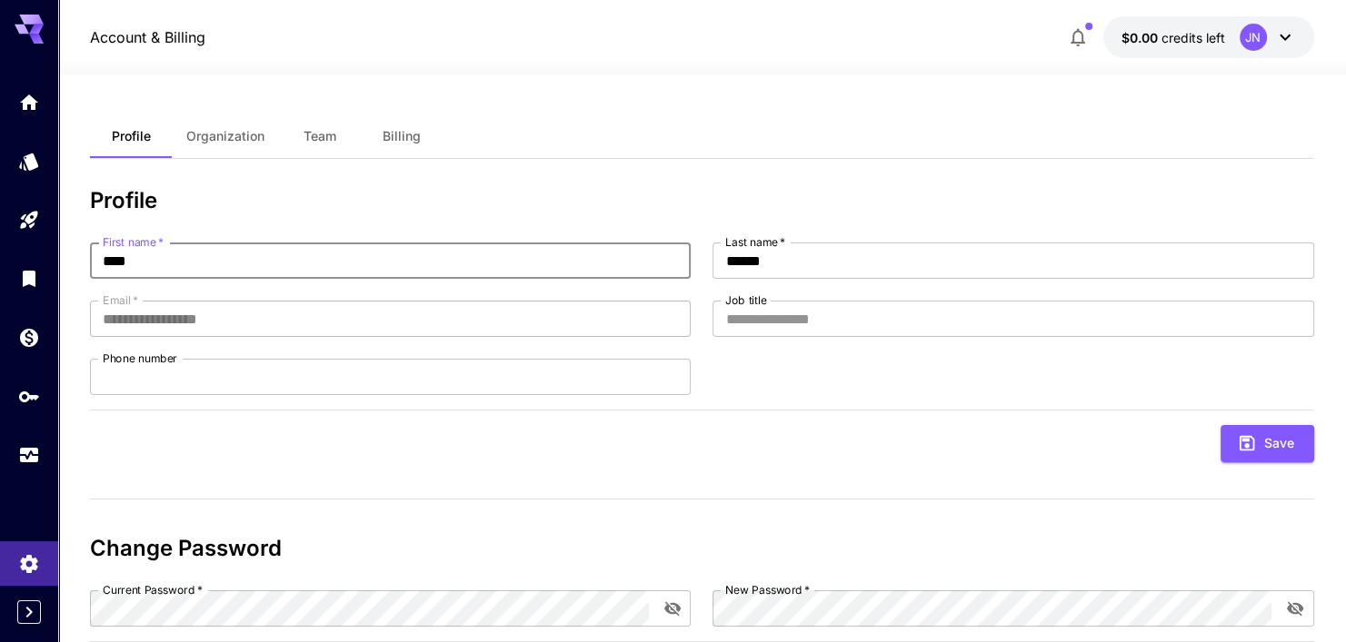
drag, startPoint x: 260, startPoint y: 262, endPoint x: -37, endPoint y: 242, distance: 297.8
click at [0, 242] on html "**********" at bounding box center [673, 374] width 1346 height 748
type input "********"
drag, startPoint x: 863, startPoint y: 271, endPoint x: 432, endPoint y: 264, distance: 431.7
click at [574, 286] on div "**********" at bounding box center [701, 319] width 1223 height 153
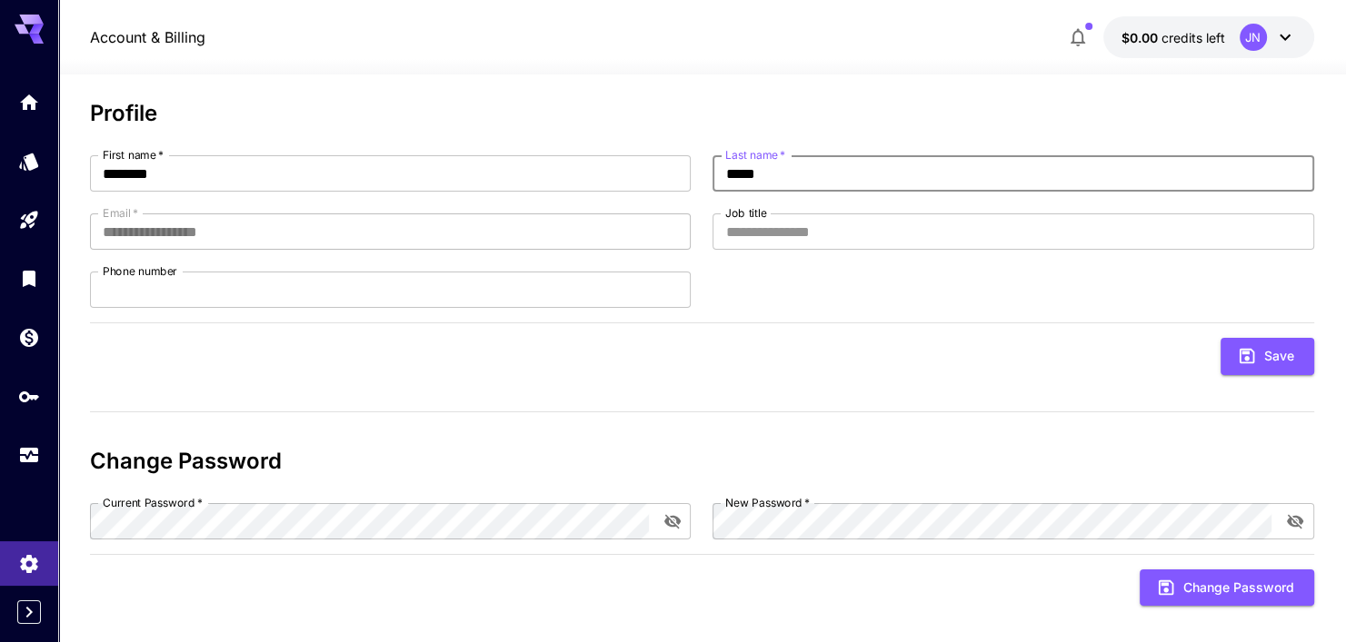
scroll to position [105, 0]
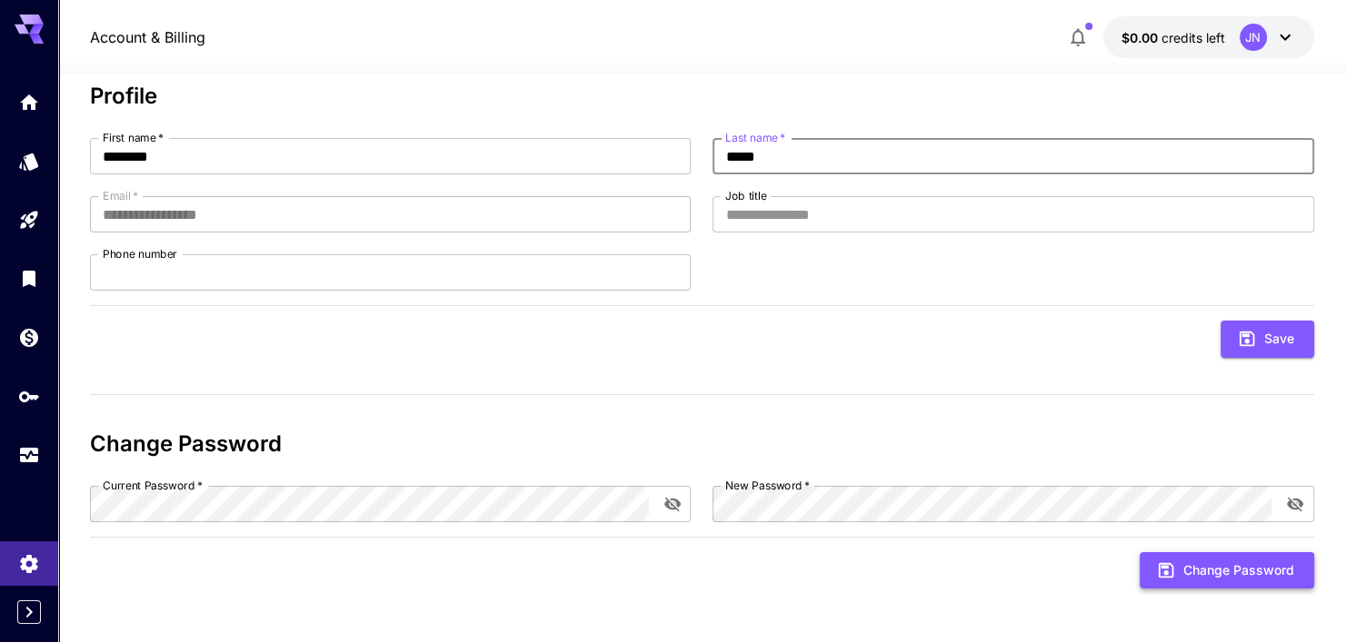
type input "*****"
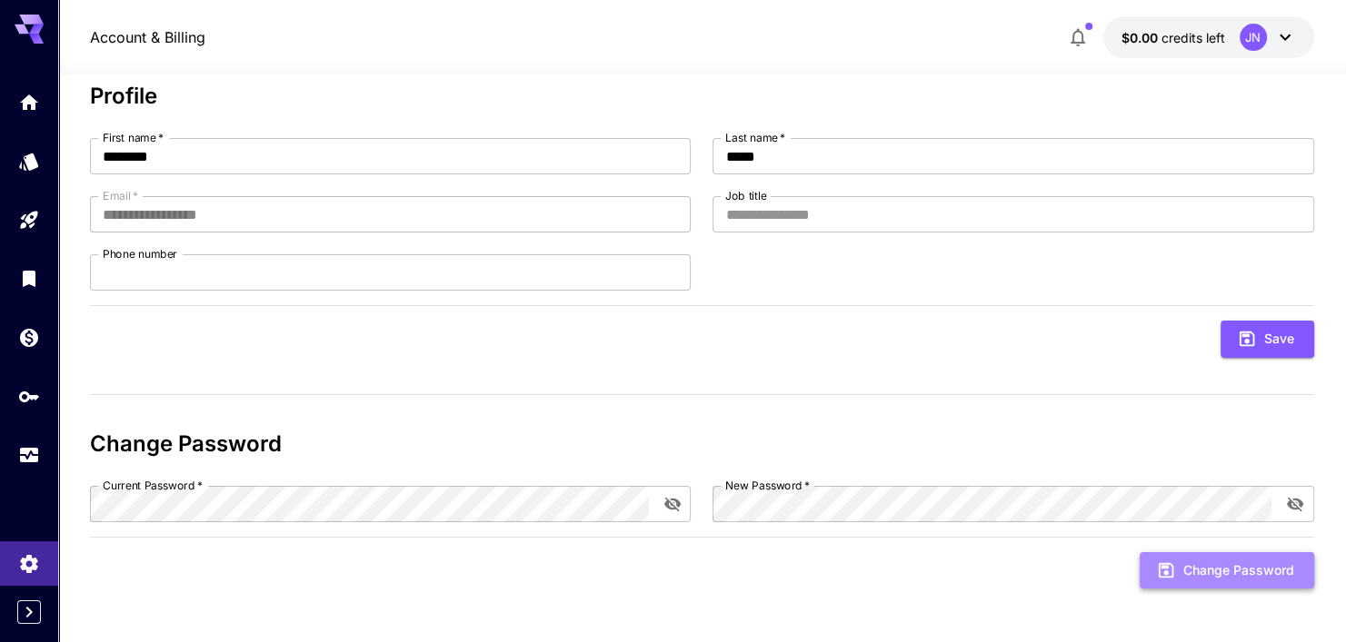
click at [1215, 584] on button "Change Password" at bounding box center [1227, 570] width 174 height 37
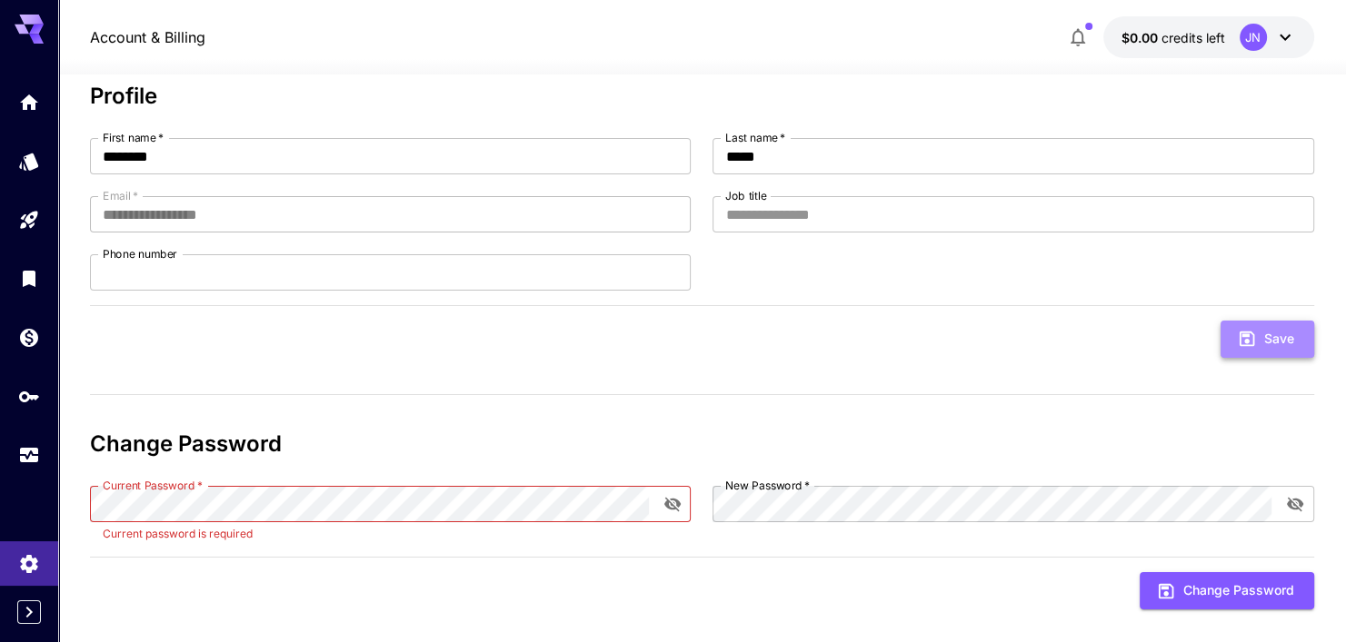
click at [1226, 333] on button "Save" at bounding box center [1267, 339] width 94 height 37
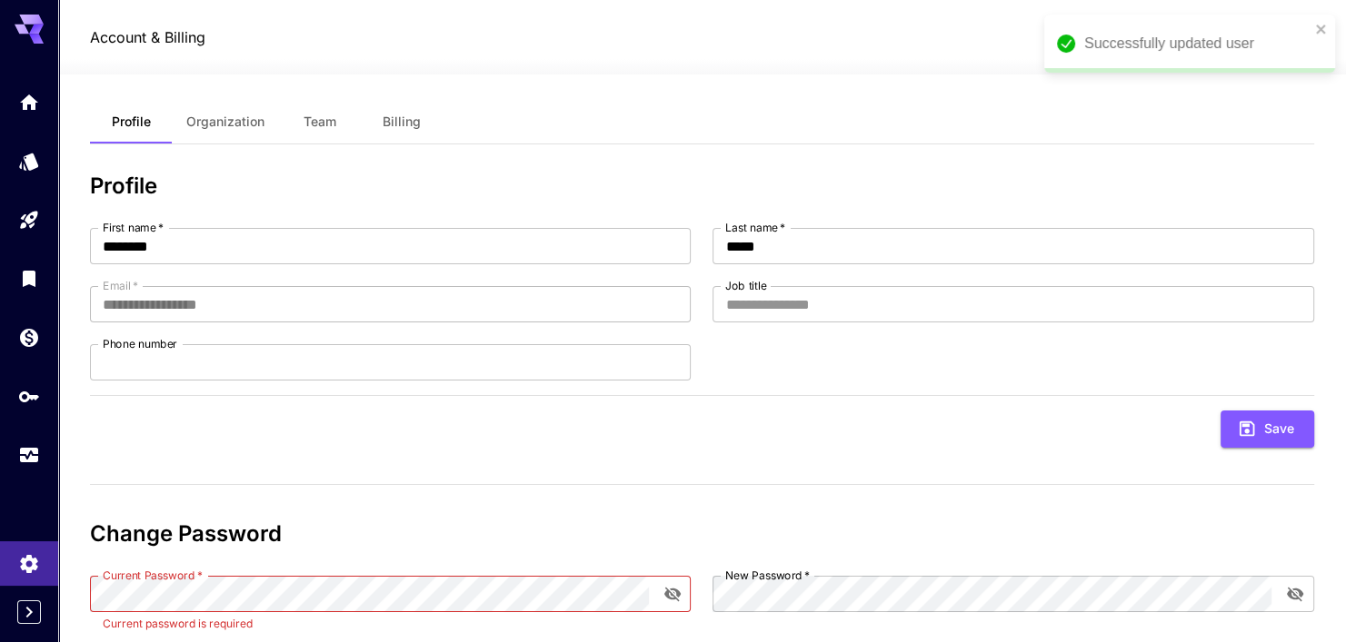
scroll to position [0, 0]
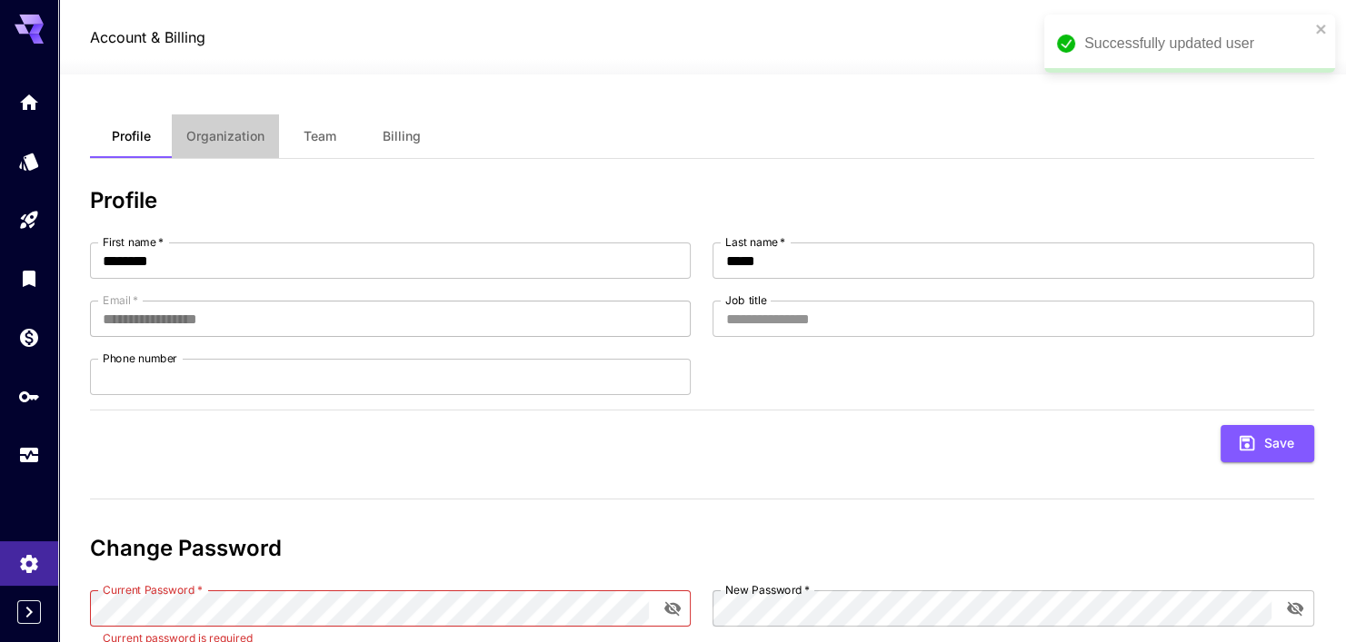
click at [247, 153] on button "Organization" at bounding box center [225, 136] width 107 height 44
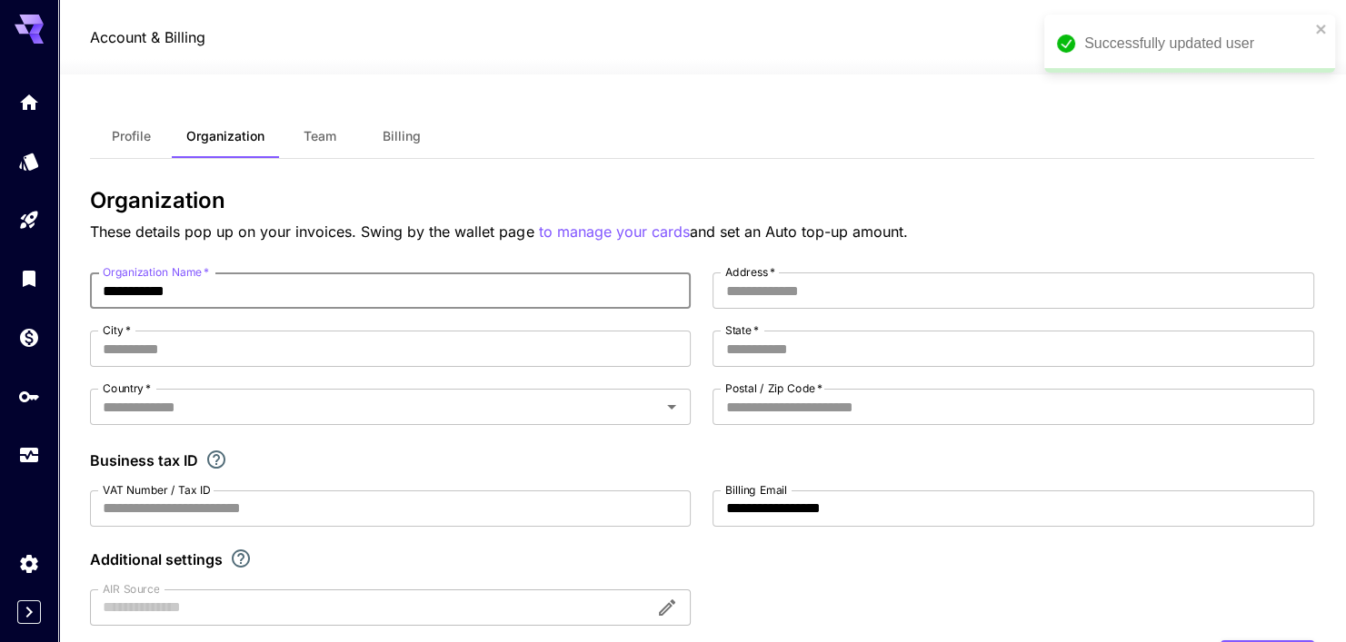
drag, startPoint x: 275, startPoint y: 290, endPoint x: -37, endPoint y: 304, distance: 312.9
click at [0, 304] on html "**********" at bounding box center [673, 555] width 1346 height 1110
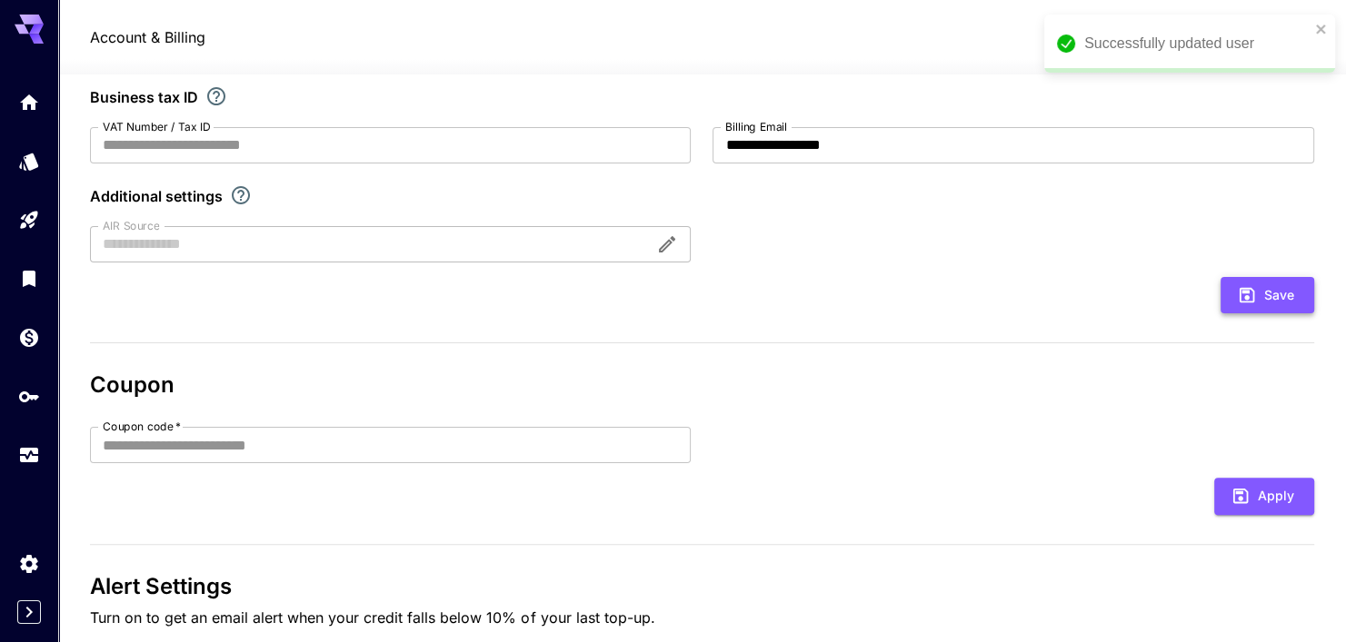
type input "******"
click at [1275, 305] on button "Save" at bounding box center [1267, 295] width 94 height 37
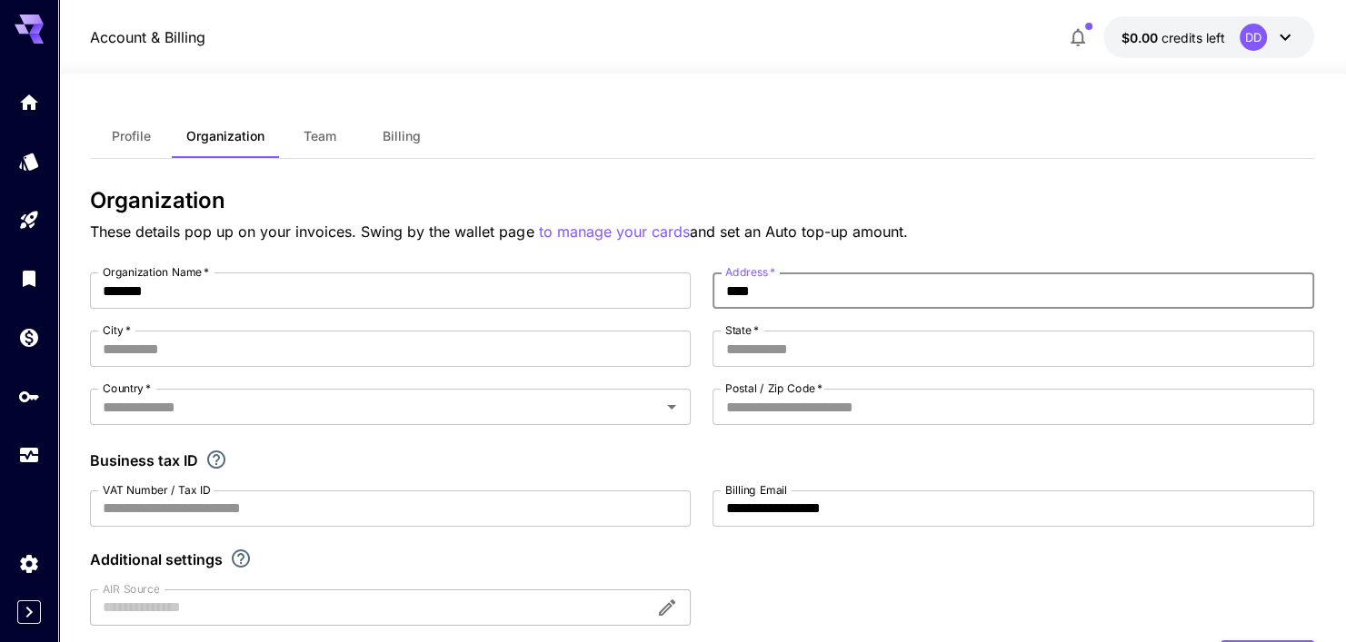
type input "****"
click at [1285, 46] on icon at bounding box center [1285, 37] width 22 height 22
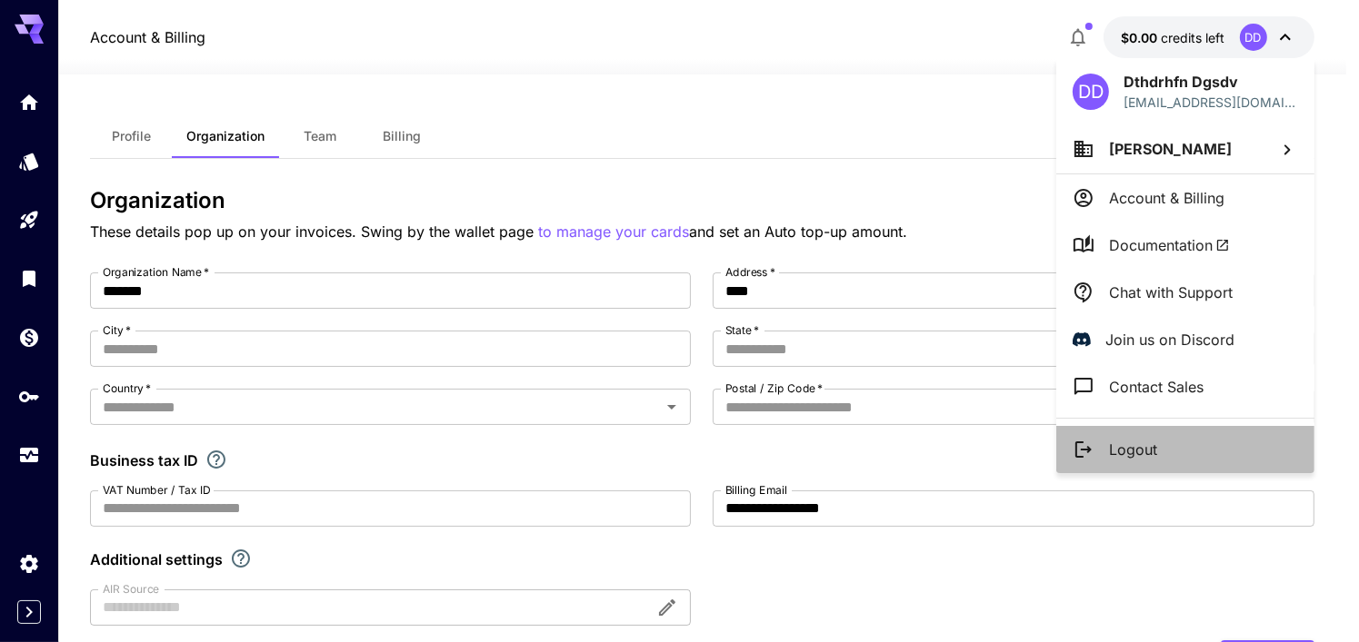
click at [1167, 453] on li "Logout" at bounding box center [1185, 449] width 258 height 47
